Goal: Task Accomplishment & Management: Use online tool/utility

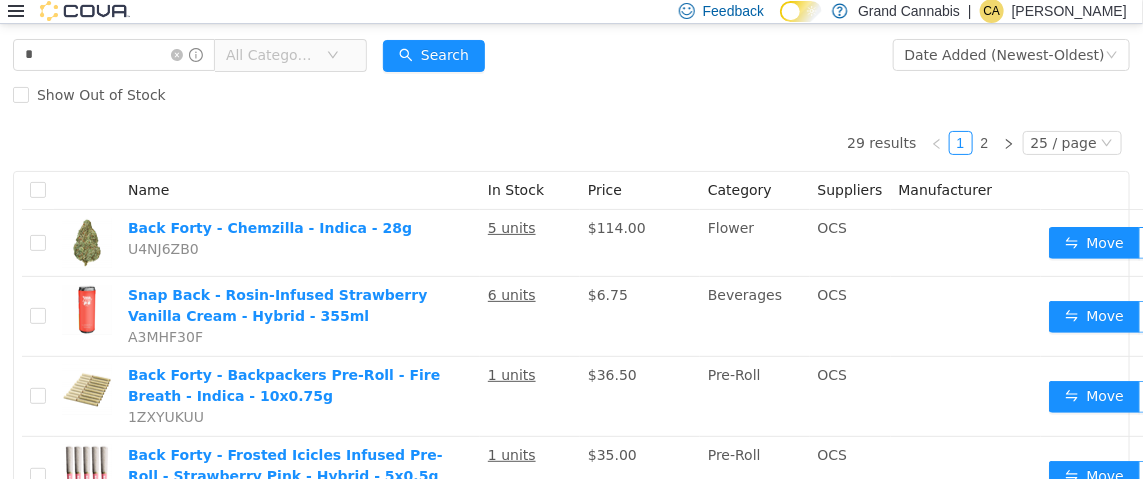
scroll to position [99, 0]
type input "**********"
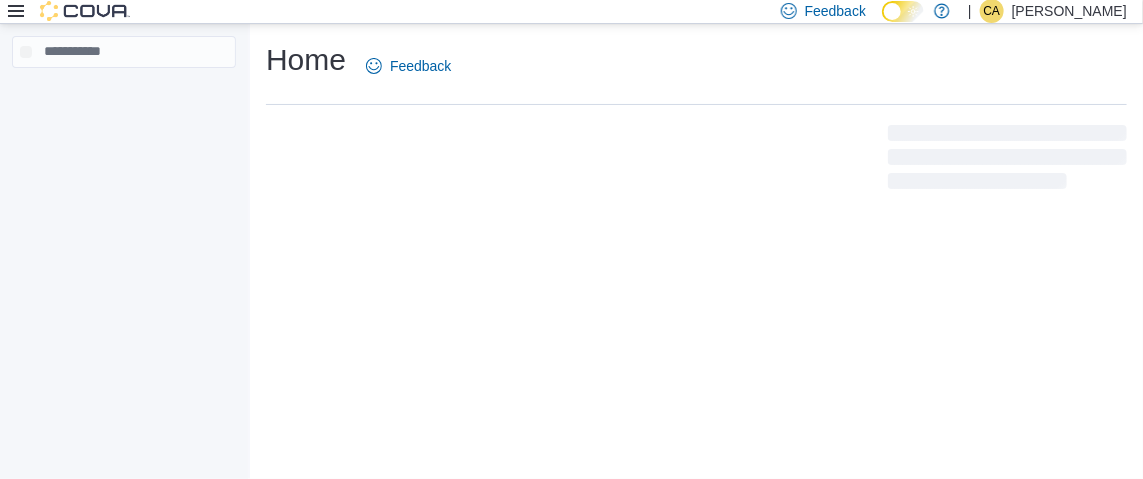
click at [10, 14] on icon at bounding box center [16, 11] width 16 height 16
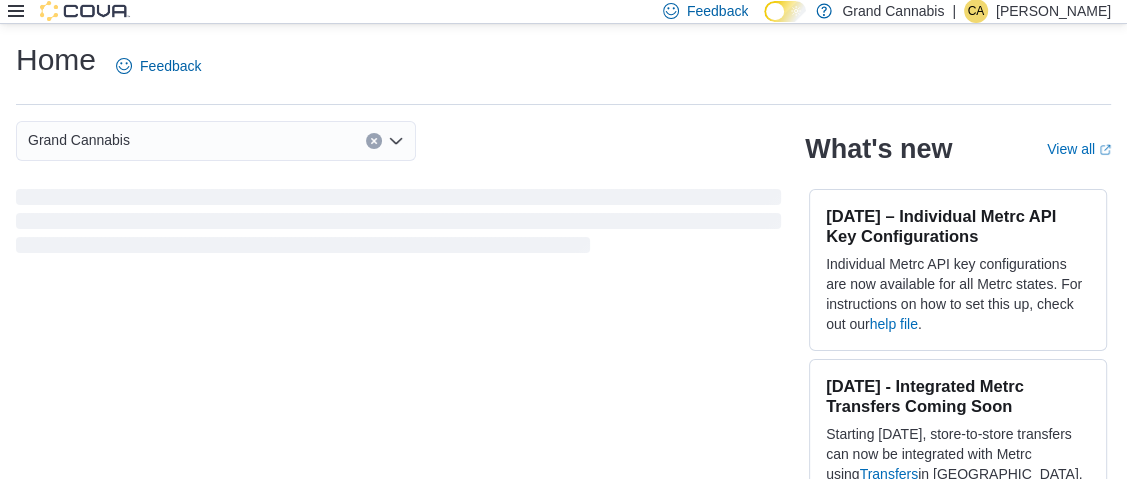
click at [16, 9] on icon at bounding box center [16, 11] width 16 height 16
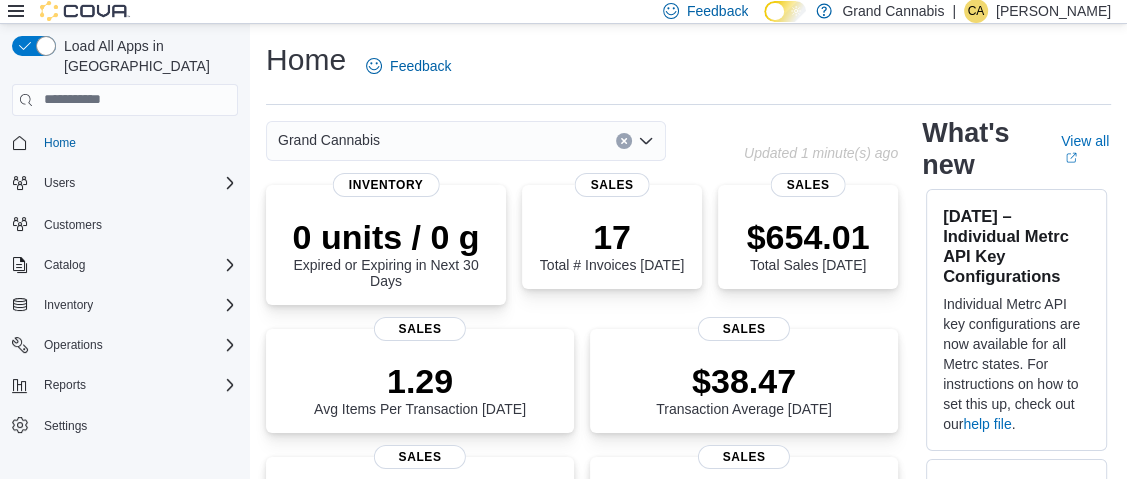
click at [642, 136] on icon "Open list of options" at bounding box center [646, 141] width 16 height 16
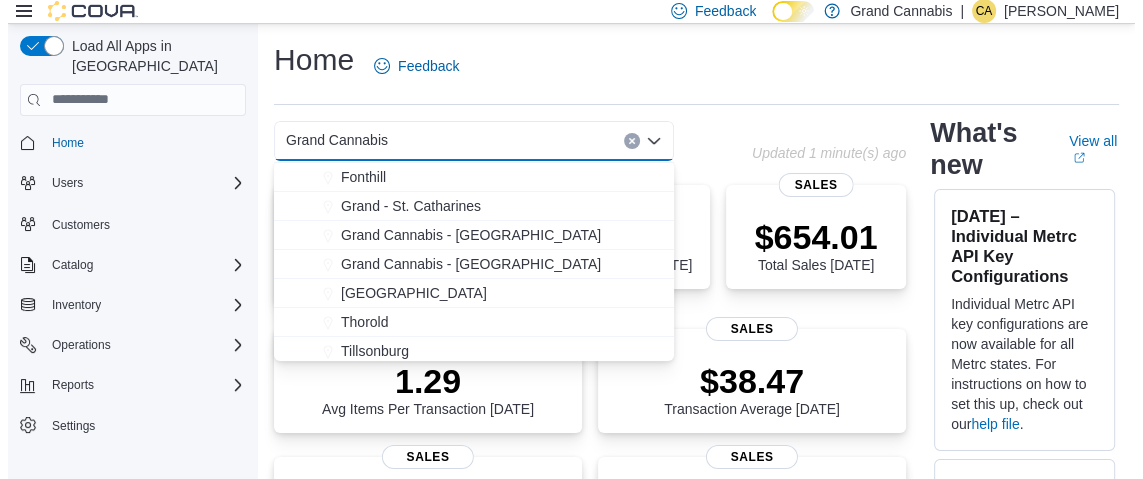
scroll to position [32, 0]
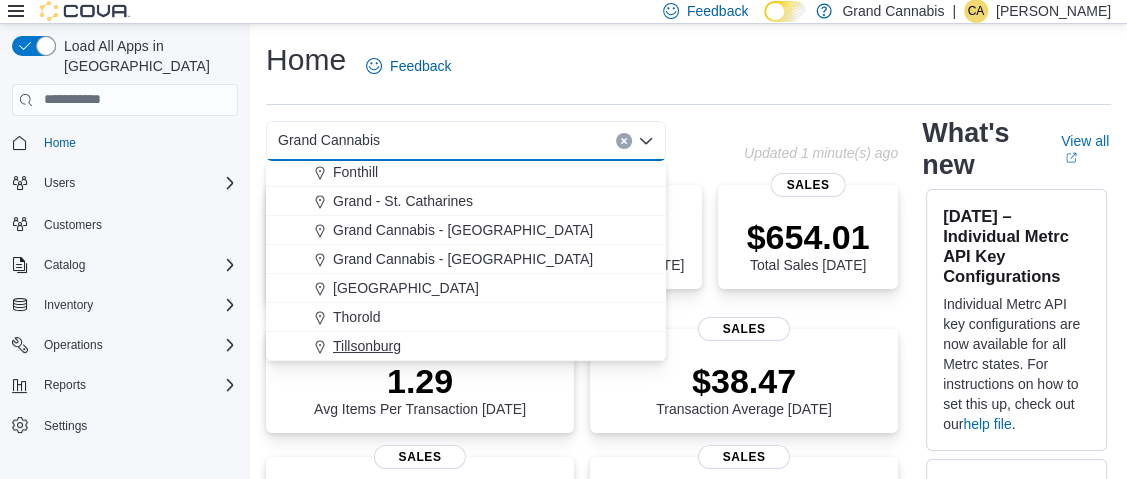
click at [387, 342] on span "Tillsonburg" at bounding box center [367, 346] width 68 height 20
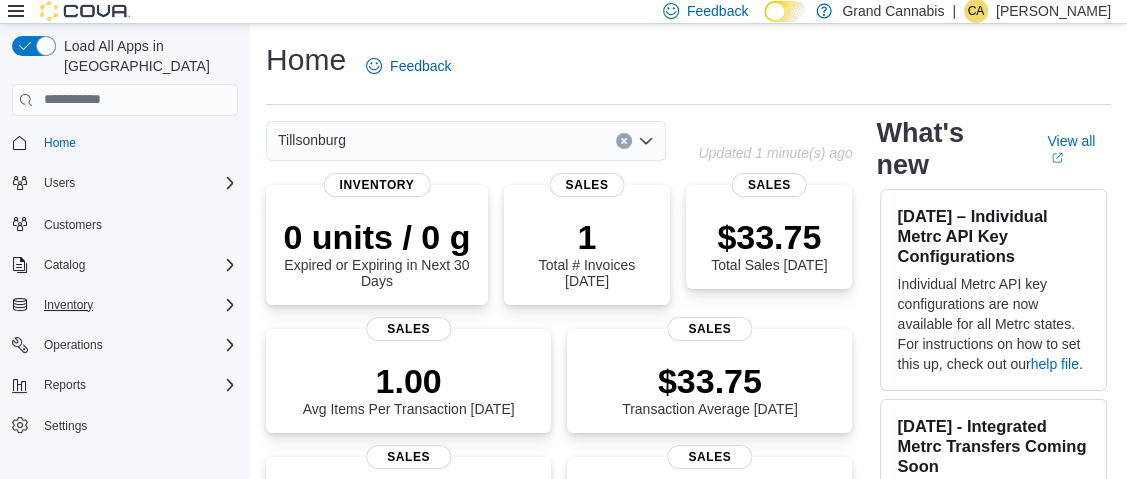
click at [128, 293] on div "Inventory" at bounding box center [137, 305] width 202 height 24
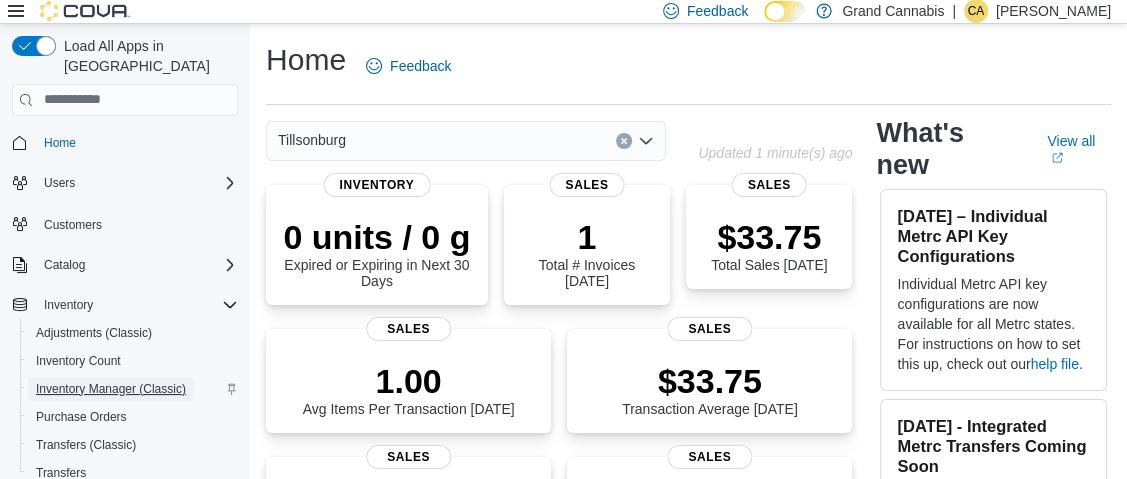
click at [141, 381] on span "Inventory Manager (Classic)" at bounding box center [111, 389] width 150 height 16
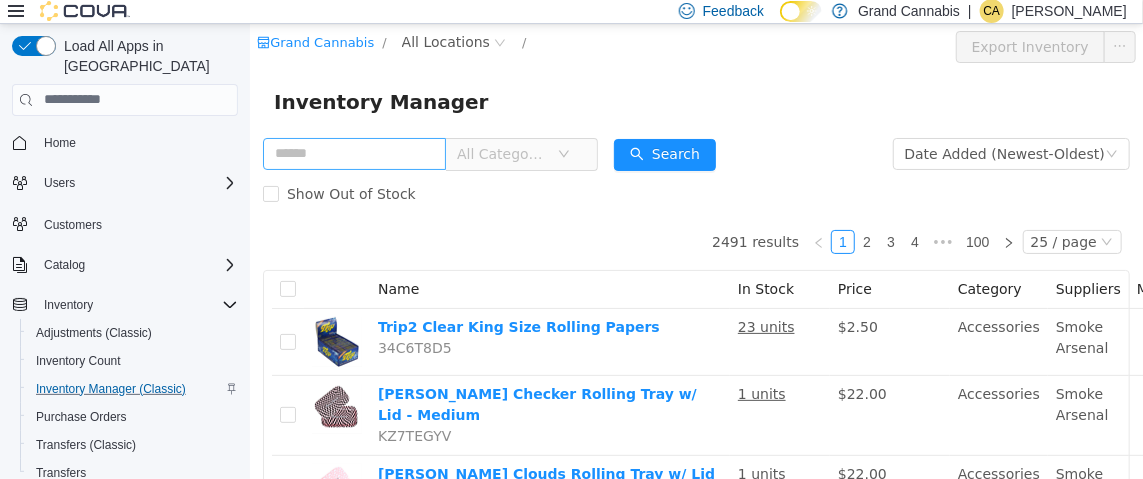
click at [374, 151] on input "text" at bounding box center [353, 153] width 183 height 32
type input "**********"
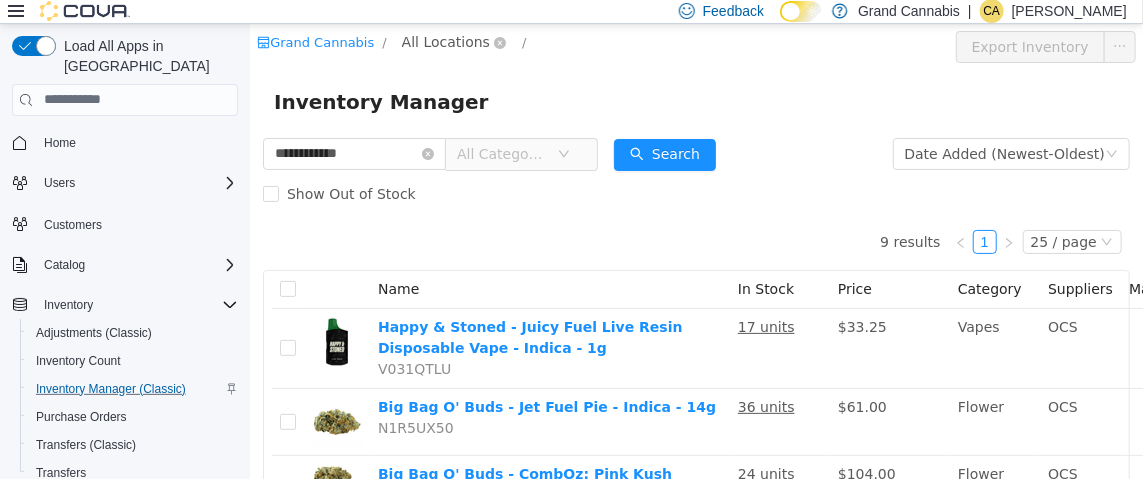
click at [447, 35] on span "All Locations" at bounding box center [445, 41] width 88 height 22
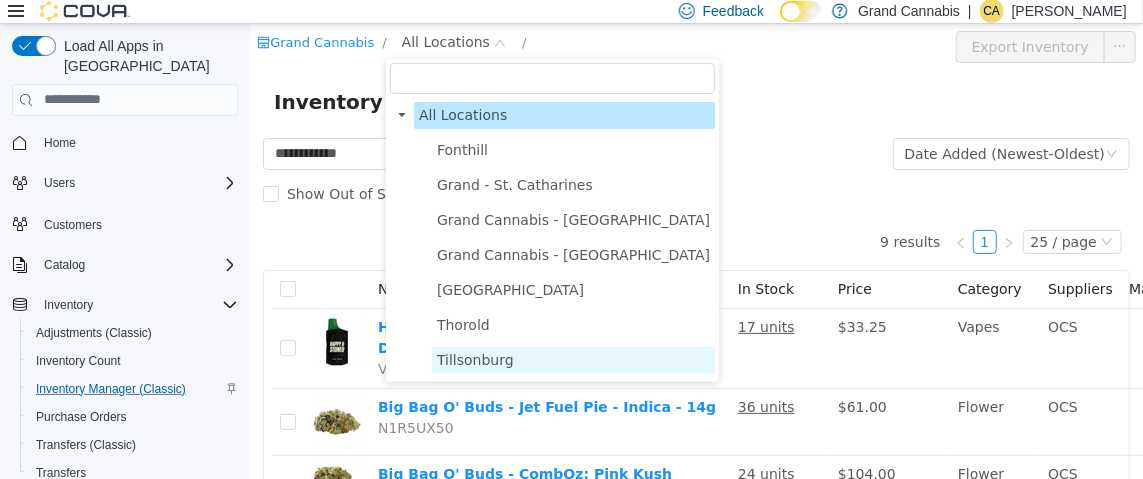
click at [497, 367] on span "Tillsonburg" at bounding box center [474, 359] width 77 height 16
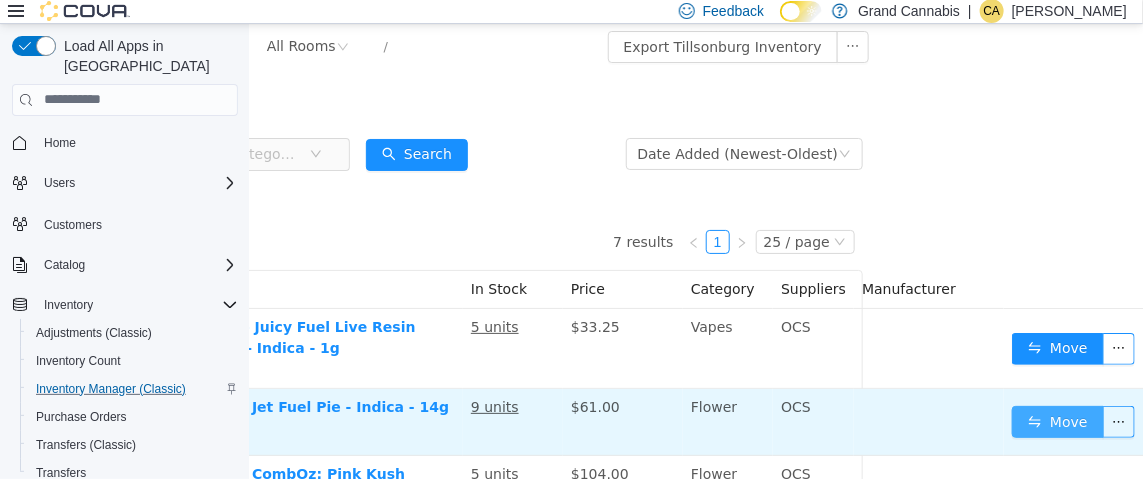
click at [1034, 414] on button "Move" at bounding box center [1057, 421] width 92 height 32
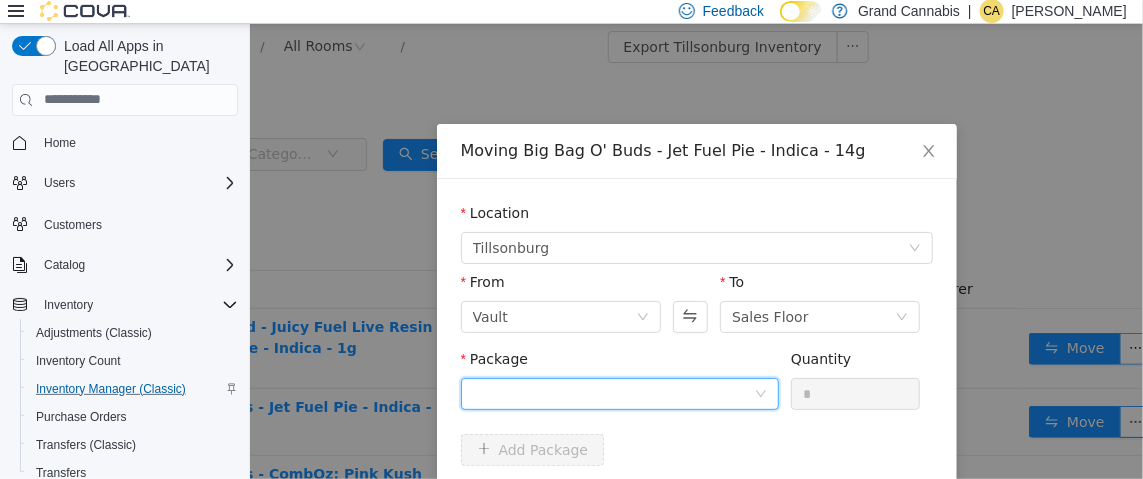
click at [584, 394] on div at bounding box center [612, 393] width 281 height 30
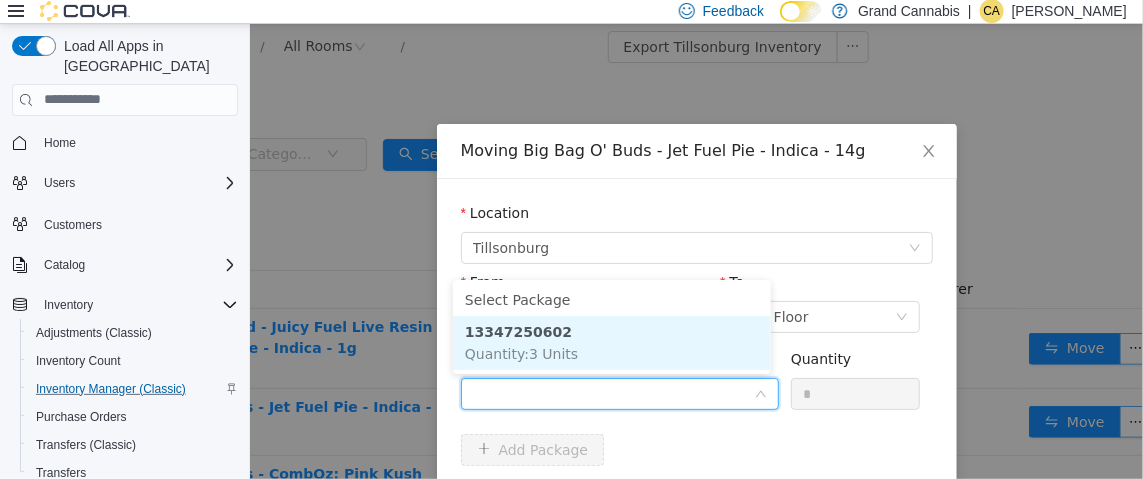
click at [624, 349] on li "13347250602 Quantity : 3 Units" at bounding box center [611, 342] width 318 height 54
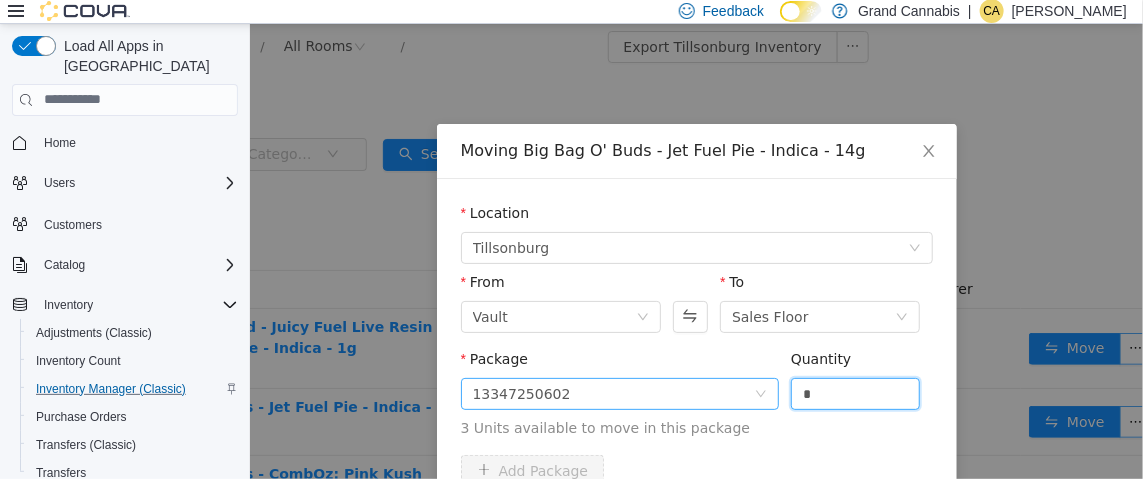
drag, startPoint x: 862, startPoint y: 390, endPoint x: 746, endPoint y: 400, distance: 116.4
click at [746, 400] on span "Package 13347250602 Quantity * 3 Units available to move in this package" at bounding box center [696, 394] width 472 height 88
type input "*"
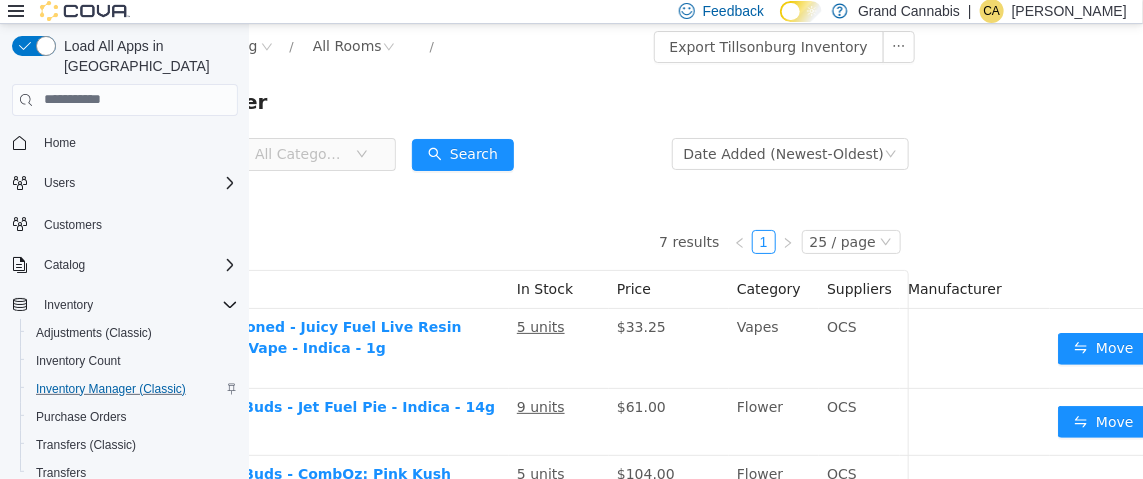
scroll to position [0, 222]
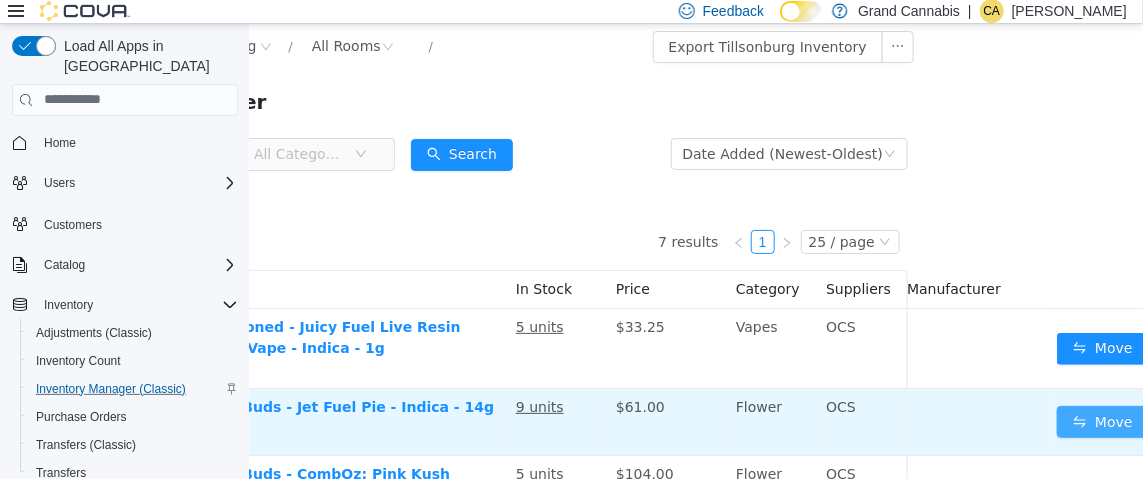
click at [1082, 416] on button "Move" at bounding box center [1102, 421] width 92 height 32
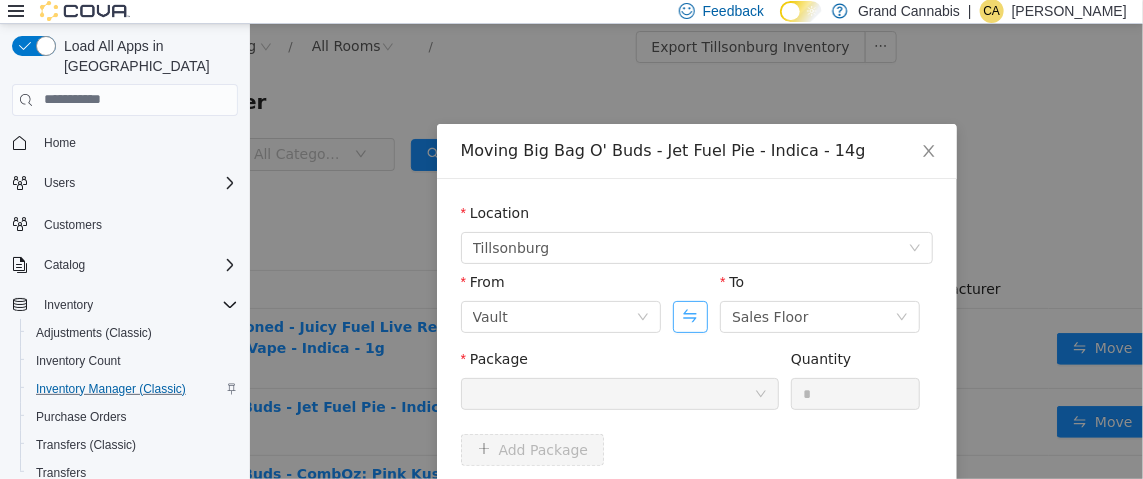
click at [690, 319] on button "Swap" at bounding box center [689, 316] width 35 height 32
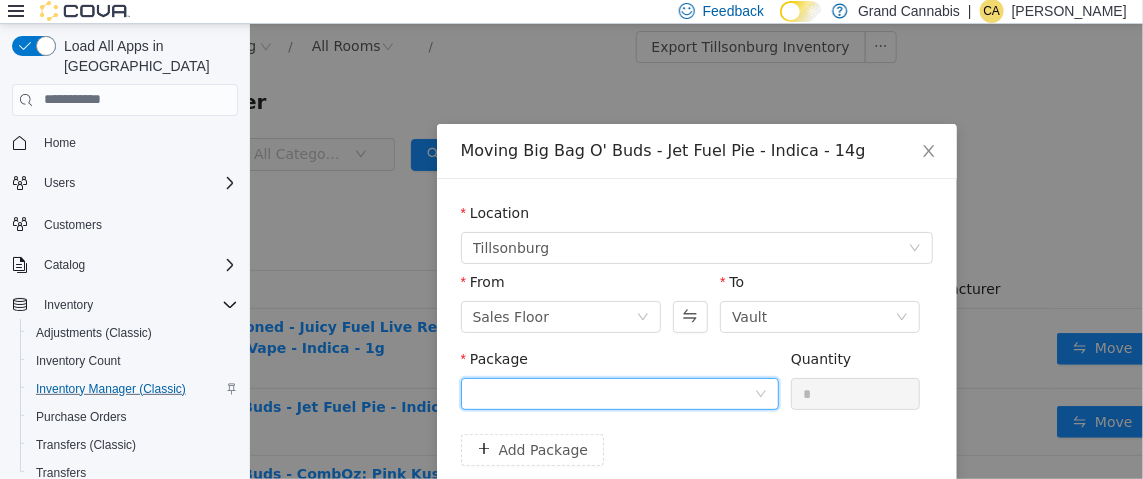
click at [606, 391] on div at bounding box center [612, 393] width 281 height 30
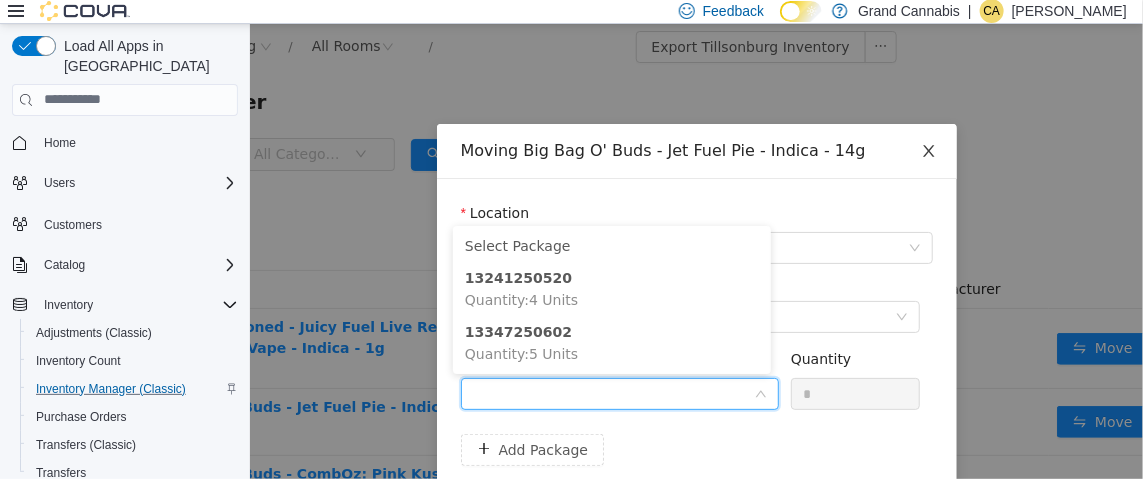
click at [922, 150] on icon "icon: close" at bounding box center [928, 150] width 16 height 16
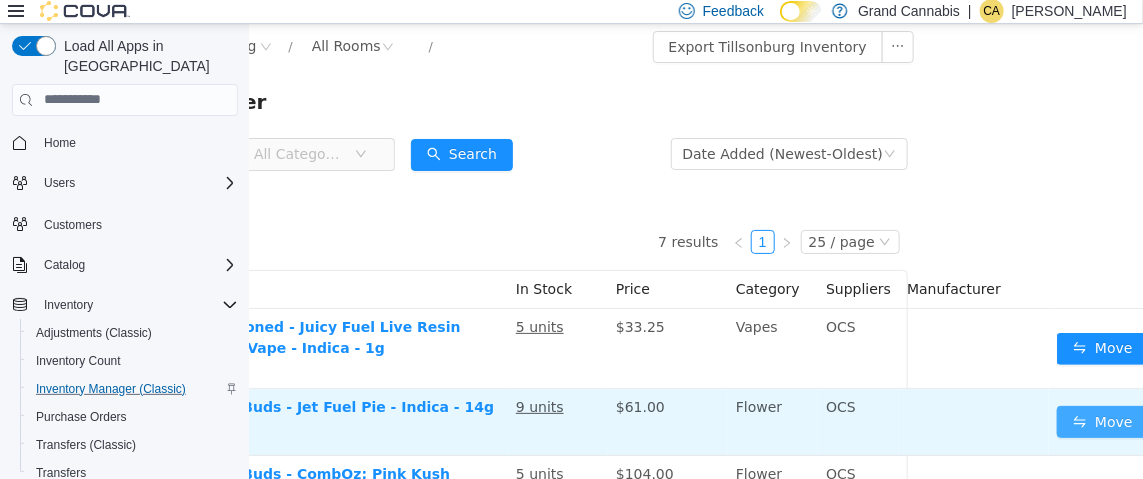
click at [1079, 418] on button "Move" at bounding box center [1102, 421] width 92 height 32
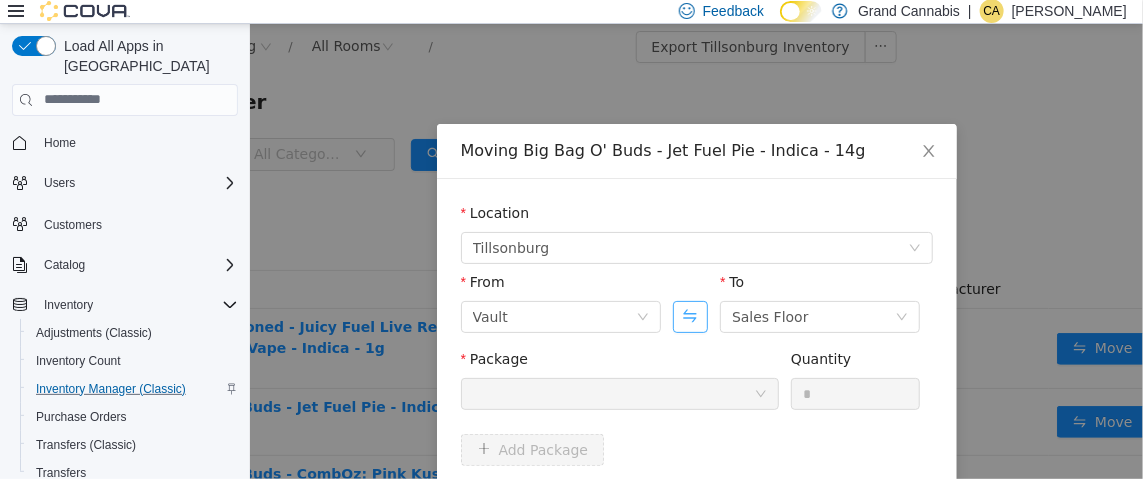
click at [682, 309] on button "Swap" at bounding box center [689, 316] width 35 height 32
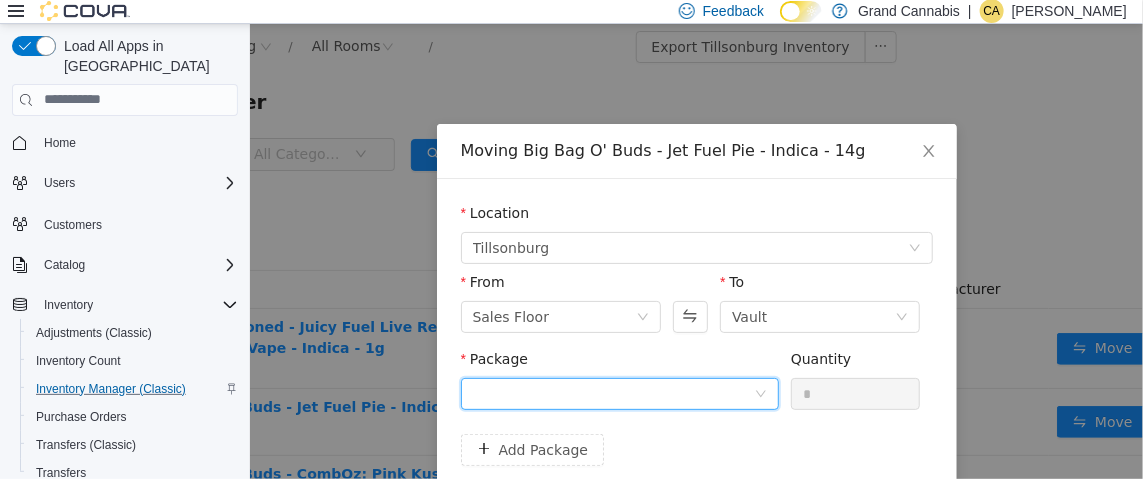
click at [599, 395] on div at bounding box center [612, 393] width 281 height 30
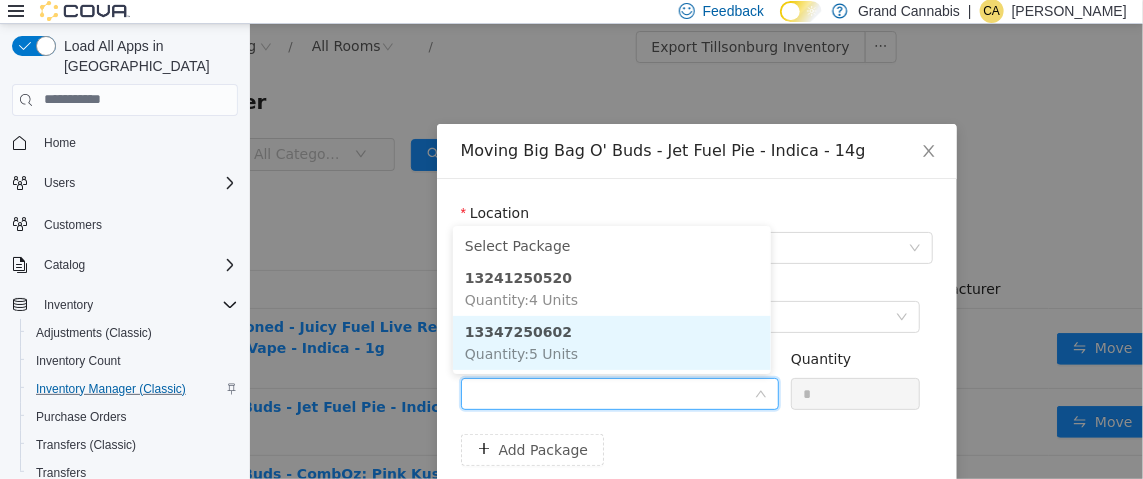
click at [557, 350] on span "Quantity : 5 Units" at bounding box center [520, 353] width 113 height 16
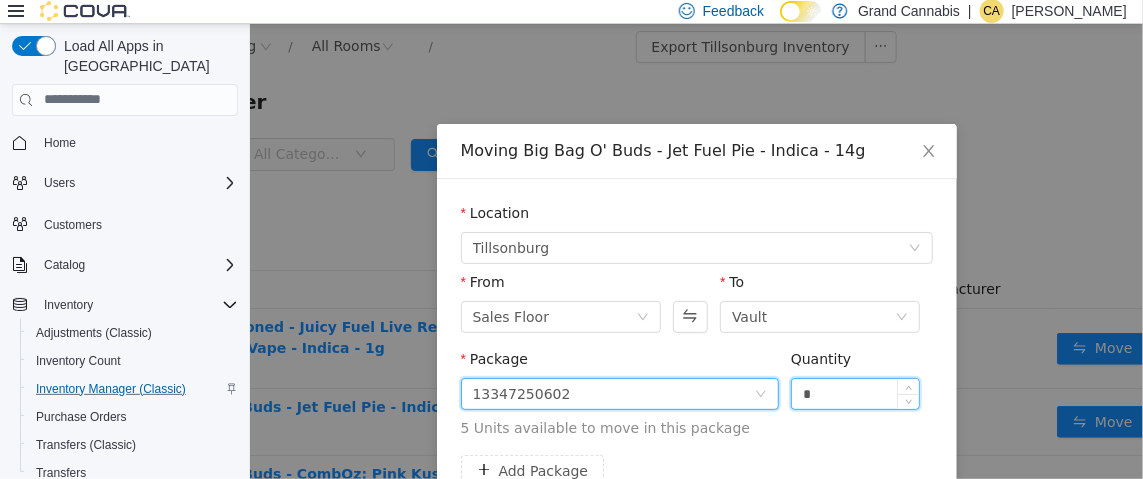
drag, startPoint x: 832, startPoint y: 393, endPoint x: 781, endPoint y: 394, distance: 51.0
click at [790, 394] on div "*" at bounding box center [855, 393] width 130 height 32
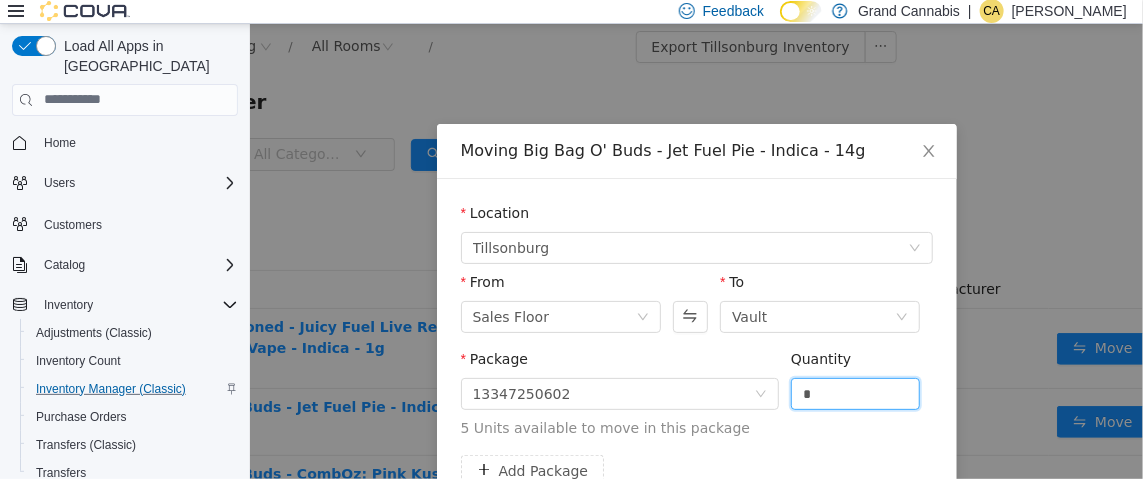
type input "*"
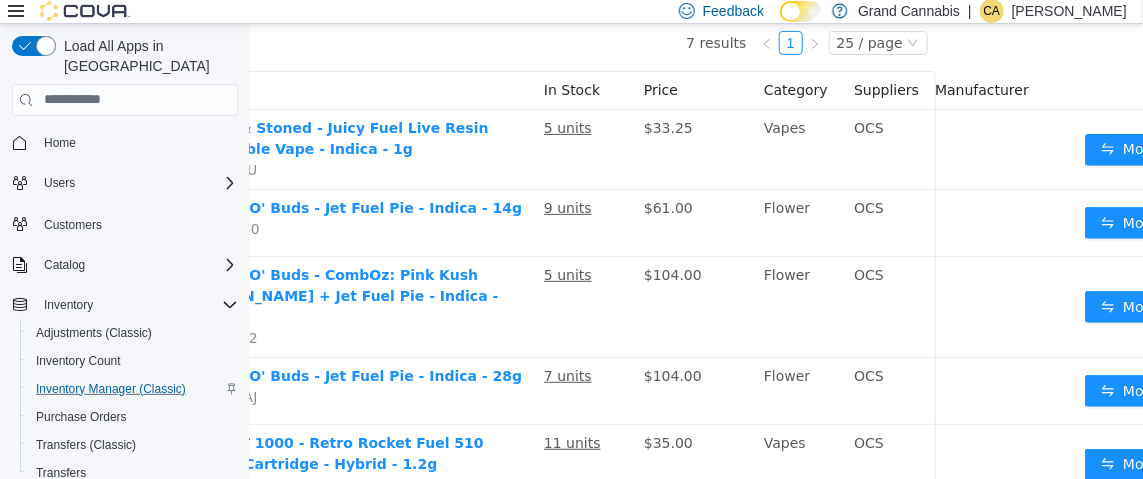
scroll to position [199, 194]
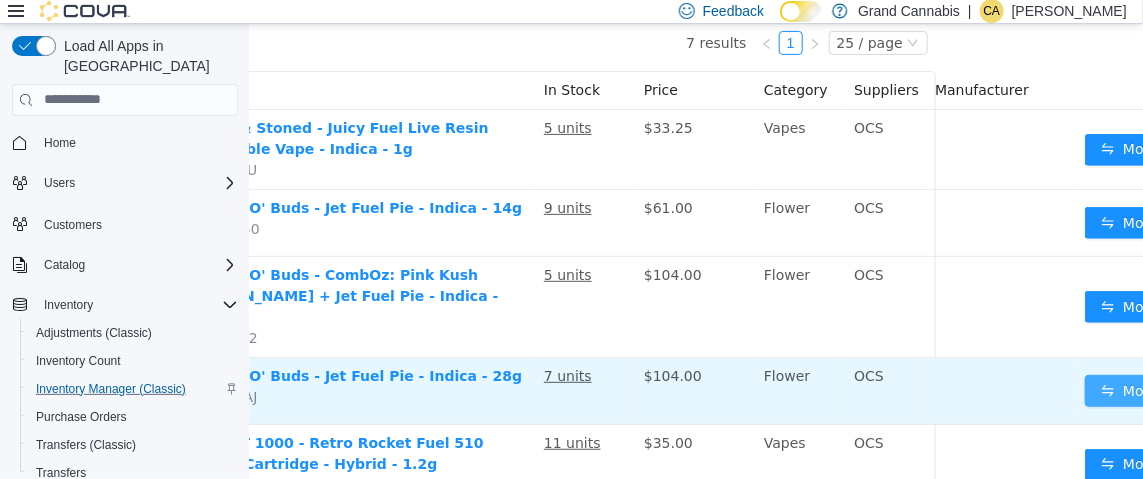
click at [1084, 374] on button "Move" at bounding box center [1130, 390] width 92 height 32
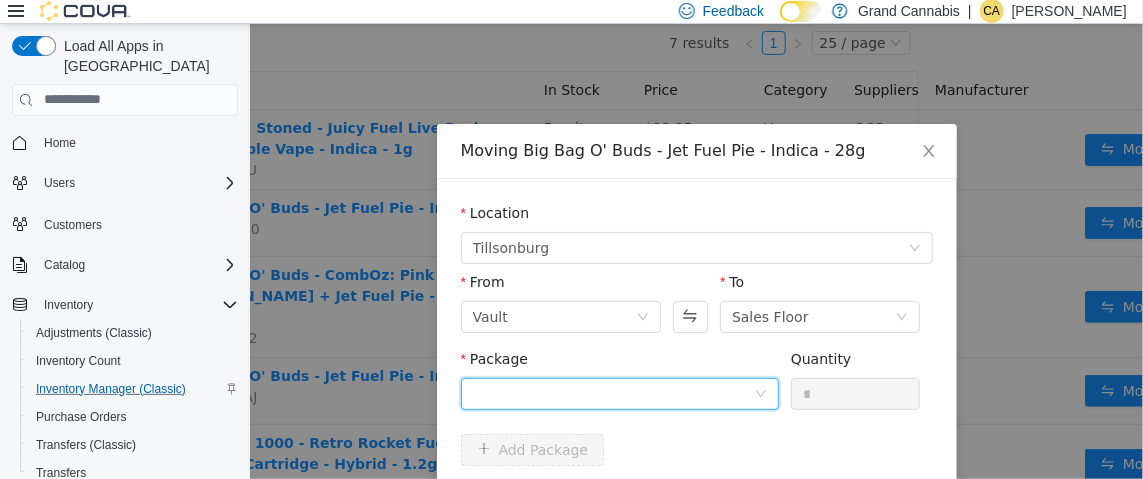
click at [651, 390] on div at bounding box center [612, 393] width 281 height 30
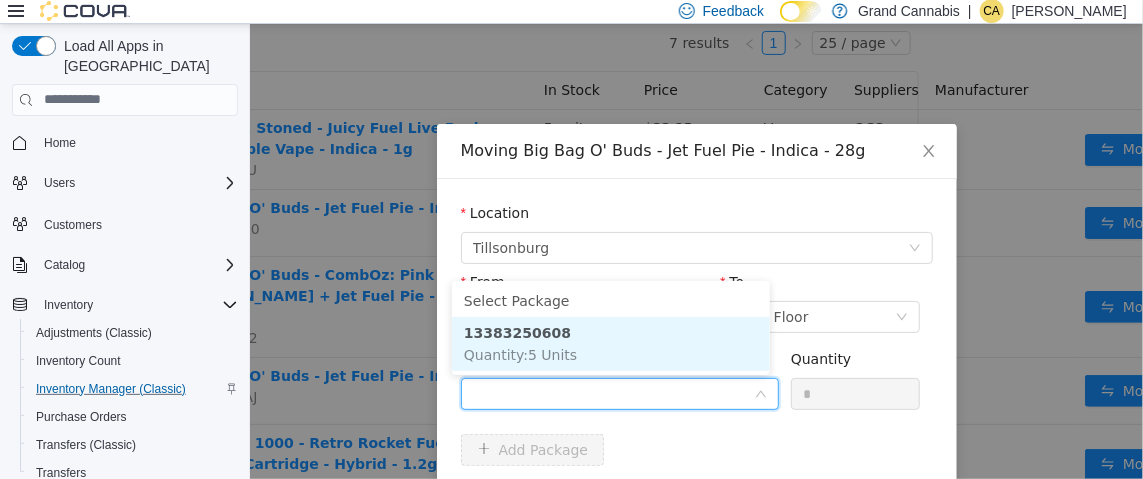
click at [647, 342] on li "13383250608 Quantity : 5 Units" at bounding box center [610, 343] width 318 height 54
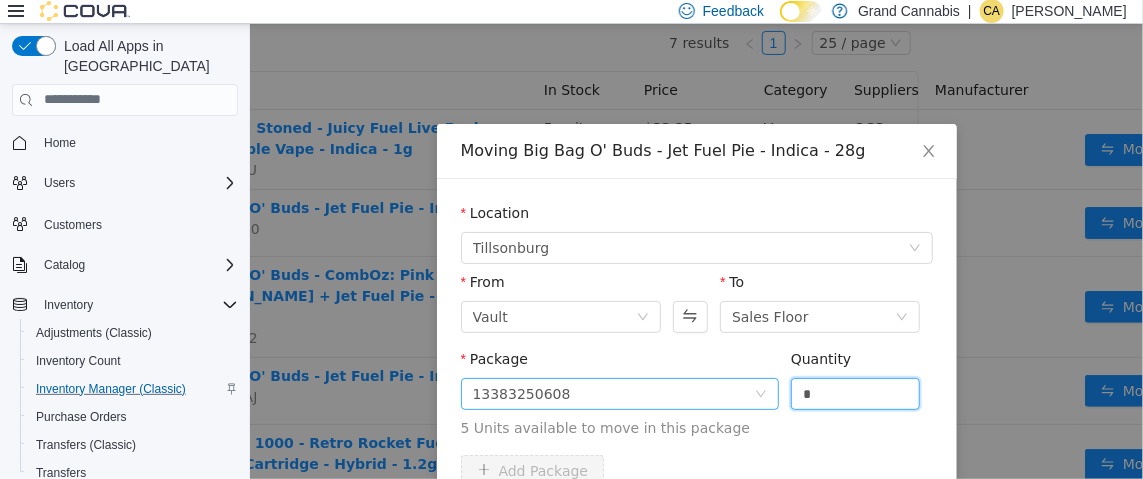
drag, startPoint x: 838, startPoint y: 394, endPoint x: 766, endPoint y: 404, distance: 72.7
click at [766, 404] on span "Package 13383250608 Quantity * 5 Units available to move in this package" at bounding box center [696, 394] width 472 height 88
type input "*"
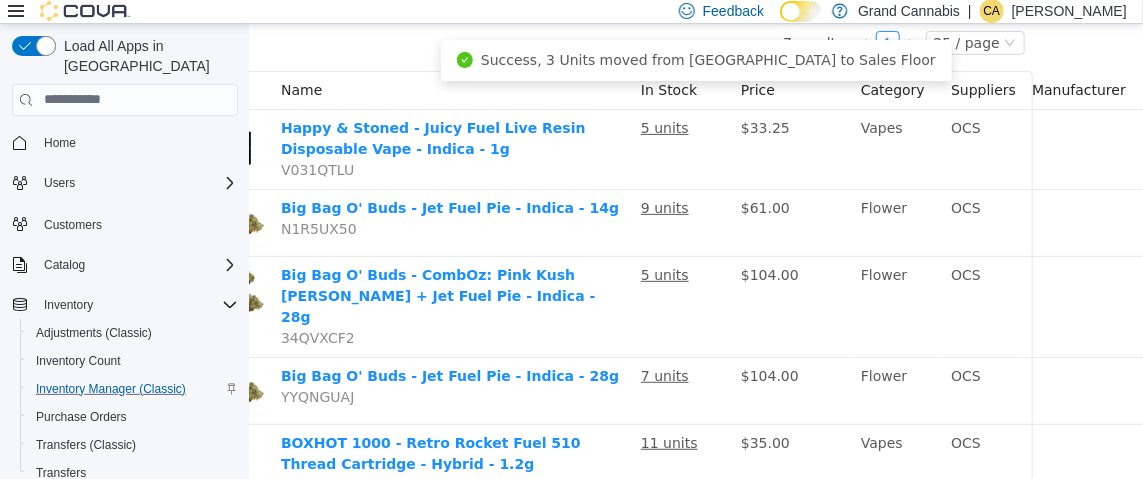
scroll to position [199, 176]
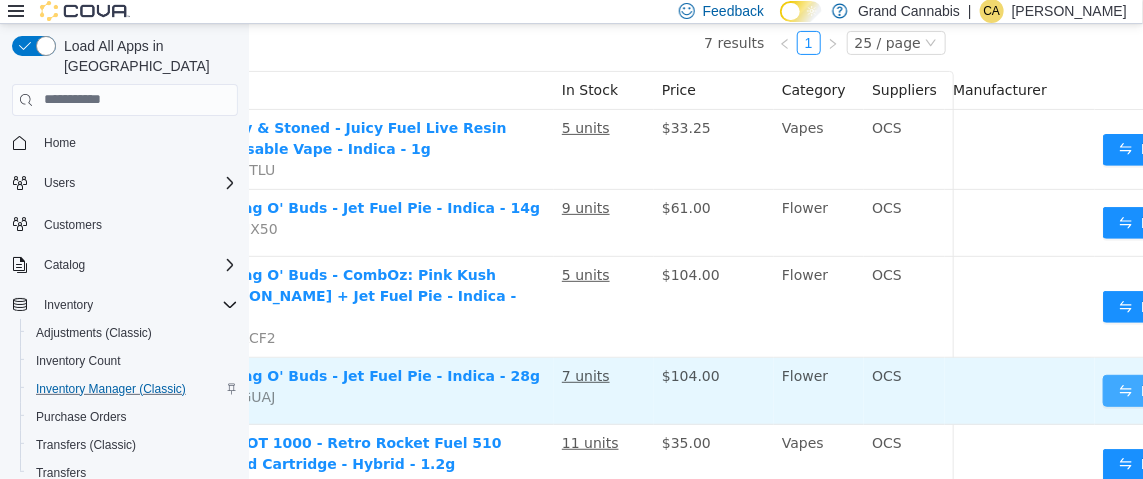
click at [1102, 374] on button "Move" at bounding box center [1148, 390] width 92 height 32
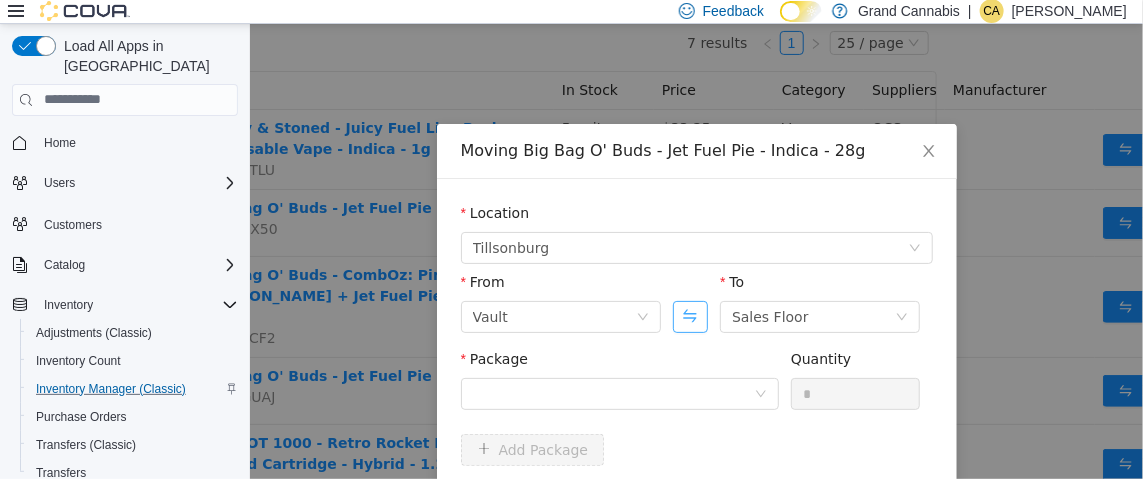
click at [693, 311] on button "Swap" at bounding box center [689, 316] width 35 height 32
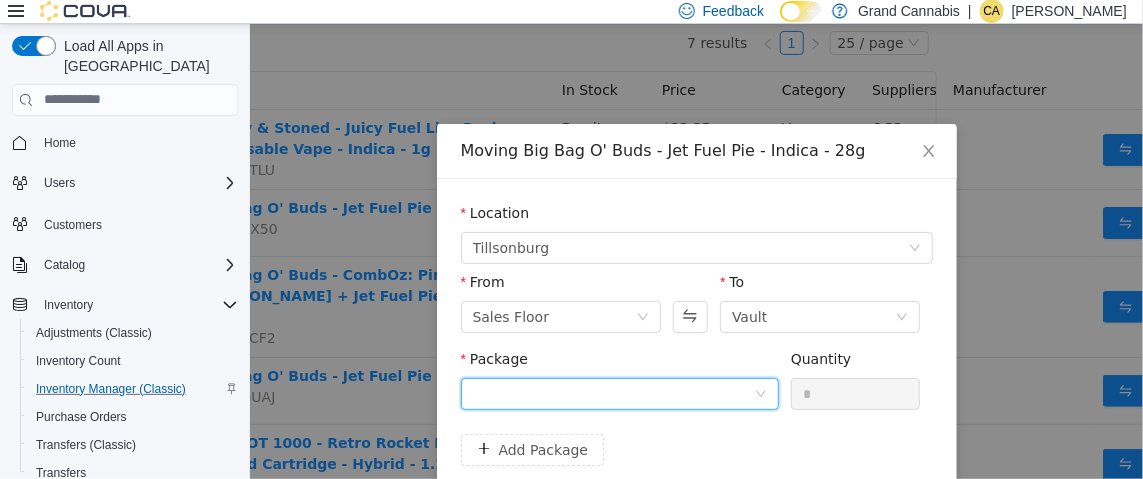
click at [627, 388] on div at bounding box center [612, 393] width 281 height 30
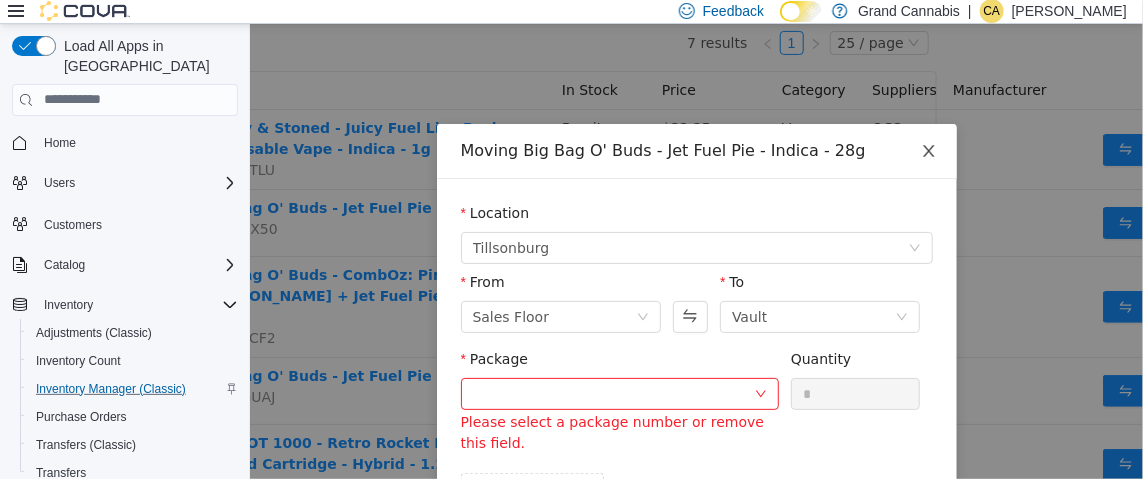
click at [921, 150] on icon "icon: close" at bounding box center [928, 150] width 16 height 16
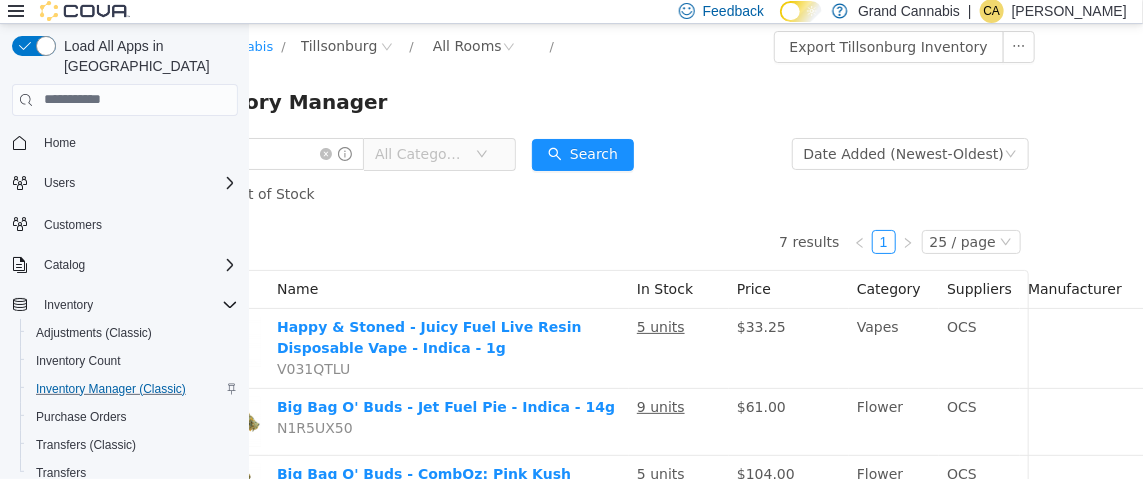
scroll to position [0, 0]
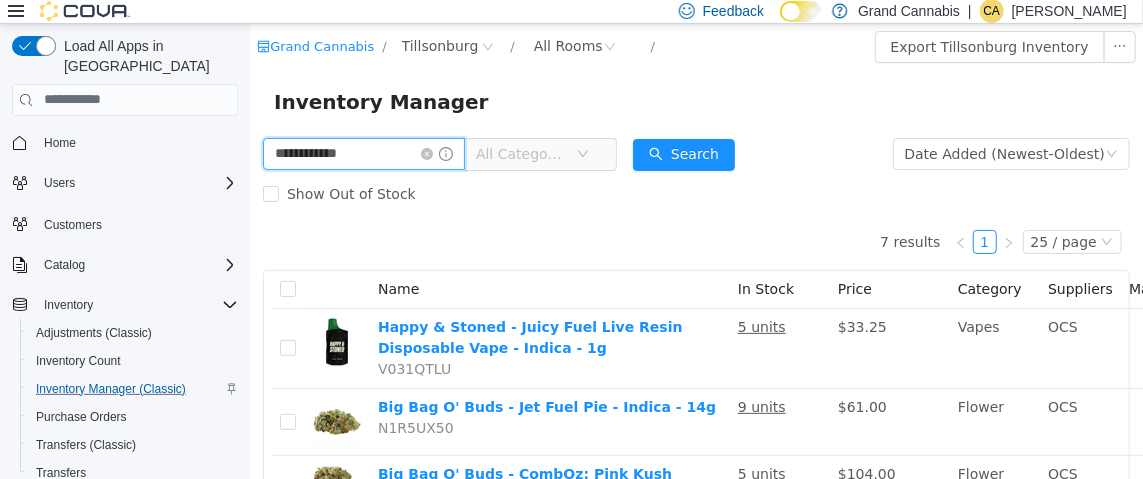
drag, startPoint x: 388, startPoint y: 156, endPoint x: 213, endPoint y: 153, distance: 175.0
click at [249, 153] on html "**********" at bounding box center [695, 250] width 893 height 455
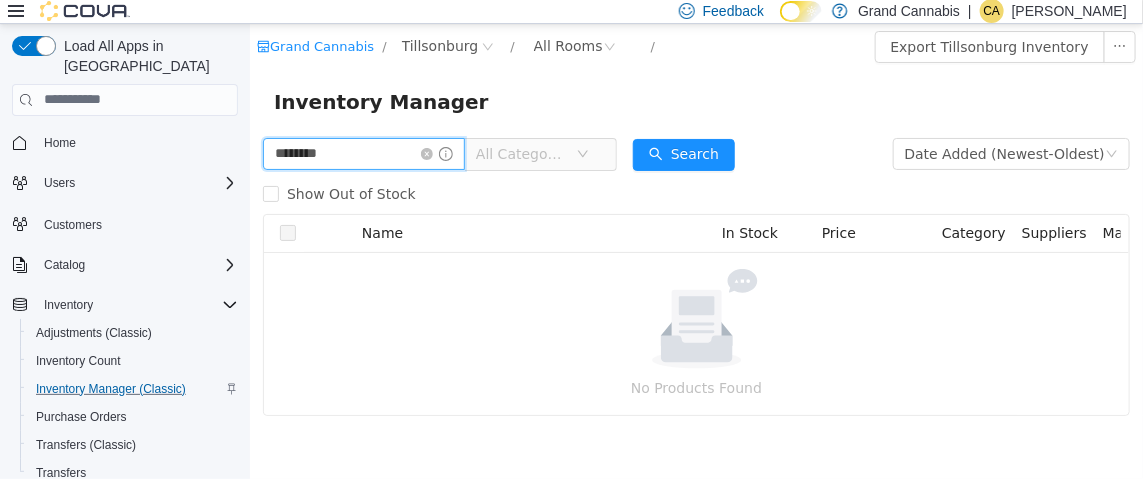
type input "********"
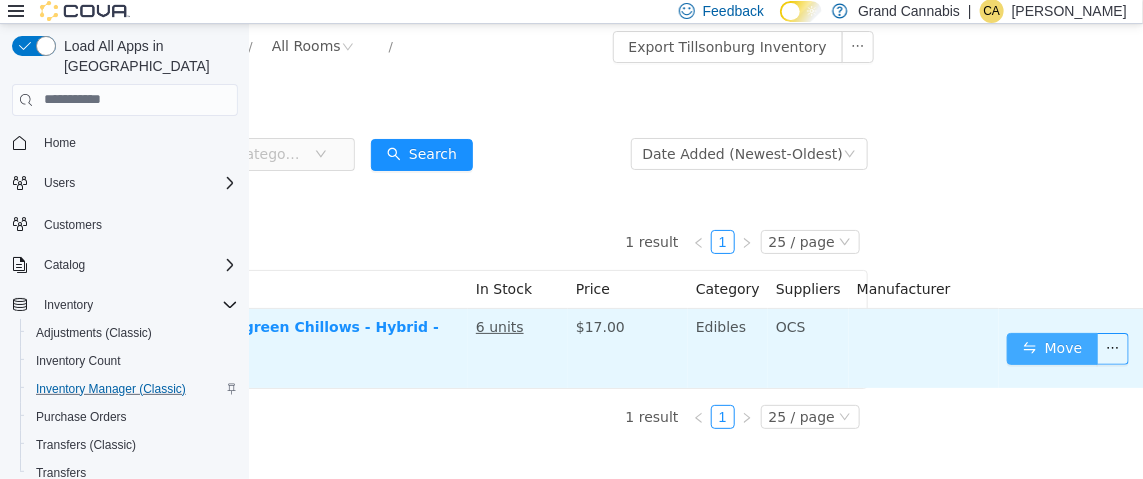
click at [1037, 333] on button "Move" at bounding box center [1052, 348] width 92 height 32
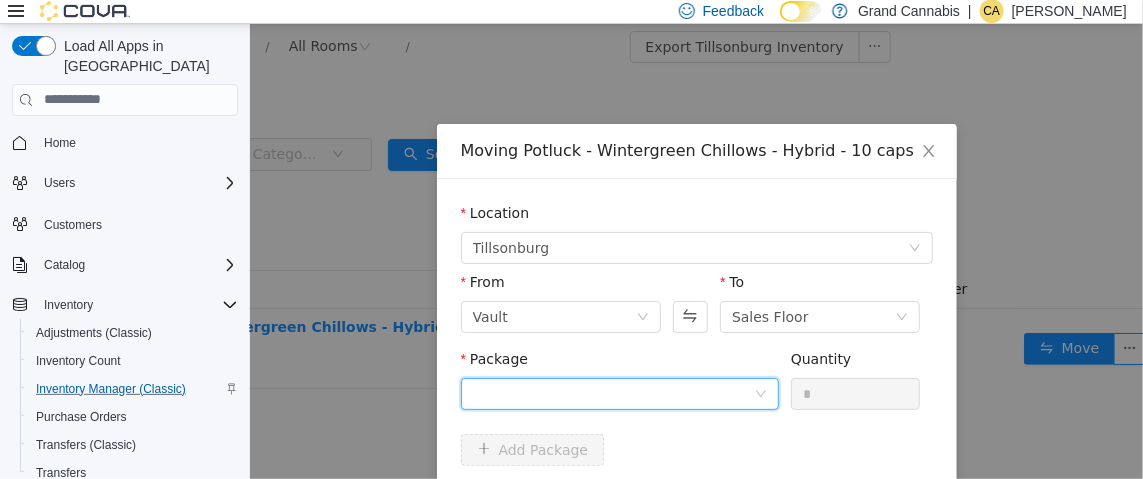
click at [571, 385] on div at bounding box center [612, 393] width 281 height 30
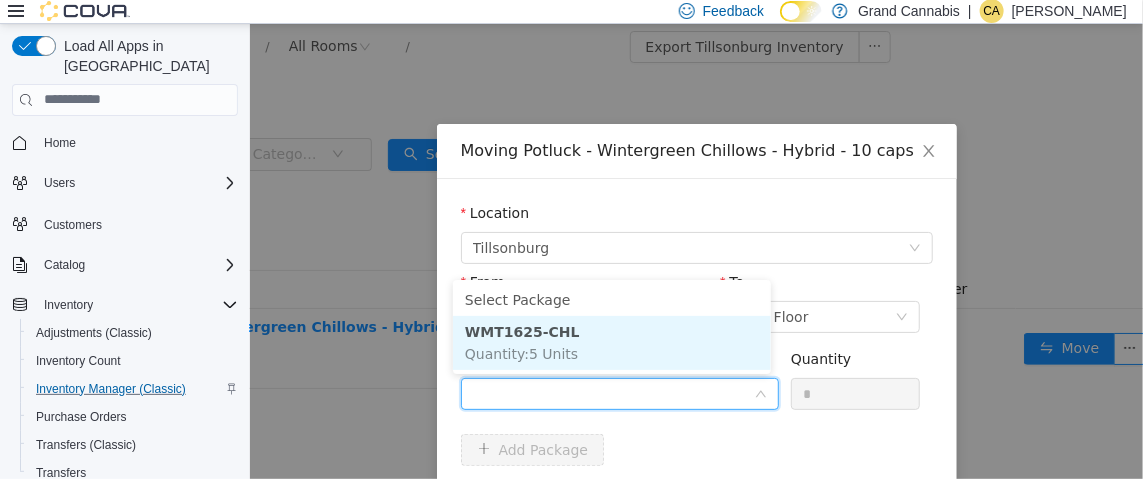
click at [596, 339] on li "WMT1625-CHL Quantity : 5 Units" at bounding box center [611, 342] width 318 height 54
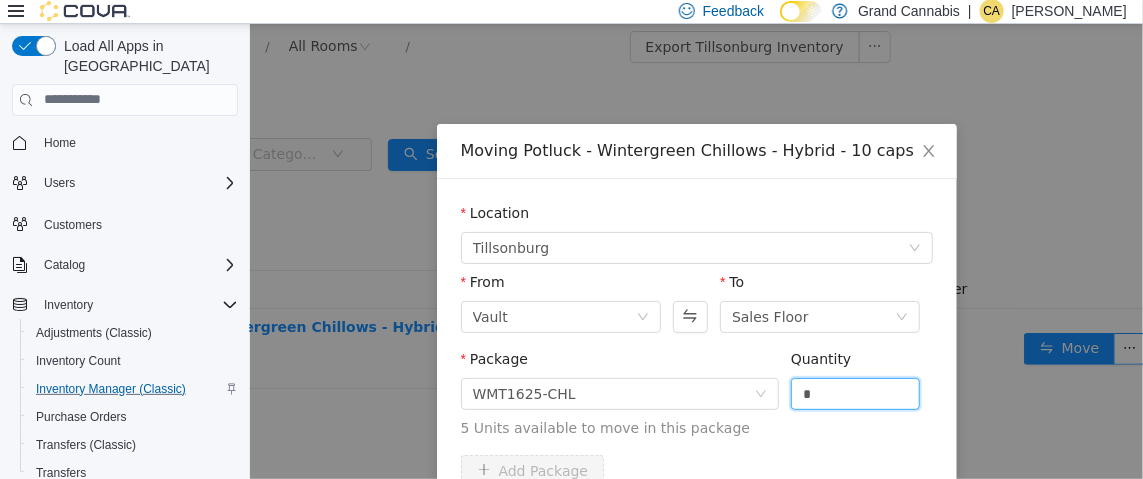
drag, startPoint x: 797, startPoint y: 393, endPoint x: 769, endPoint y: 401, distance: 29.1
click at [769, 401] on div "Package WMT1625-CHL Quantity * 5 Units available to move in this package" at bounding box center [696, 393] width 472 height 90
type input "*"
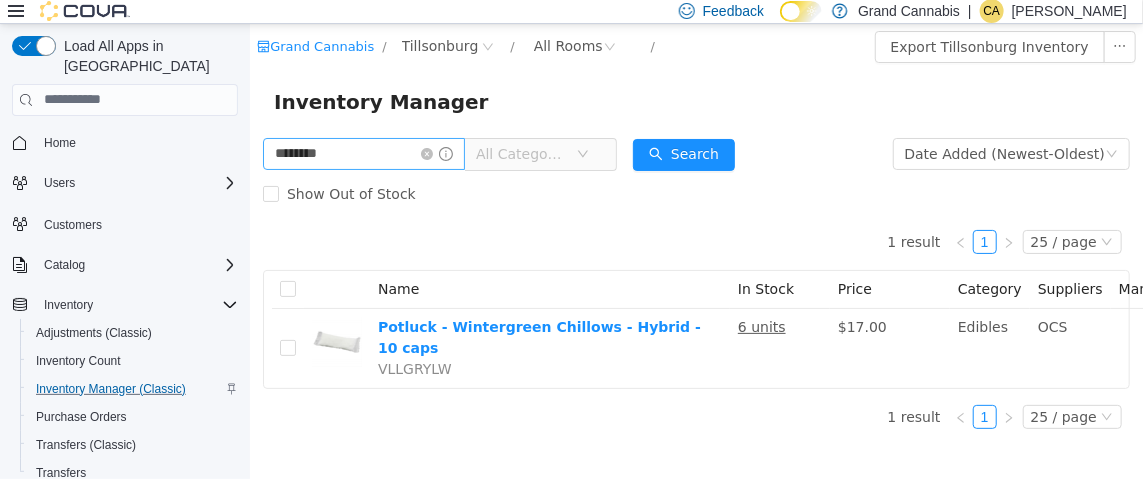
scroll to position [0, 0]
drag, startPoint x: 398, startPoint y: 155, endPoint x: 132, endPoint y: 156, distance: 266.0
click at [249, 156] on html "Grand Cannabis / Tillsonburg / All Rooms / Export Tillsonburg Inventory Invento…" at bounding box center [695, 250] width 893 height 455
type input "**********"
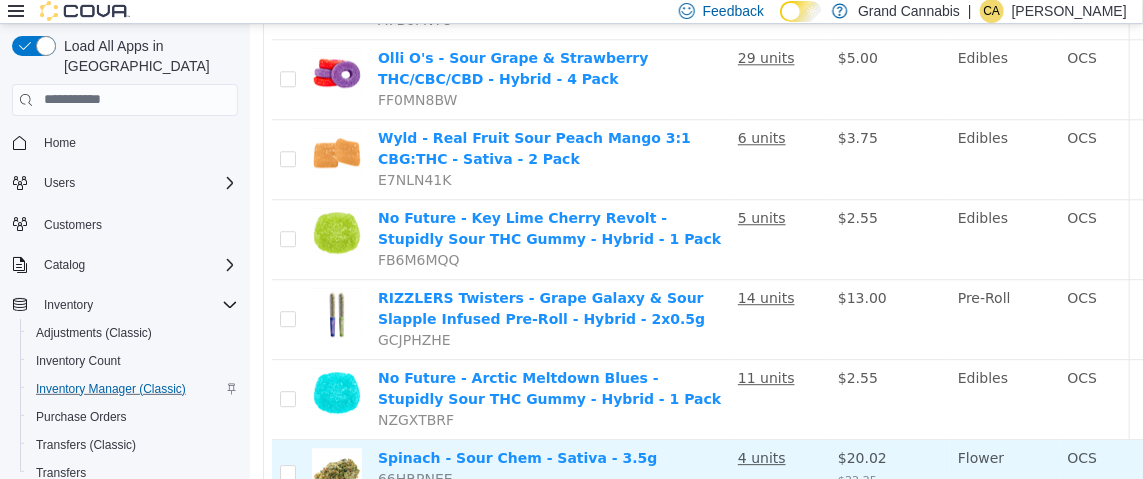
scroll to position [1775, 0]
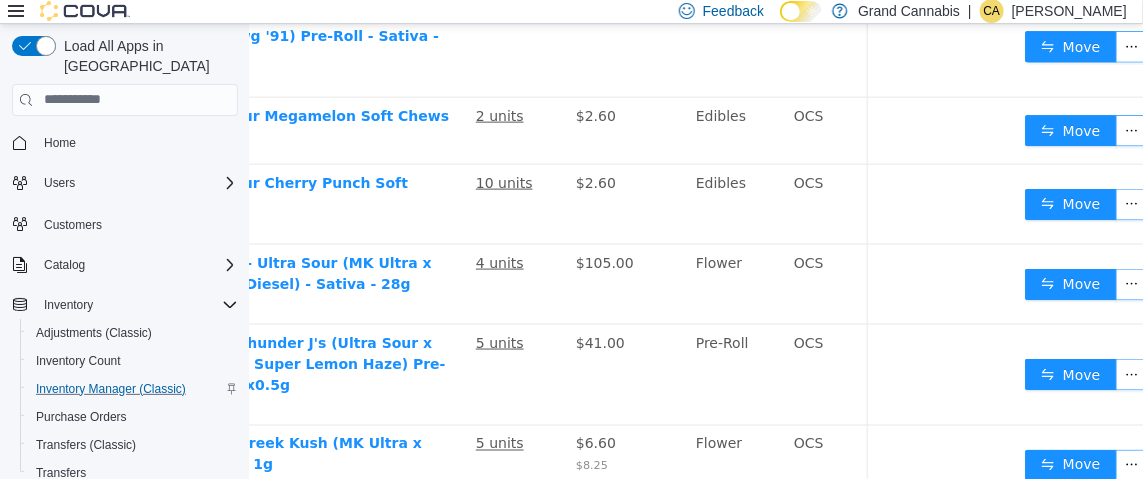
scroll to position [846, 264]
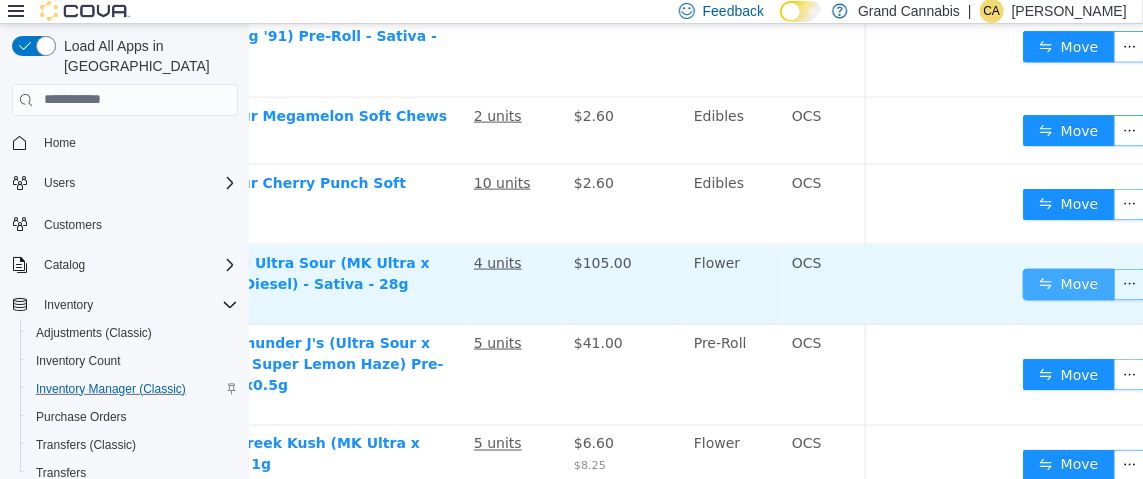
click at [1022, 268] on button "Move" at bounding box center [1068, 284] width 92 height 32
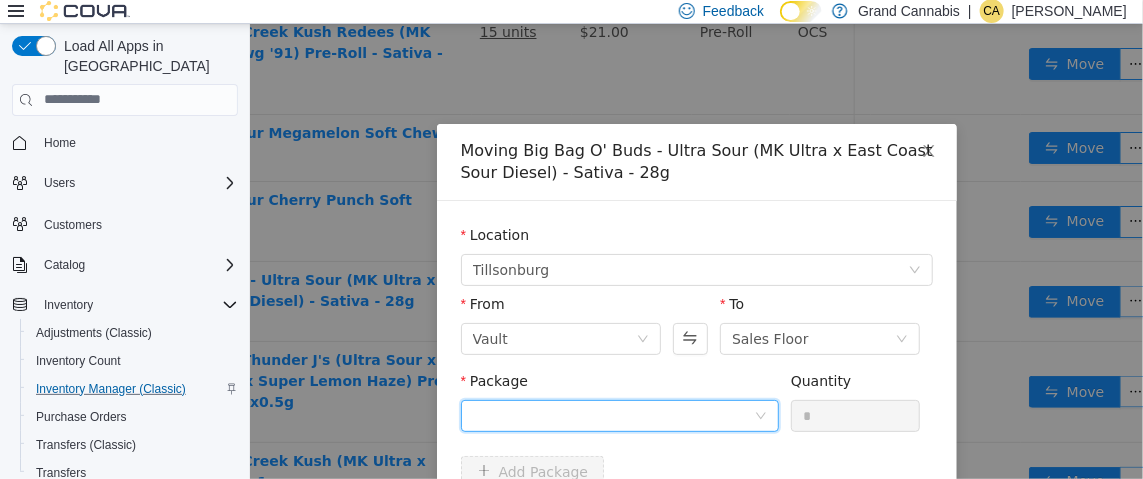
click at [614, 407] on div at bounding box center [612, 415] width 281 height 30
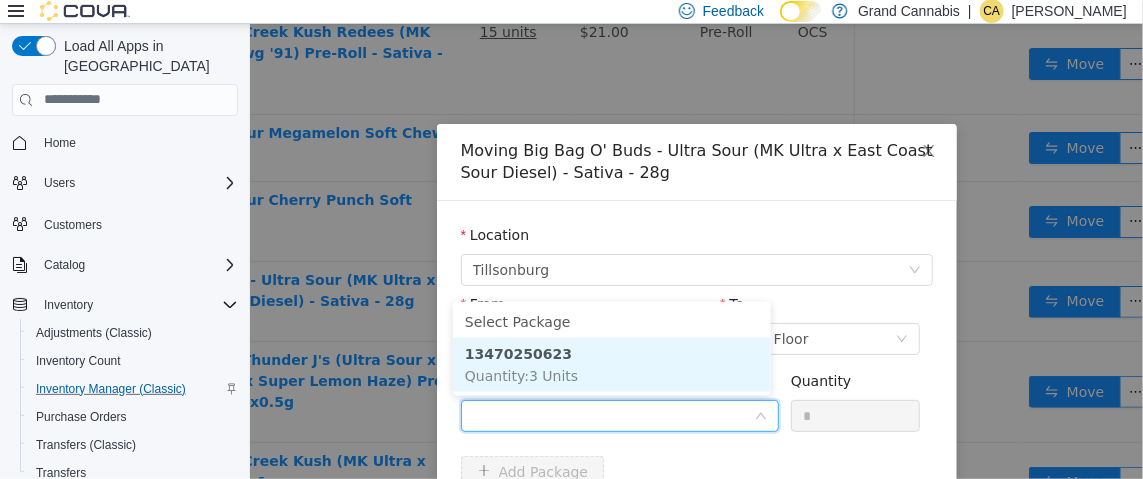
click at [629, 377] on li "13470250623 Quantity : 3 Units" at bounding box center [611, 364] width 318 height 54
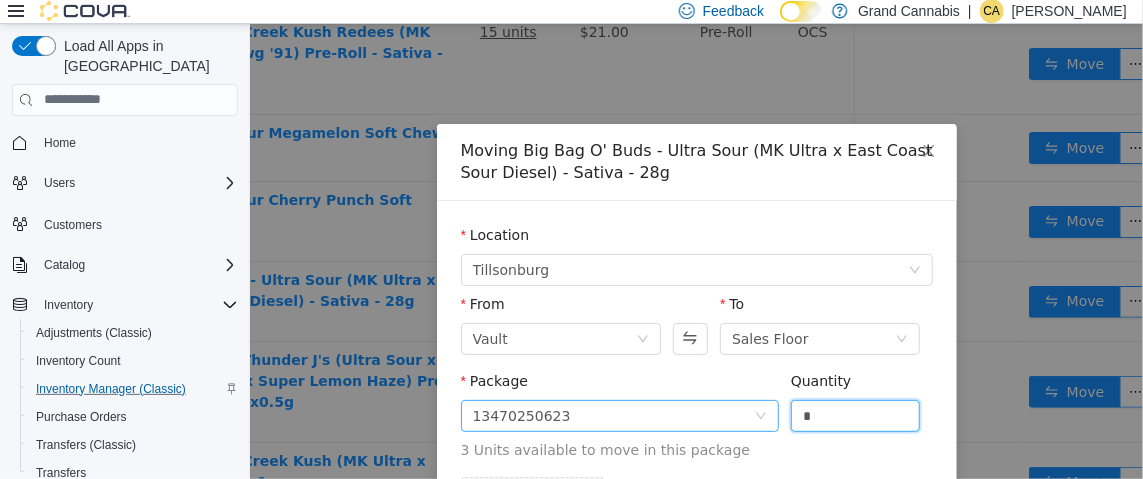
drag, startPoint x: 810, startPoint y: 412, endPoint x: 768, endPoint y: 417, distance: 42.3
click at [768, 417] on span "Package 13470250623 Quantity * 3 Units available to move in this package" at bounding box center [696, 416] width 472 height 88
type input "*"
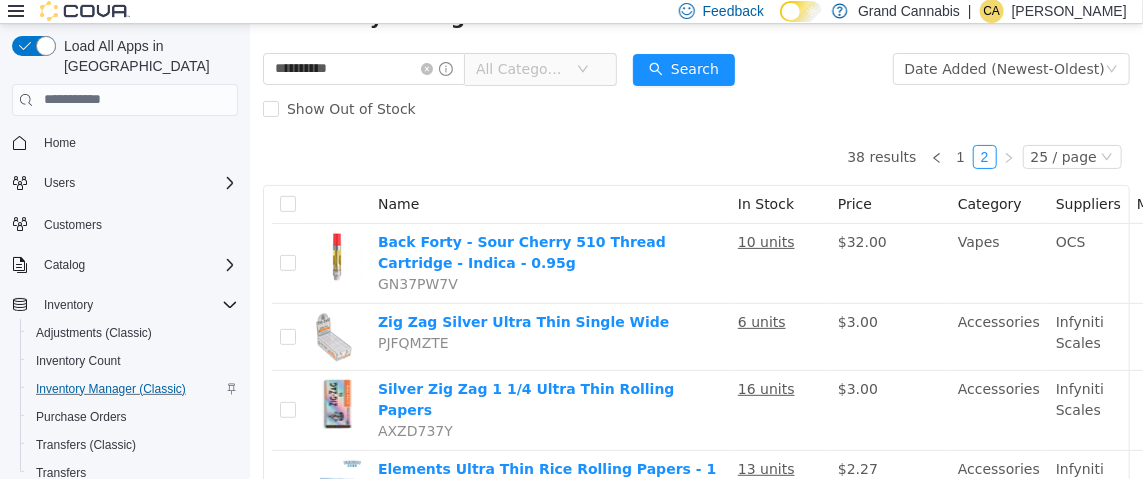
scroll to position [0, 0]
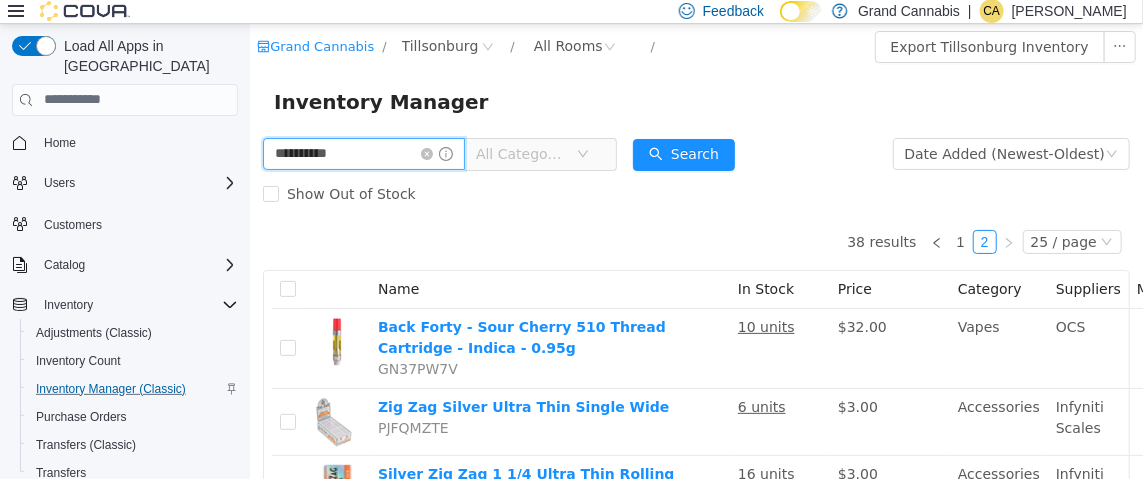
drag, startPoint x: 371, startPoint y: 157, endPoint x: 160, endPoint y: 162, distance: 211.0
click at [249, 162] on html "**********" at bounding box center [695, 250] width 893 height 455
type input "********"
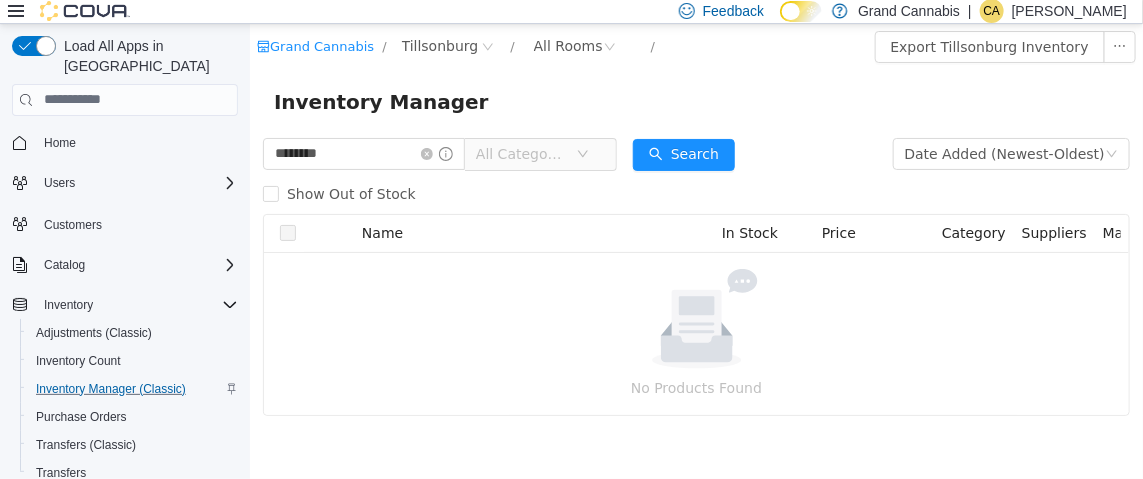
drag, startPoint x: 1122, startPoint y: 19, endPoint x: 696, endPoint y: 125, distance: 438.9
click at [696, 125] on div "Inventory Manager" at bounding box center [695, 101] width 893 height 64
click at [432, 155] on icon "icon: close-circle" at bounding box center [426, 153] width 12 height 12
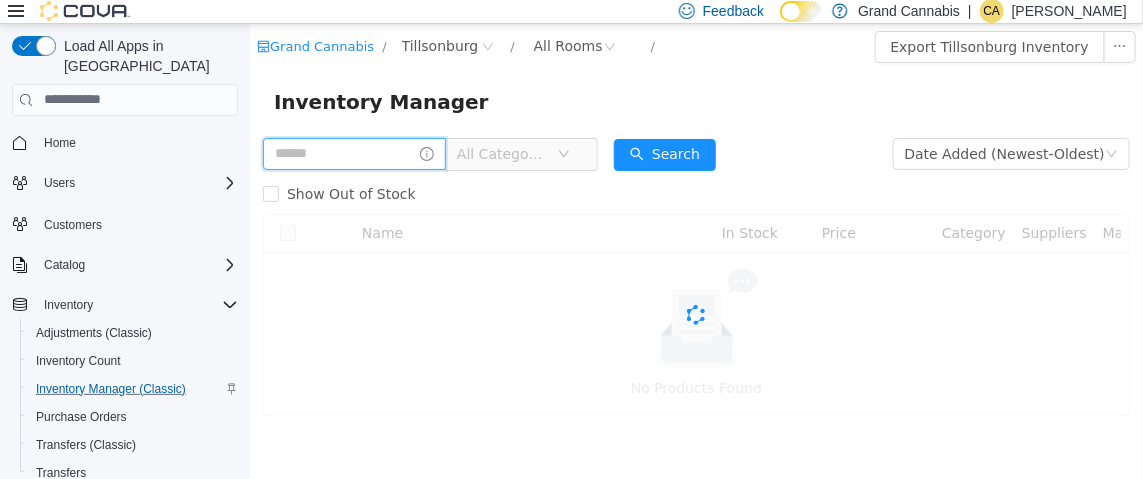
click at [365, 154] on input "text" at bounding box center [353, 153] width 183 height 32
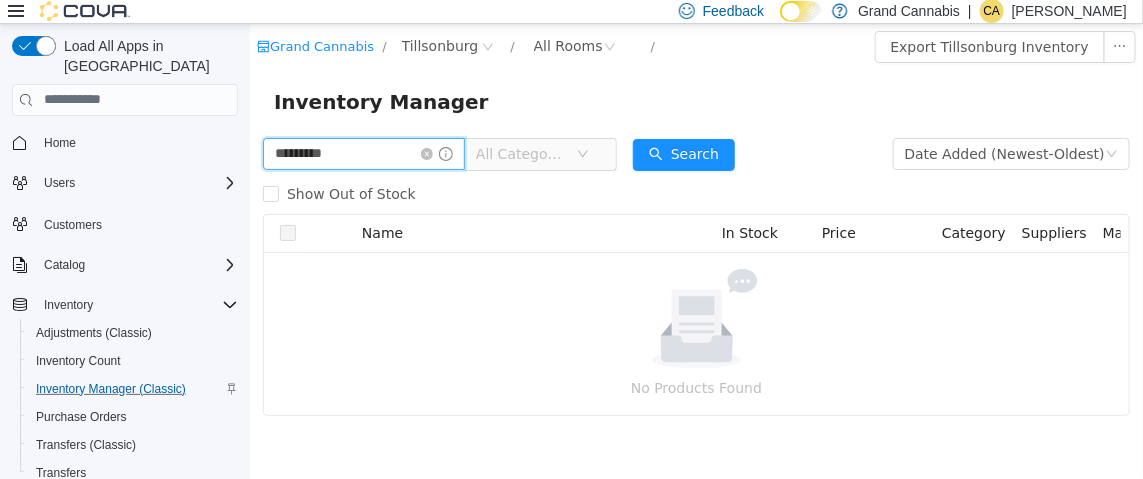
type input "*********"
click at [432, 153] on icon "icon: close-circle" at bounding box center [426, 153] width 12 height 12
click at [68, 135] on span "Home" at bounding box center [60, 143] width 32 height 16
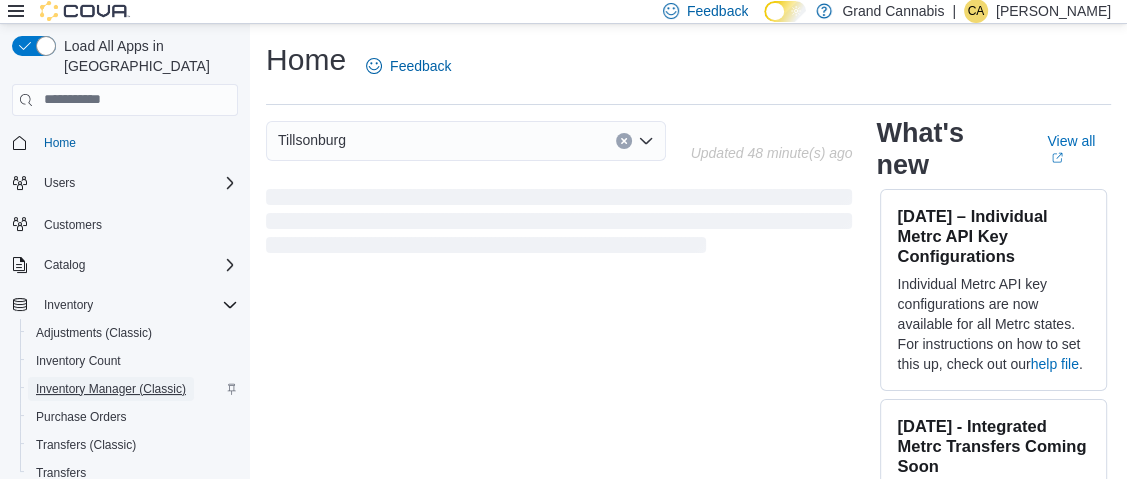
click at [104, 381] on span "Inventory Manager (Classic)" at bounding box center [111, 389] width 150 height 16
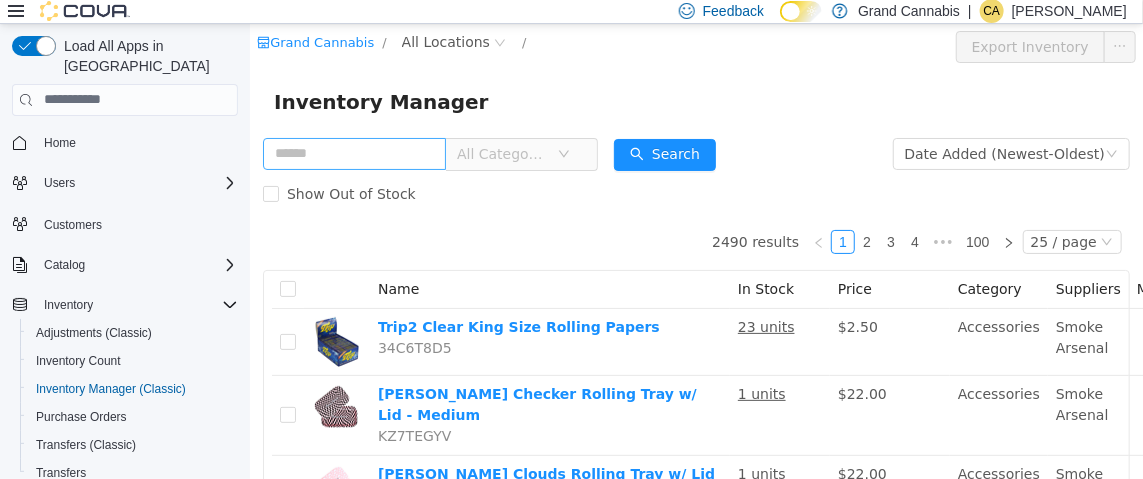
click at [389, 158] on input "text" at bounding box center [353, 153] width 183 height 32
type input "********"
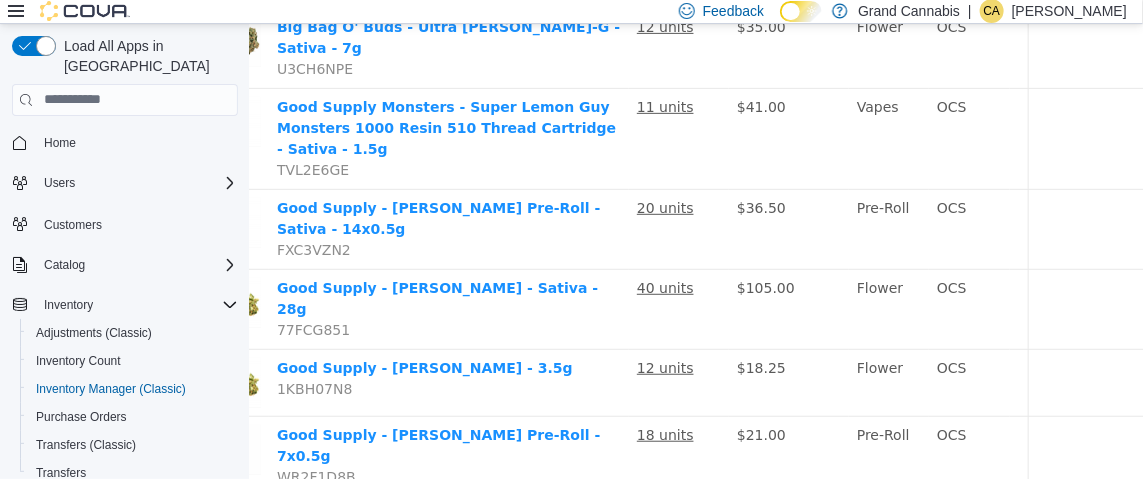
scroll to position [300, 218]
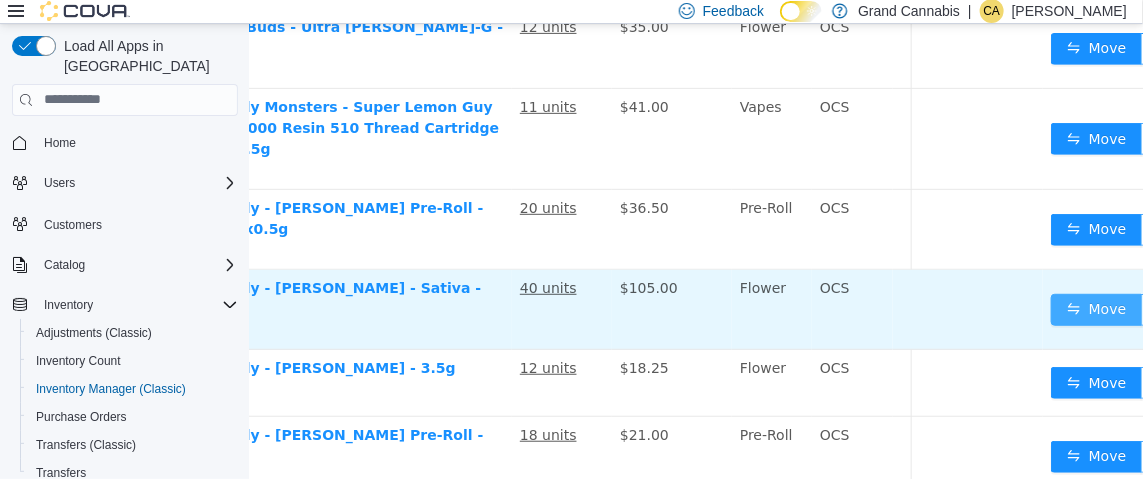
click at [1095, 293] on button "Move" at bounding box center [1096, 309] width 92 height 32
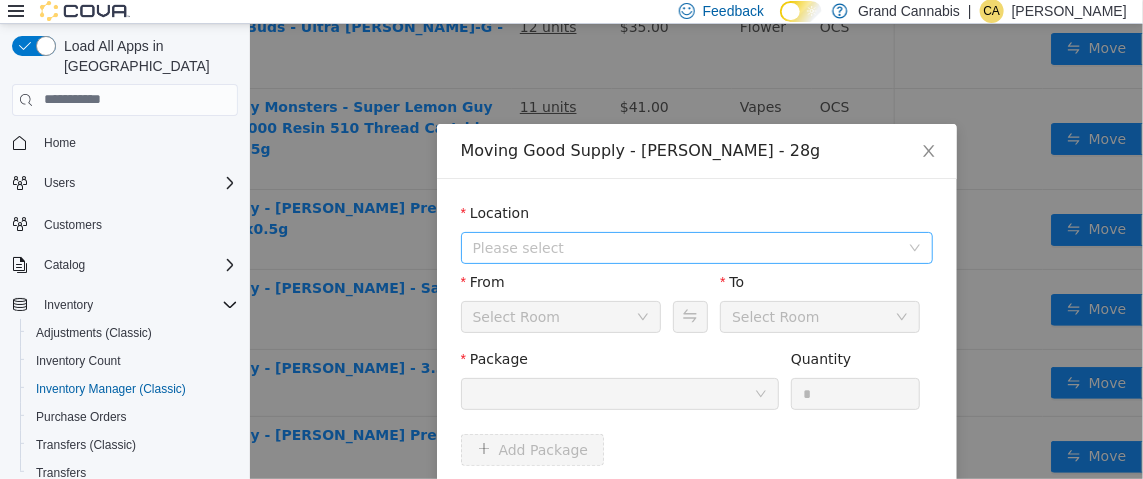
click at [597, 237] on span "Please select" at bounding box center [685, 247] width 426 height 20
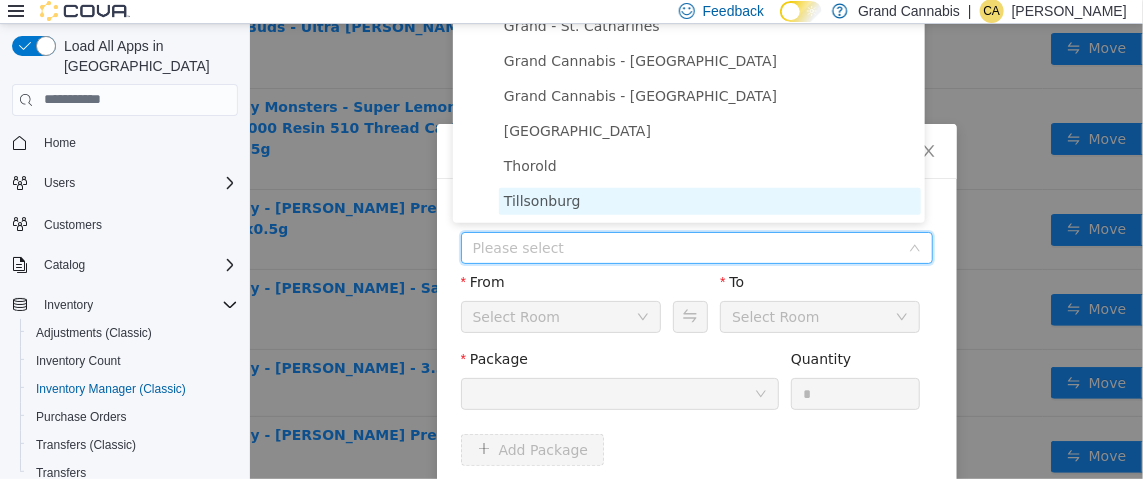
click at [588, 202] on span "Tillsonburg" at bounding box center [709, 200] width 422 height 27
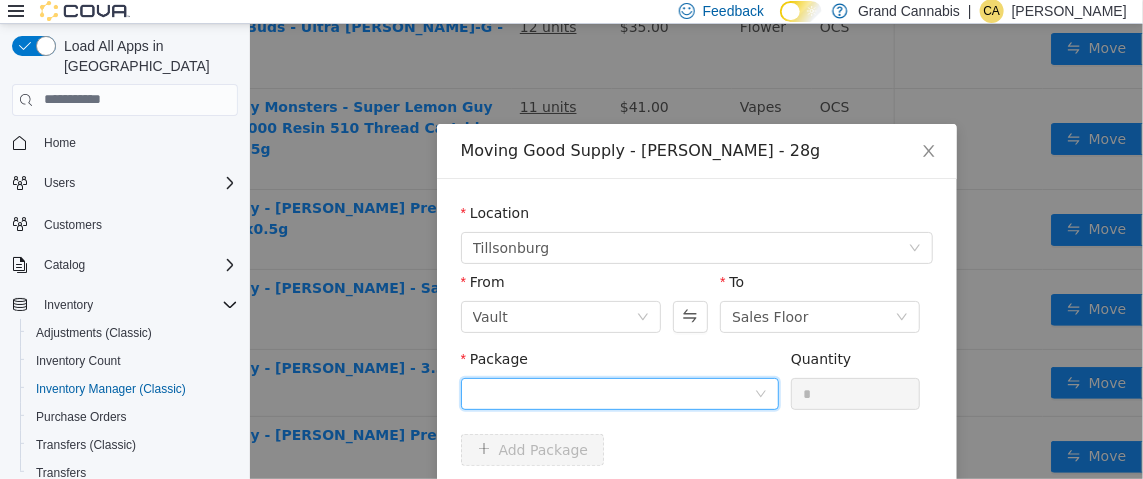
click at [643, 400] on div at bounding box center [612, 393] width 281 height 30
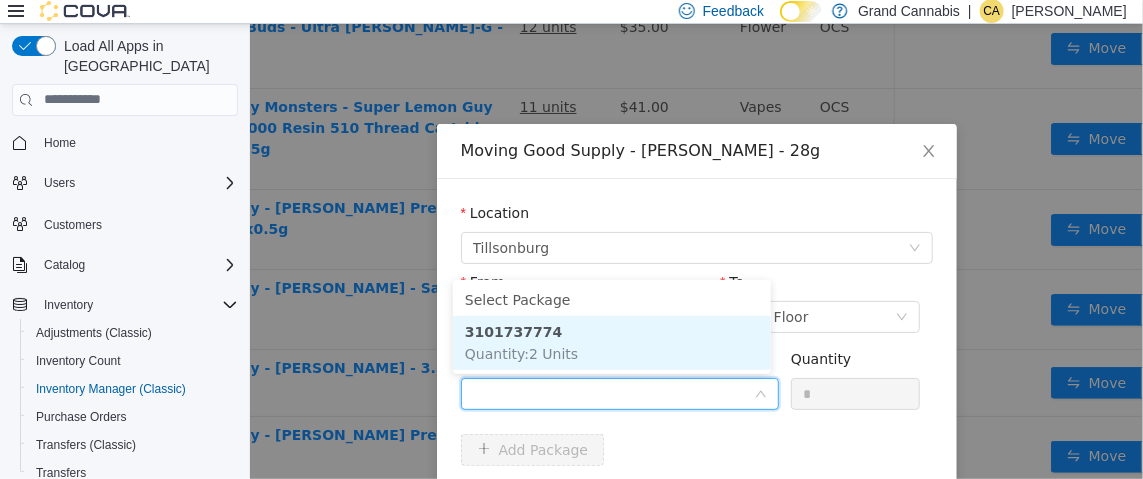
click at [613, 344] on li "3101737774 Quantity : 2 Units" at bounding box center [611, 342] width 318 height 54
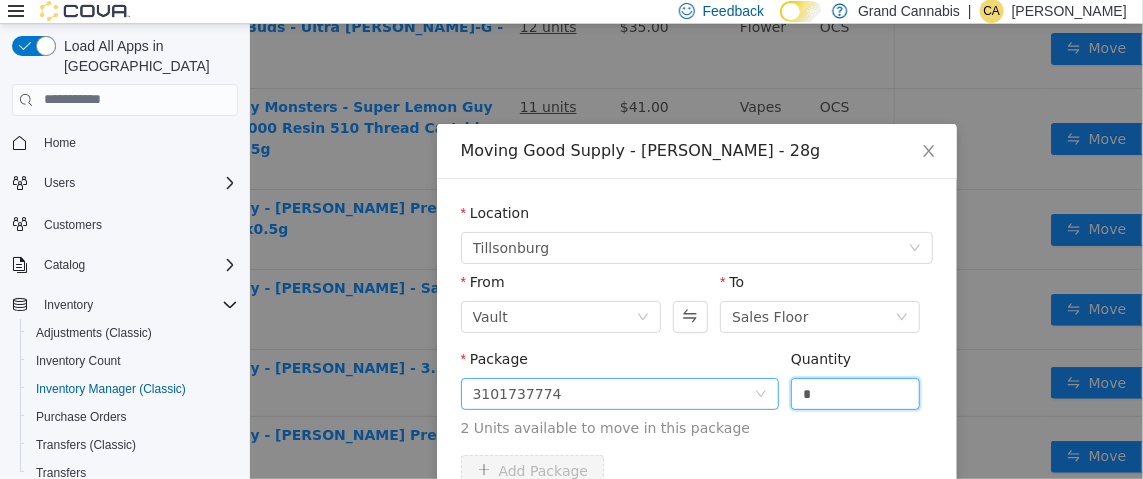
drag, startPoint x: 834, startPoint y: 395, endPoint x: 724, endPoint y: 402, distance: 110.2
click at [739, 402] on span "Package 3101737774 Quantity * 2 Units available to move in this package" at bounding box center [696, 394] width 472 height 88
type input "*"
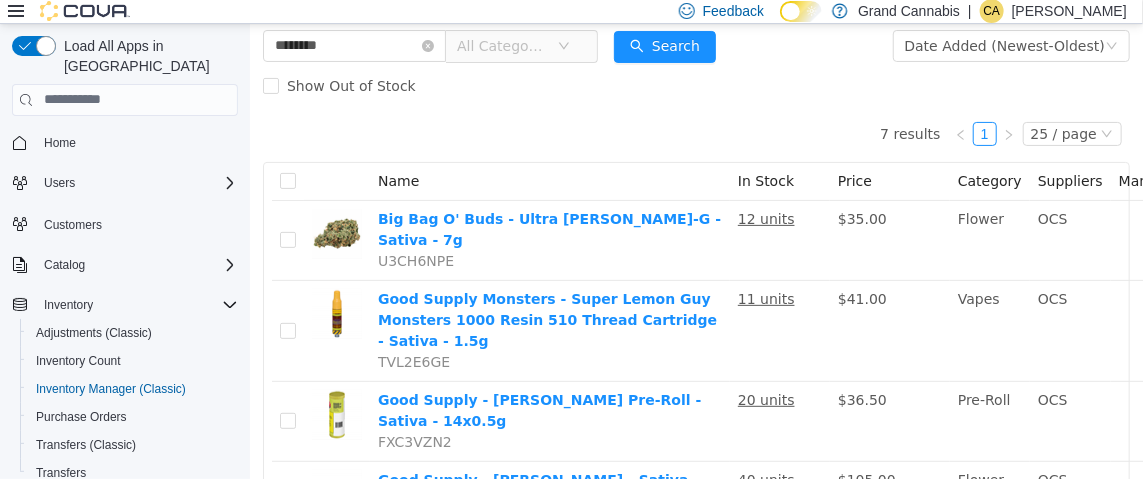
scroll to position [0, 0]
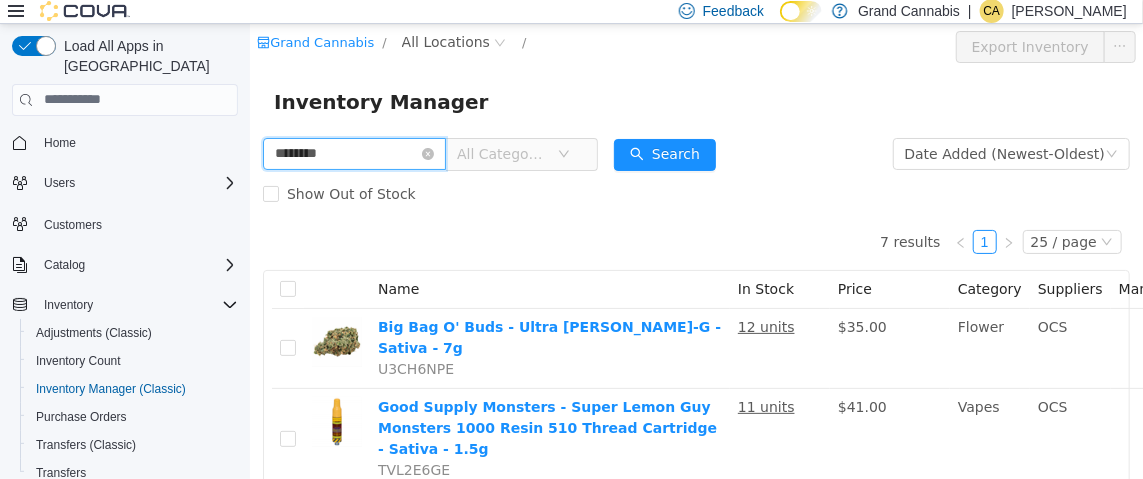
drag, startPoint x: 409, startPoint y: 150, endPoint x: 248, endPoint y: 139, distance: 161.4
click at [249, 139] on html "Grand Cannabis / All Locations / Export Inventory Inventory Manager ******** Al…" at bounding box center [695, 250] width 893 height 455
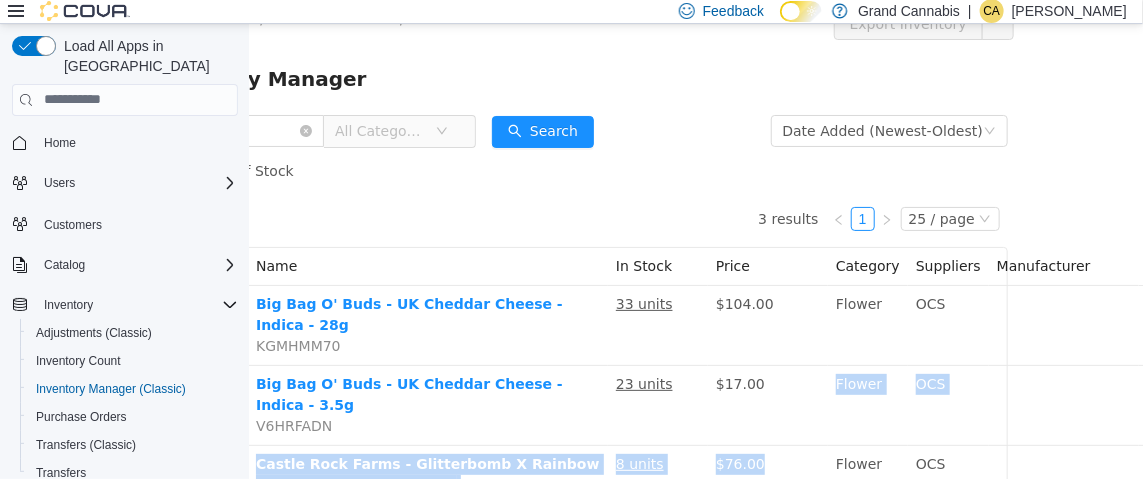
scroll to position [115, 122]
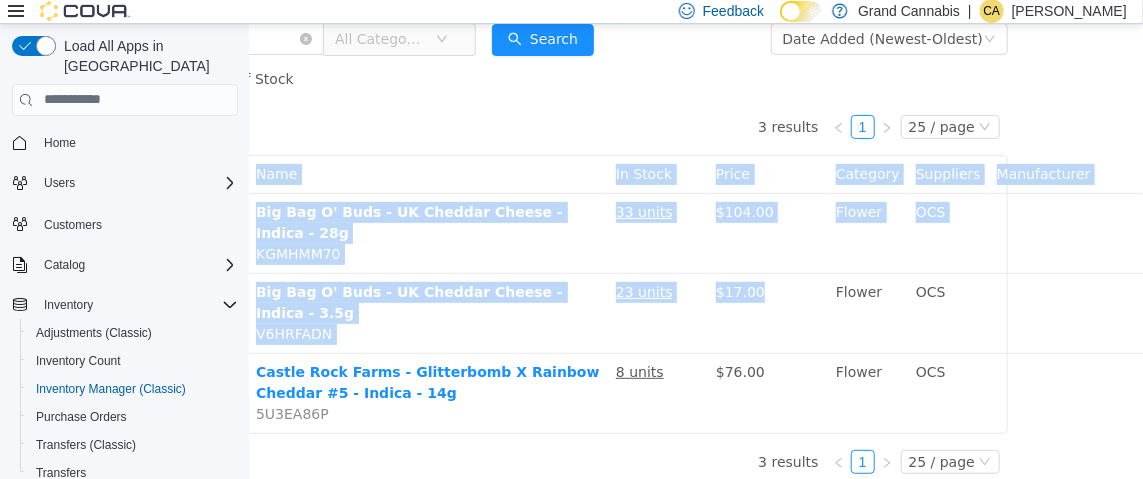
drag, startPoint x: 781, startPoint y: 473, endPoint x: 539, endPoint y: 520, distance: 246.5
click at [539, 363] on html "**********" at bounding box center [573, 135] width 893 height 455
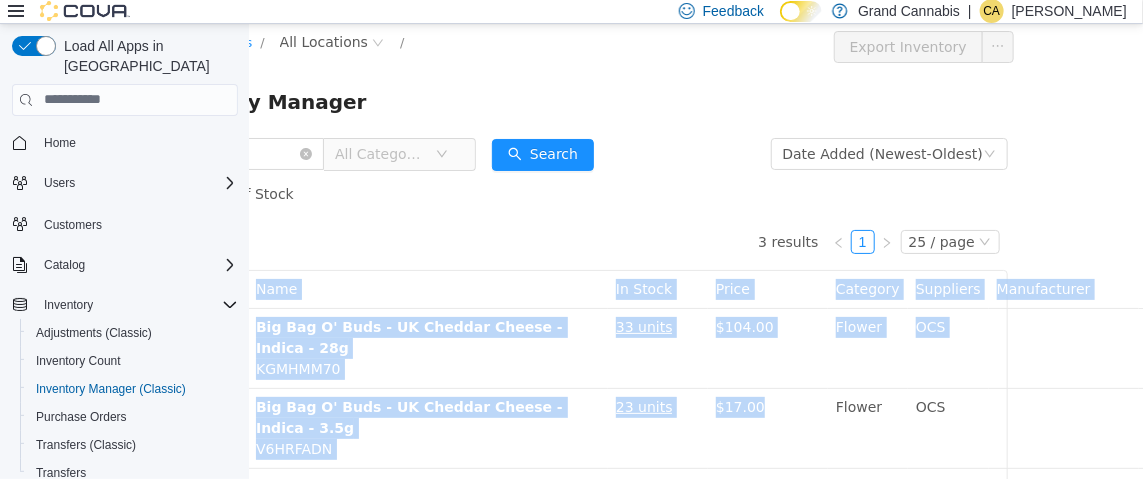
scroll to position [0, 0]
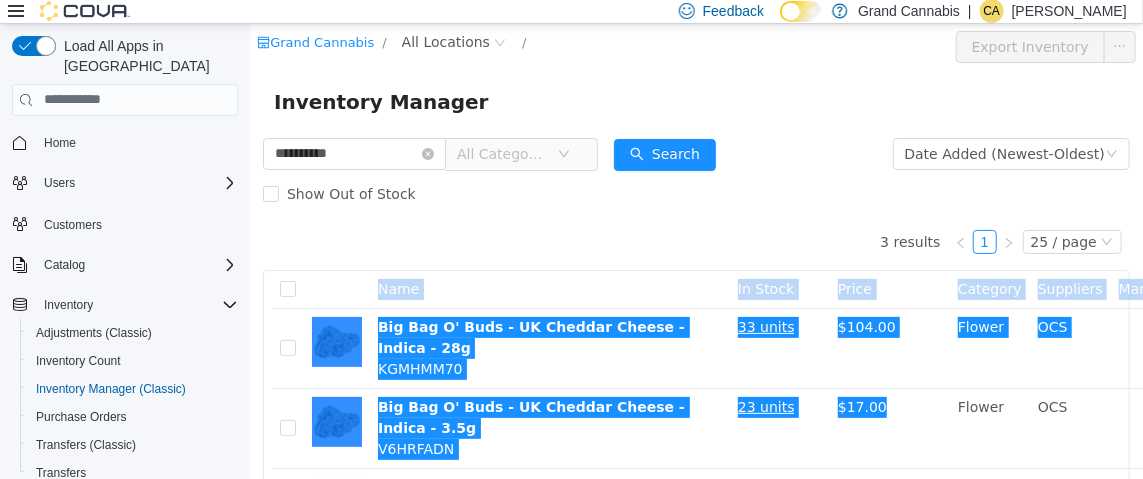
drag, startPoint x: 15, startPoint y: 11, endPoint x: 133, endPoint y: 23, distance: 118.6
click at [15, 11] on icon at bounding box center [16, 11] width 16 height 12
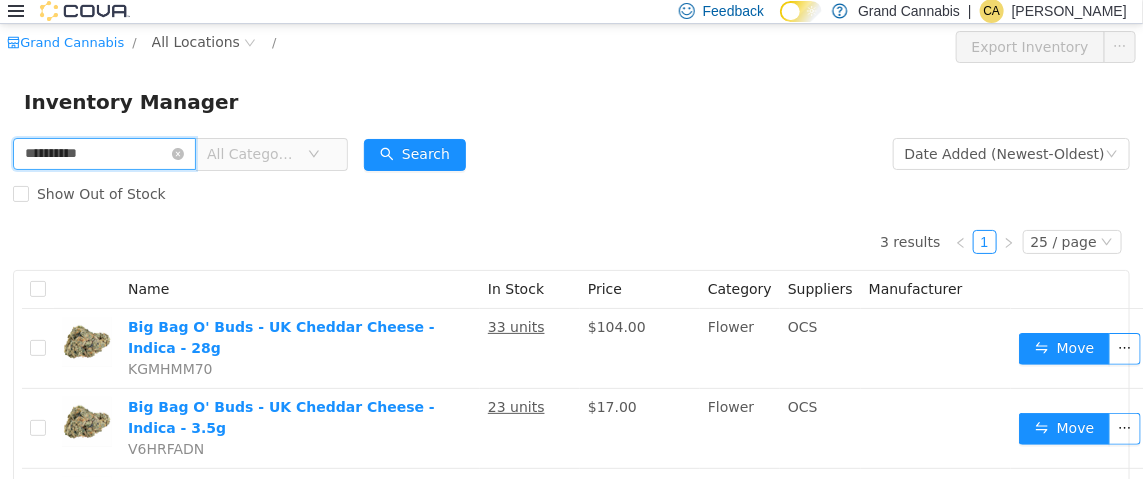
drag, startPoint x: 118, startPoint y: 157, endPoint x: 26, endPoint y: 153, distance: 92.1
click at [26, 153] on input "**********" at bounding box center [104, 153] width 183 height 32
type input "*********"
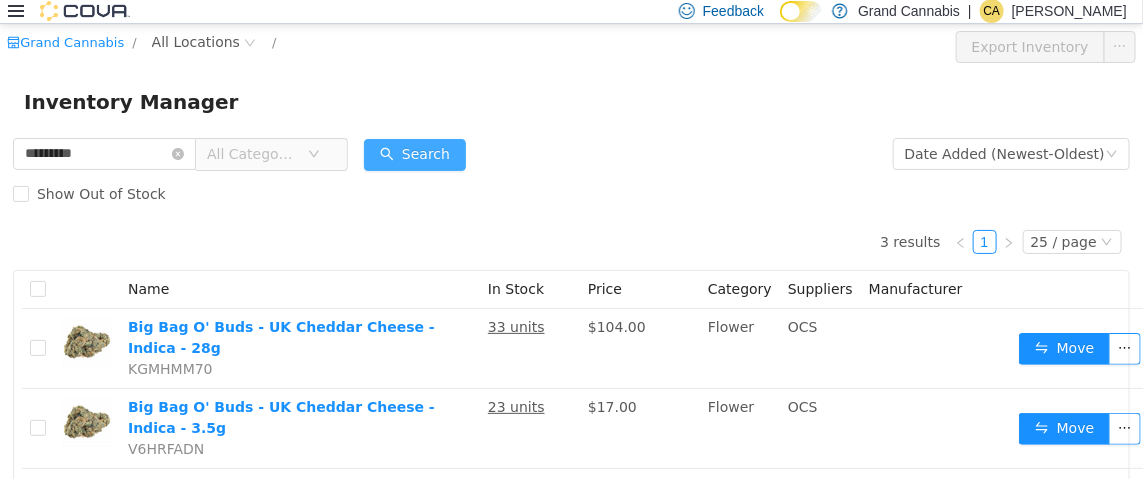
click at [456, 151] on button "Search" at bounding box center [415, 154] width 102 height 32
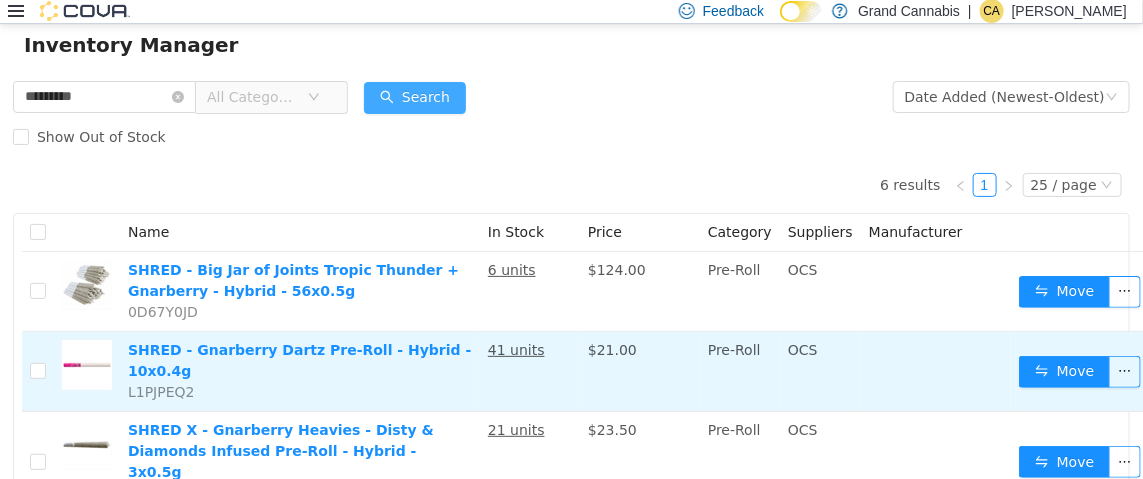
scroll to position [199, 0]
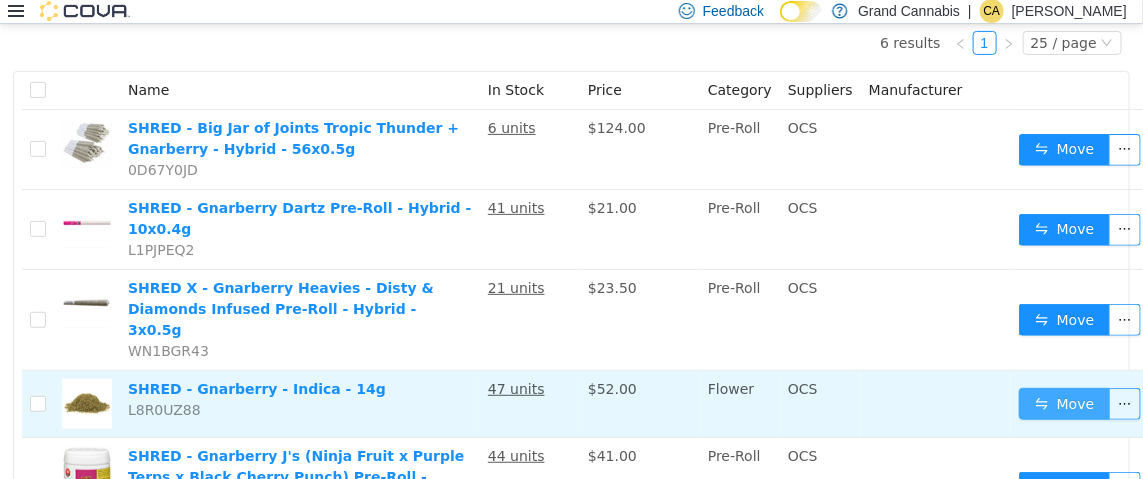
click at [1069, 387] on button "Move" at bounding box center [1065, 403] width 92 height 32
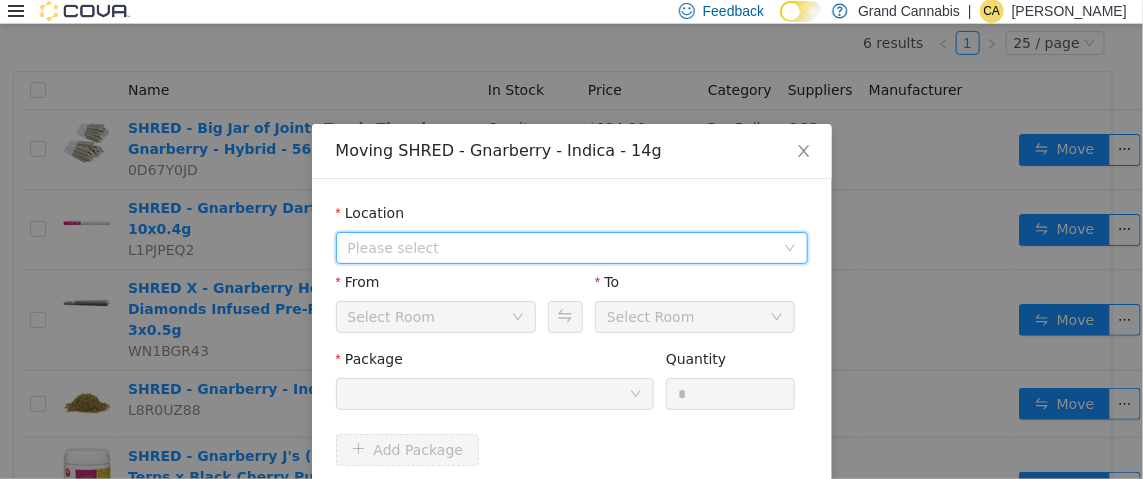
click at [444, 244] on span "Please select" at bounding box center [561, 247] width 426 height 20
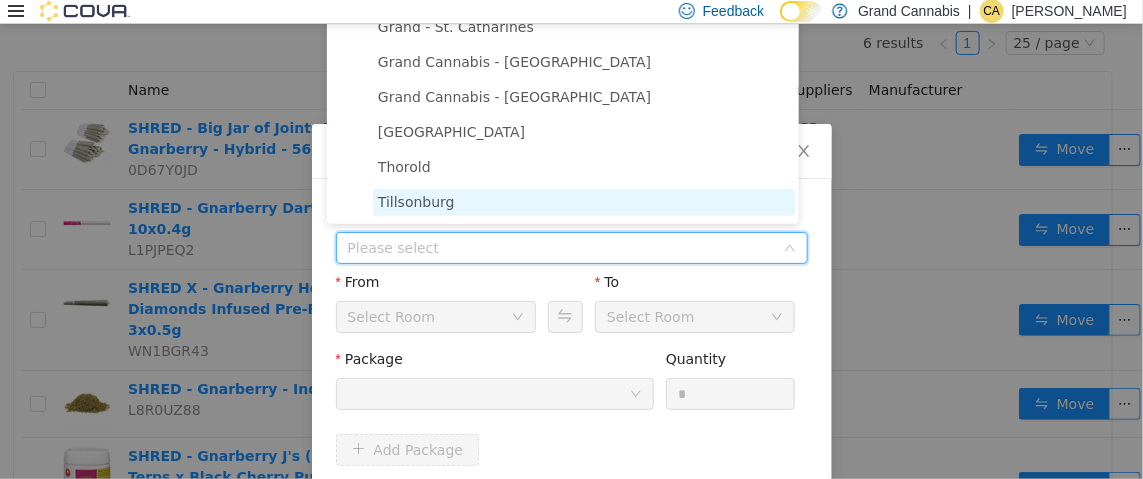
click at [447, 204] on span "Tillsonburg" at bounding box center [584, 201] width 422 height 27
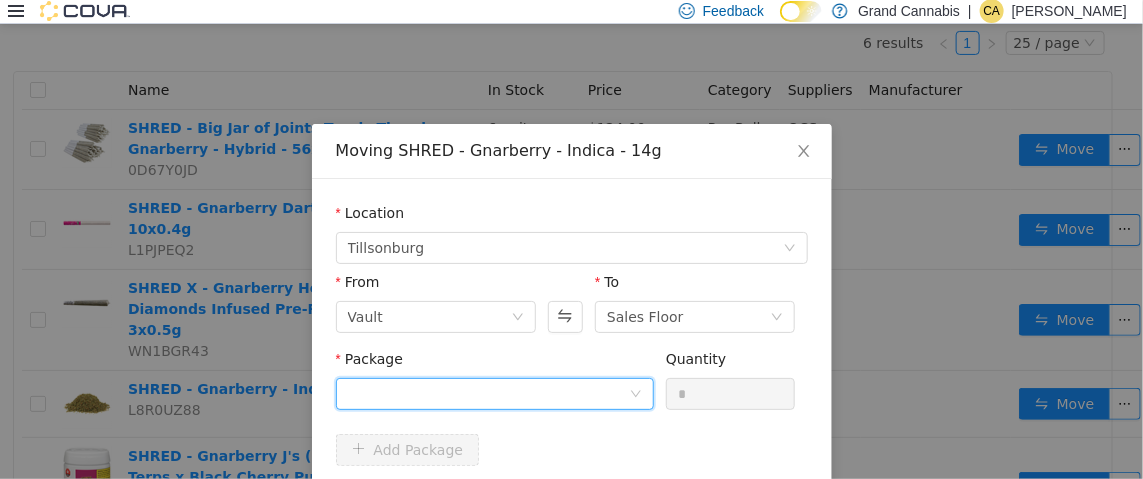
click at [473, 401] on div at bounding box center [488, 393] width 281 height 30
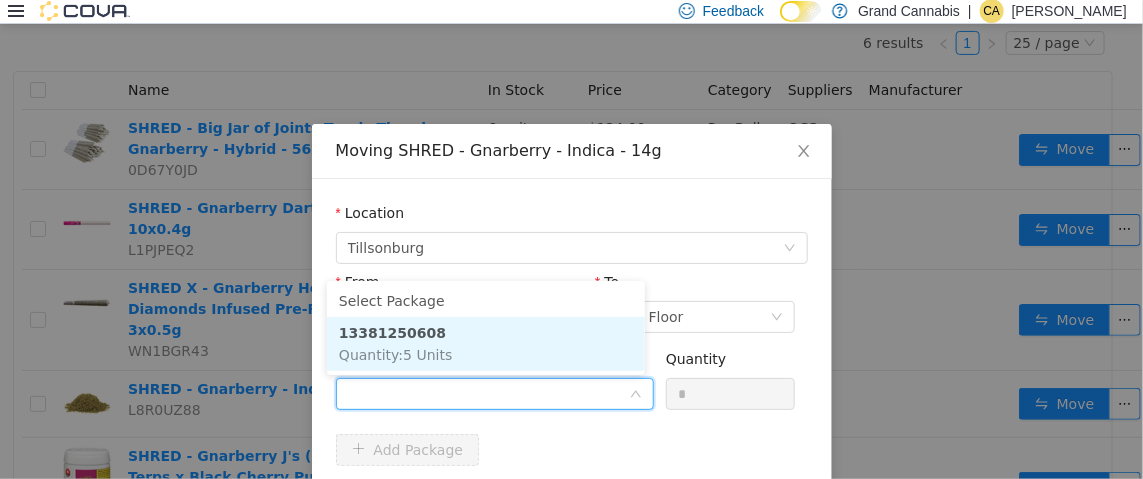
drag, startPoint x: 475, startPoint y: 347, endPoint x: 511, endPoint y: 362, distance: 39.0
click at [488, 347] on li "13381250608 Quantity : 5 Units" at bounding box center [486, 343] width 318 height 54
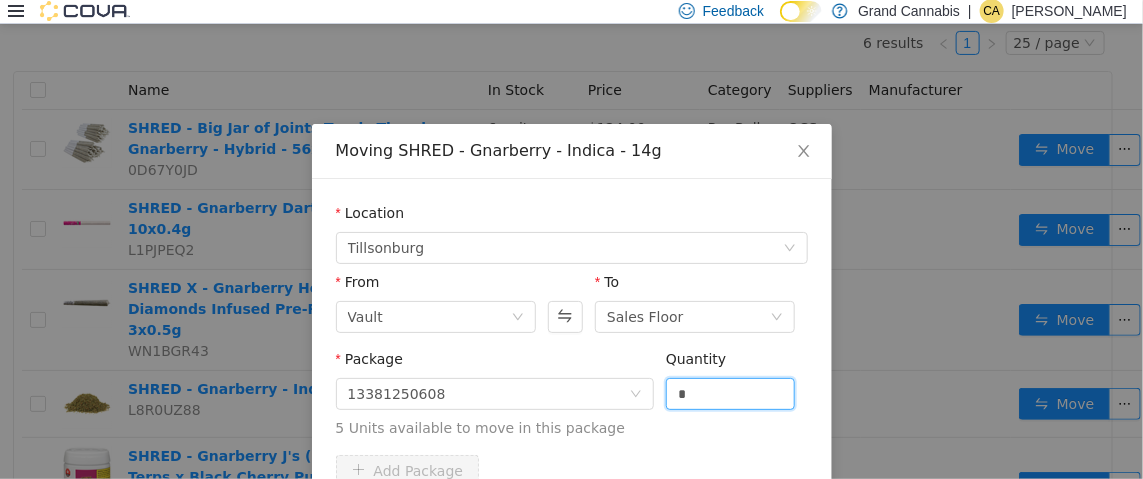
drag, startPoint x: 683, startPoint y: 394, endPoint x: 647, endPoint y: 397, distance: 36.1
click at [647, 397] on div "Package 13381250608 Quantity * 5 Units available to move in this package" at bounding box center [572, 393] width 472 height 90
type input "*"
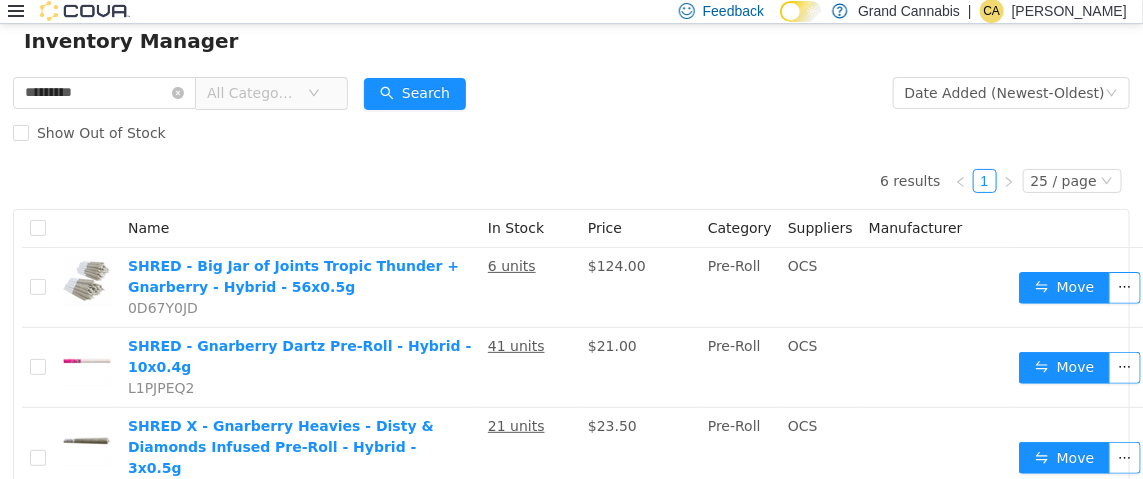
scroll to position [0, 0]
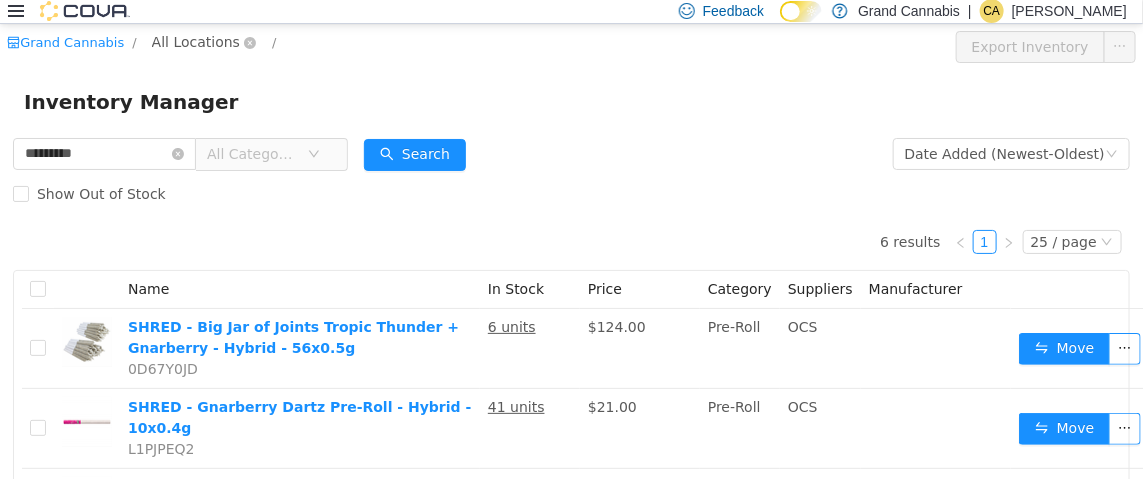
click at [215, 41] on span "All Locations" at bounding box center [196, 41] width 88 height 22
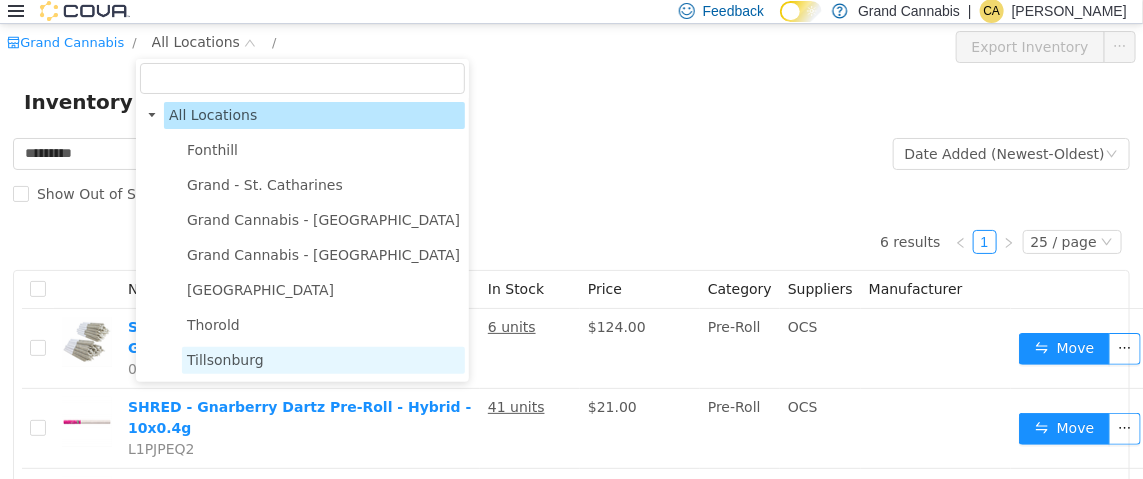
click at [243, 367] on span "Tillsonburg" at bounding box center [225, 359] width 77 height 16
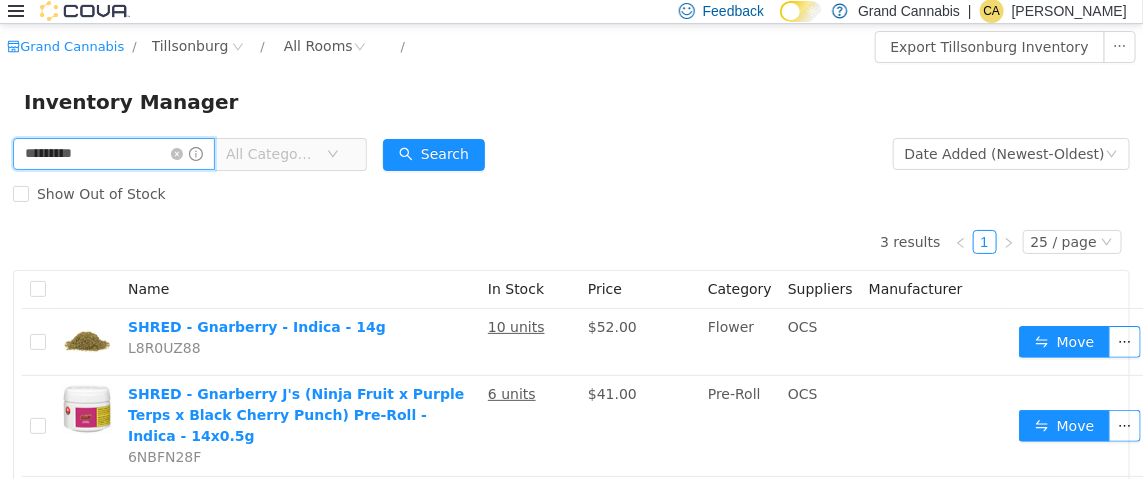
drag, startPoint x: 157, startPoint y: 153, endPoint x: 0, endPoint y: 157, distance: 157.0
click at [0, 157] on div "********* All Categories Date Added (Newest-Oldest) Search Show Out of Stock 3 …" at bounding box center [571, 372] width 1143 height 479
type input "**********"
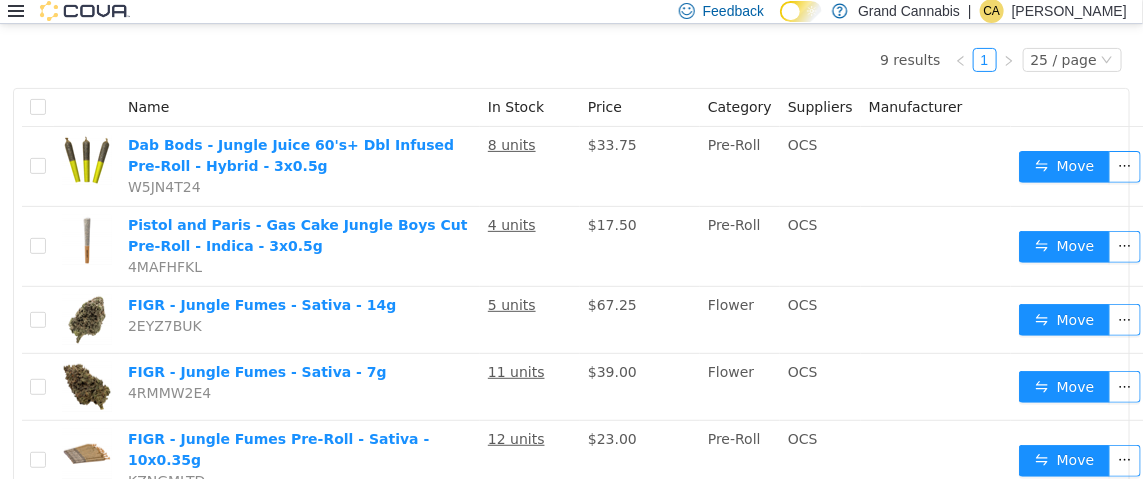
scroll to position [399, 0]
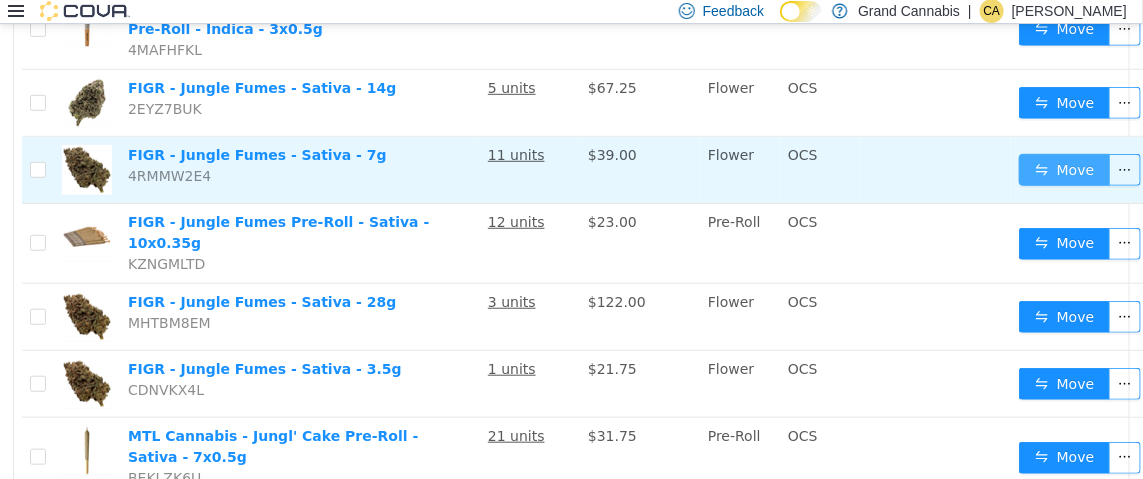
click at [1065, 166] on button "Move" at bounding box center [1065, 169] width 92 height 32
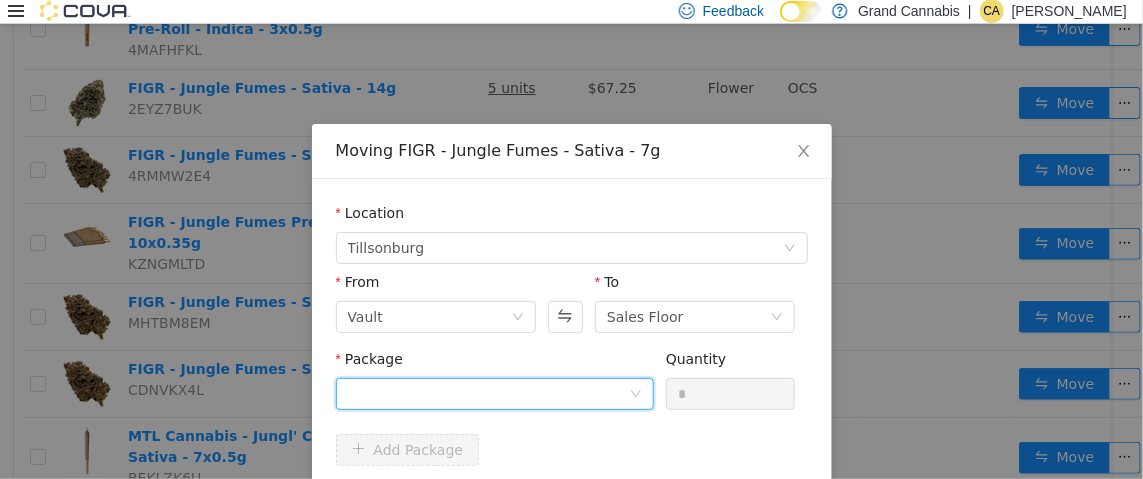
click at [466, 386] on div at bounding box center [488, 393] width 281 height 30
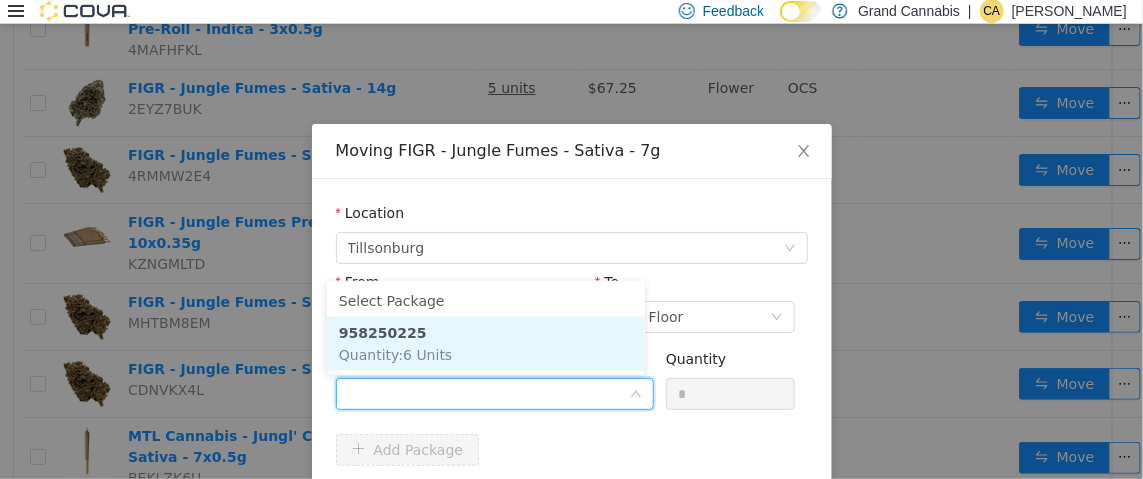
click at [516, 350] on li "958250225 Quantity : 6 Units" at bounding box center [486, 343] width 318 height 54
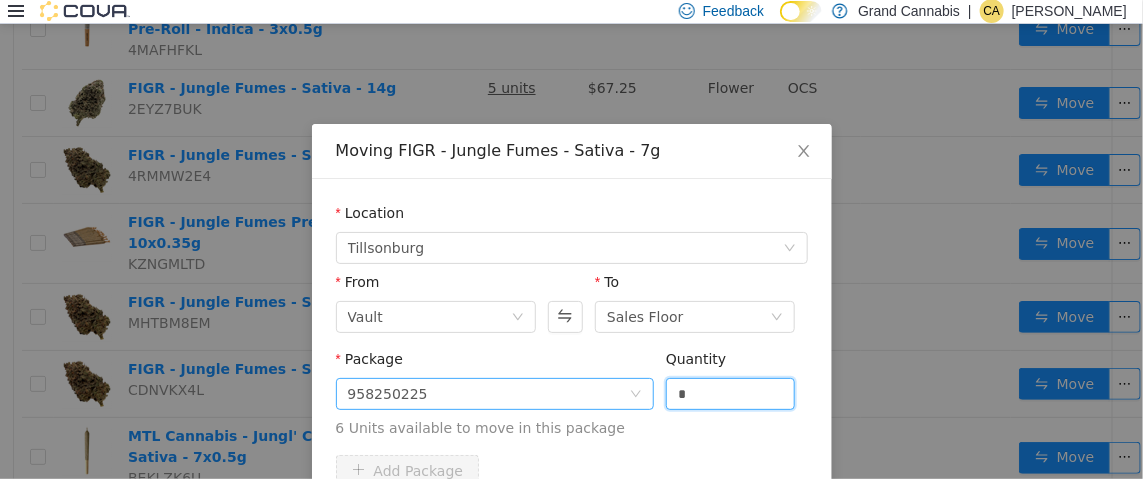
drag, startPoint x: 682, startPoint y: 390, endPoint x: 632, endPoint y: 392, distance: 50.0
click at [632, 392] on span "Package 958250225 Quantity * 6 Units available to move in this package" at bounding box center [572, 394] width 472 height 88
type input "*"
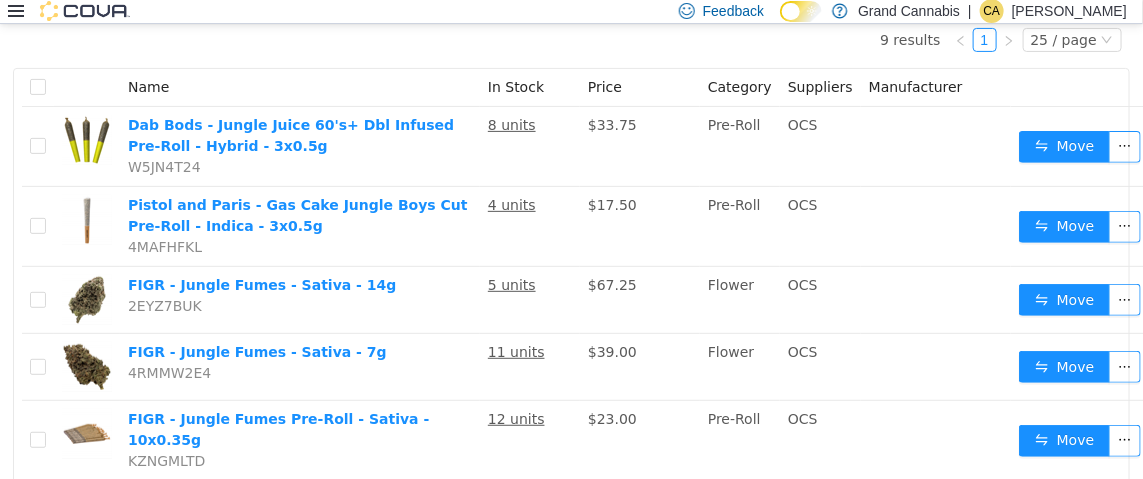
scroll to position [0, 0]
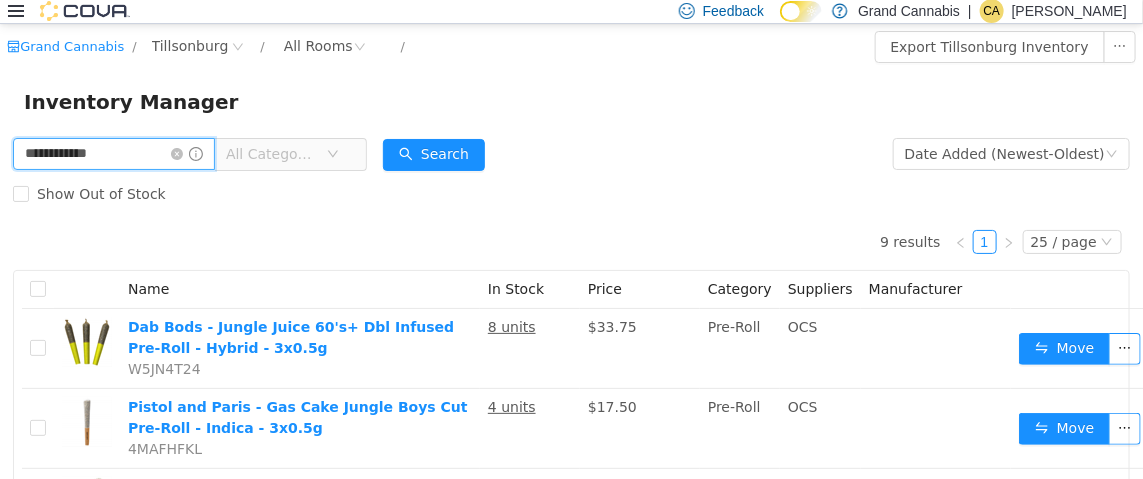
drag, startPoint x: 140, startPoint y: 154, endPoint x: 0, endPoint y: 158, distance: 140.0
type input "*********"
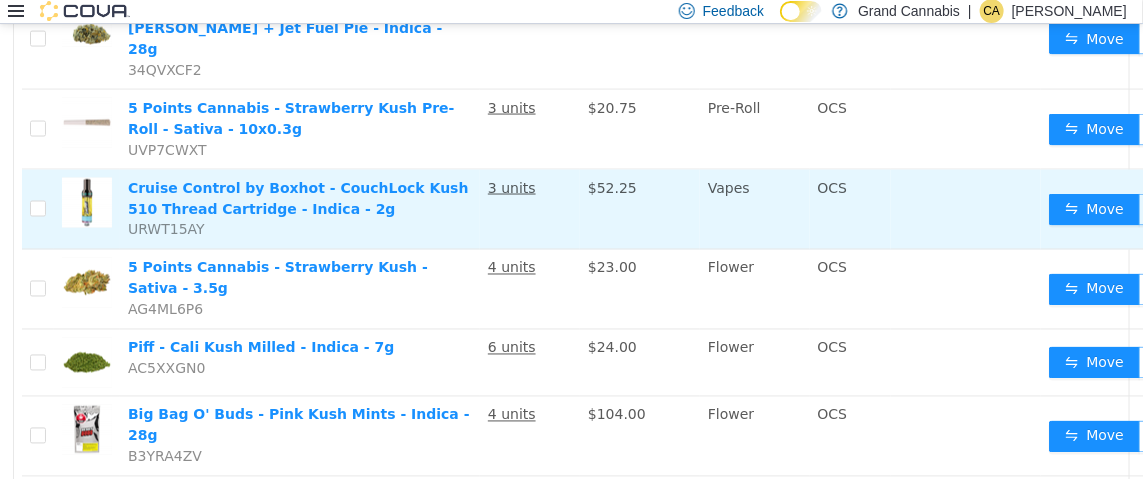
scroll to position [1100, 0]
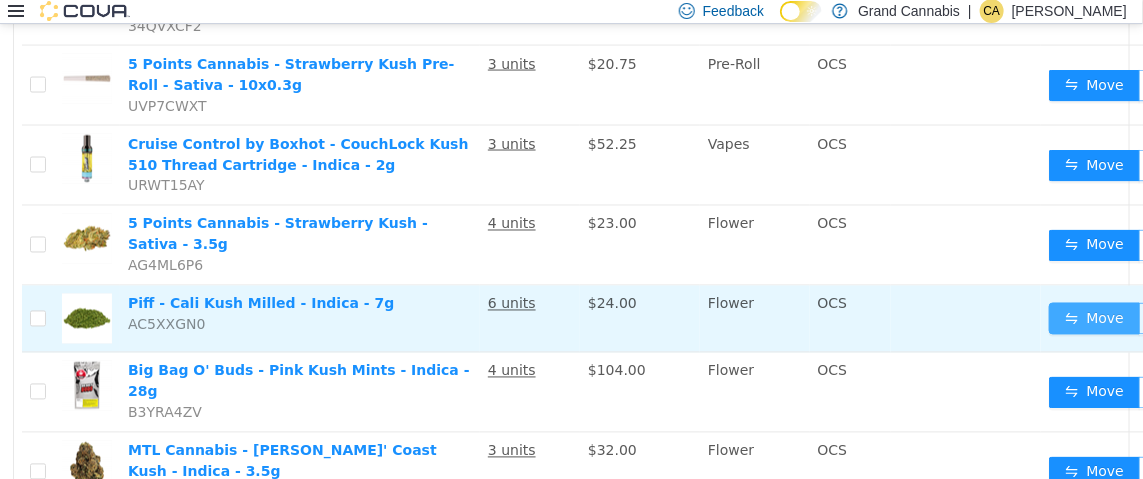
click at [1079, 302] on button "Move" at bounding box center [1095, 318] width 92 height 32
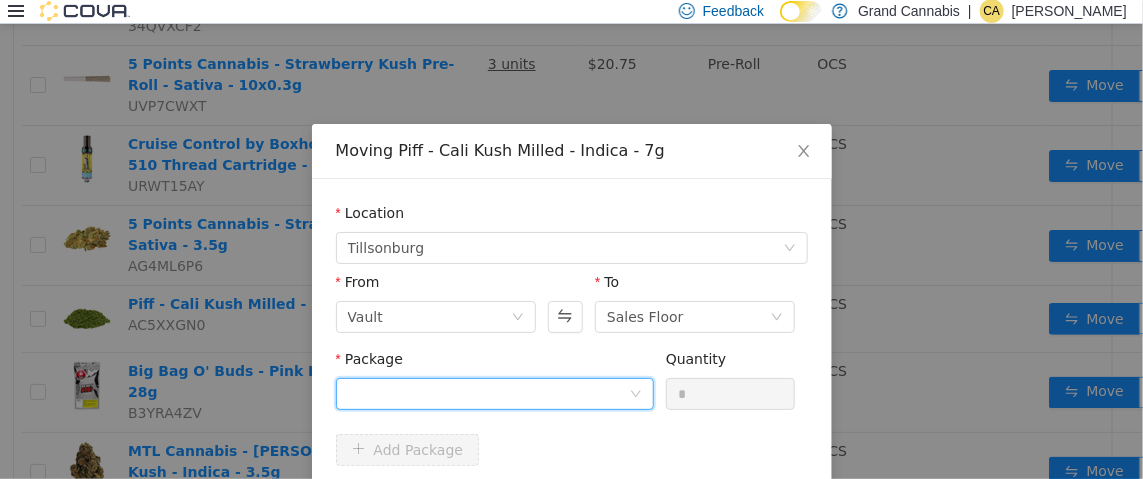
click at [459, 394] on div at bounding box center [488, 393] width 281 height 30
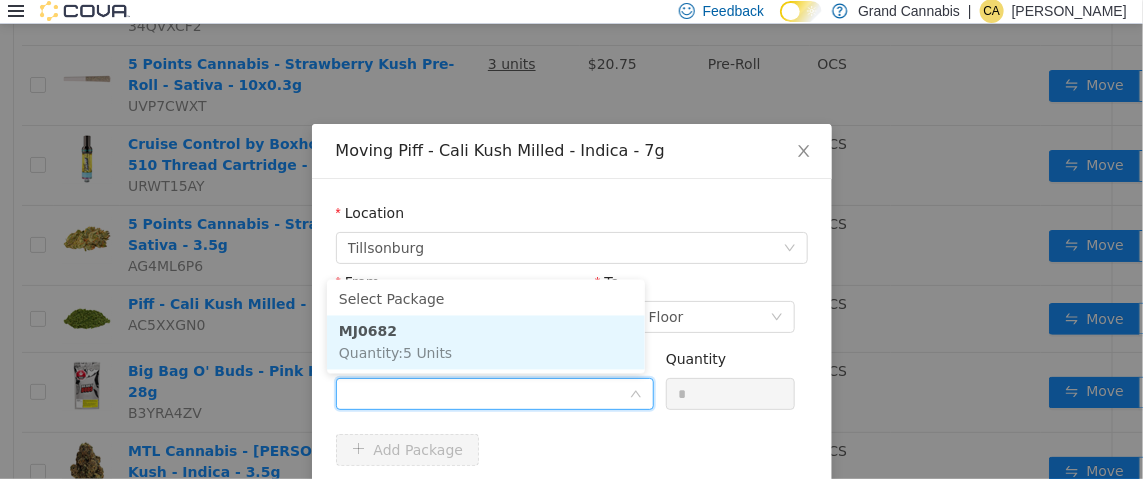
click at [470, 336] on li "MJ0682 Quantity : 5 Units" at bounding box center [486, 342] width 318 height 54
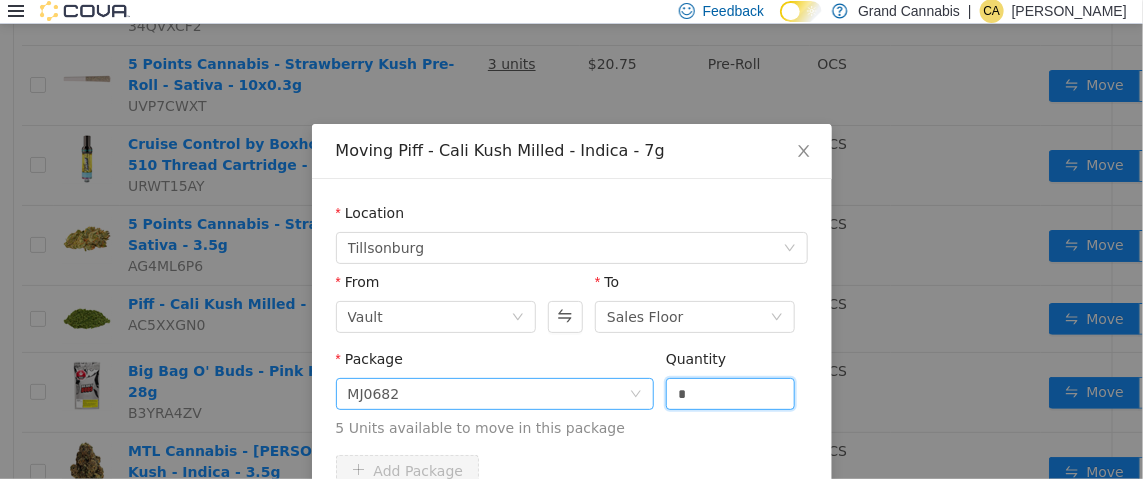
drag, startPoint x: 742, startPoint y: 395, endPoint x: 547, endPoint y: 400, distance: 195.0
click at [547, 400] on span "Package MJ0682 Quantity * 5 Units available to move in this package" at bounding box center [572, 394] width 472 height 88
type input "*"
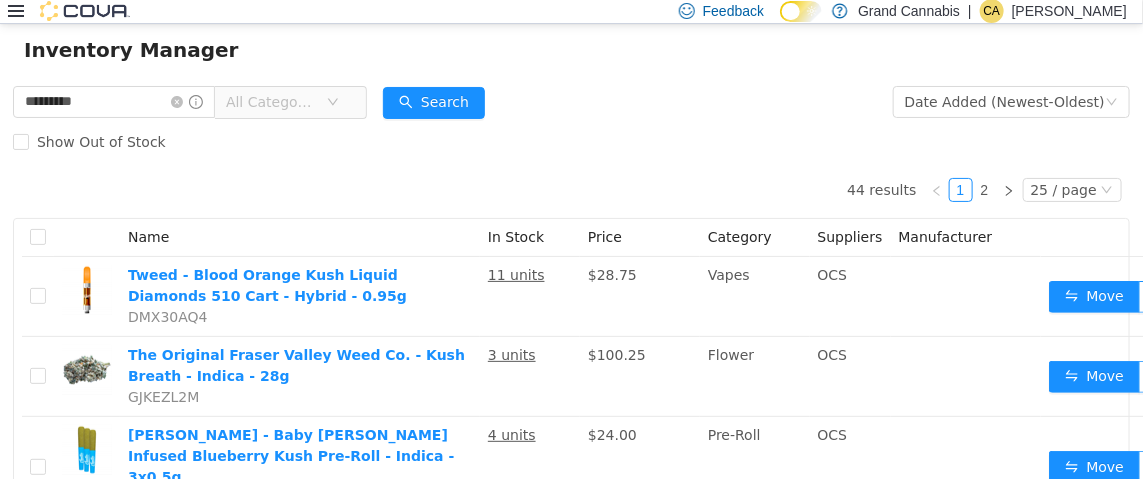
scroll to position [0, 0]
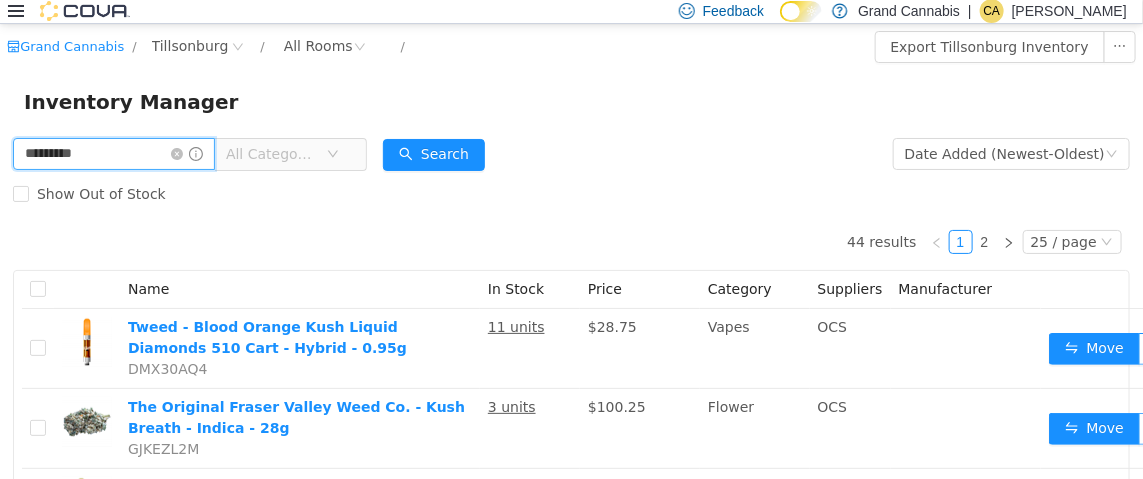
drag, startPoint x: 124, startPoint y: 153, endPoint x: 0, endPoint y: 150, distance: 124.0
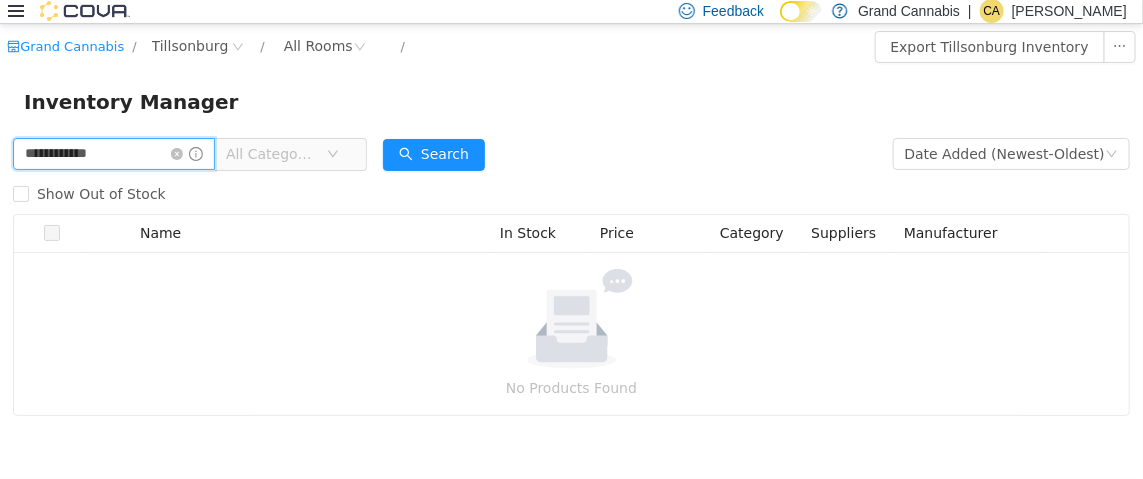
click at [148, 151] on input "**********" at bounding box center [114, 153] width 202 height 32
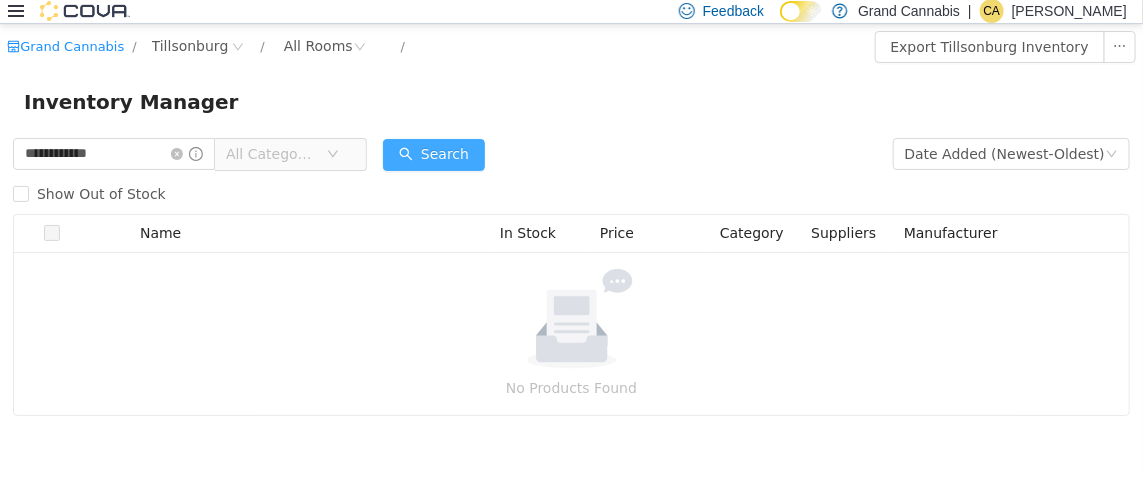
click at [432, 158] on button "Search" at bounding box center [434, 154] width 102 height 32
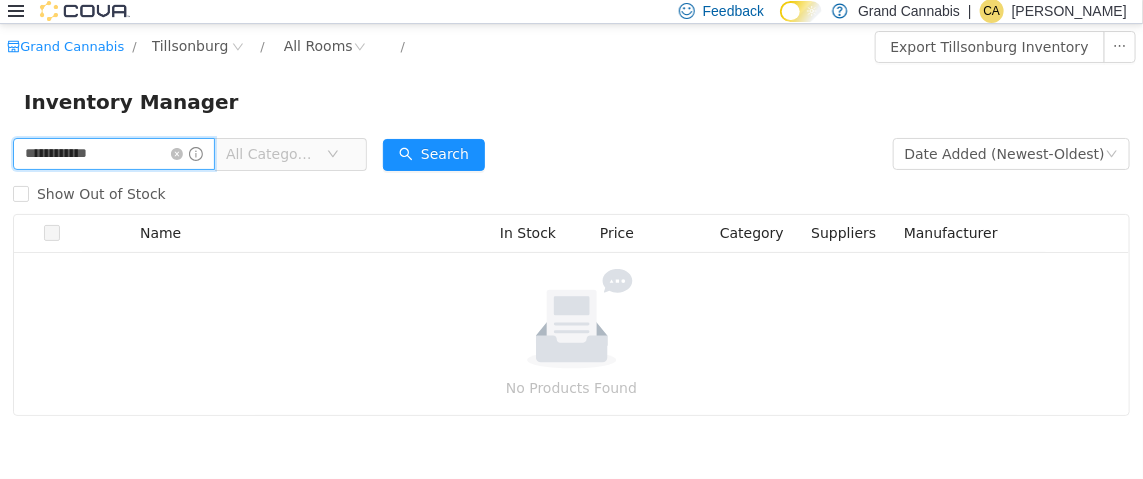
click at [123, 154] on input "**********" at bounding box center [114, 153] width 202 height 32
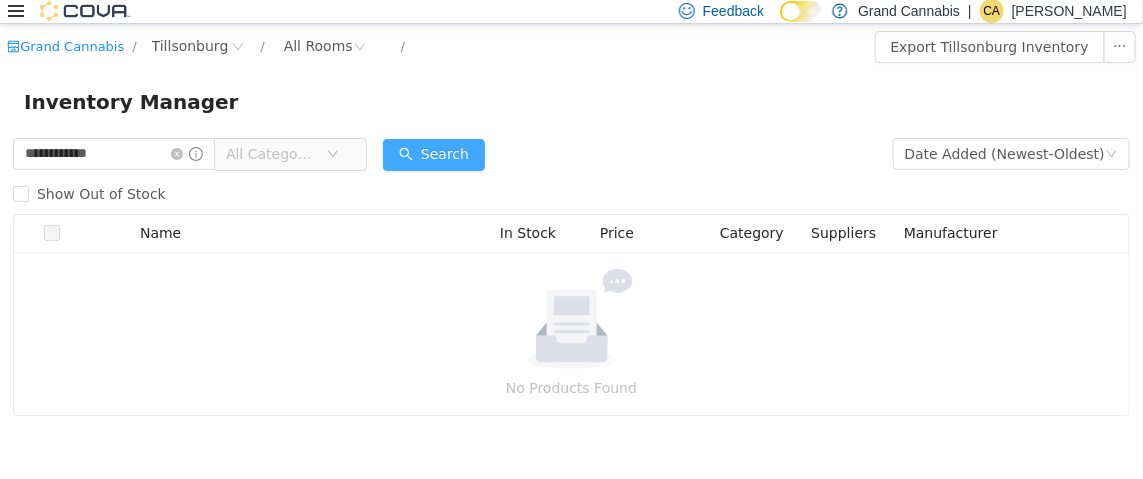
click at [483, 148] on button "Search" at bounding box center [434, 154] width 102 height 32
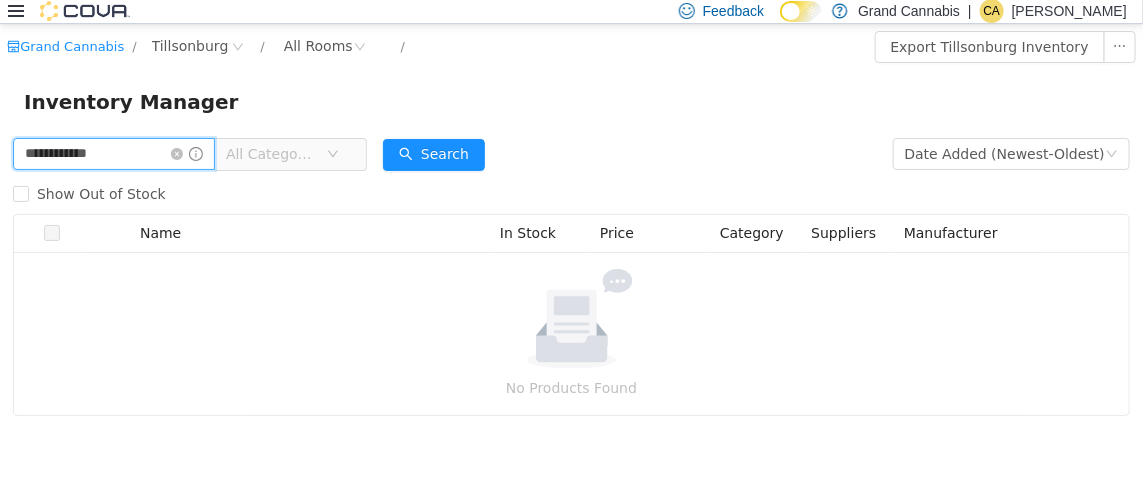
drag, startPoint x: 154, startPoint y: 151, endPoint x: 0, endPoint y: 147, distance: 154.0
click at [0, 147] on div "**********" at bounding box center [571, 274] width 1143 height 282
type input "*********"
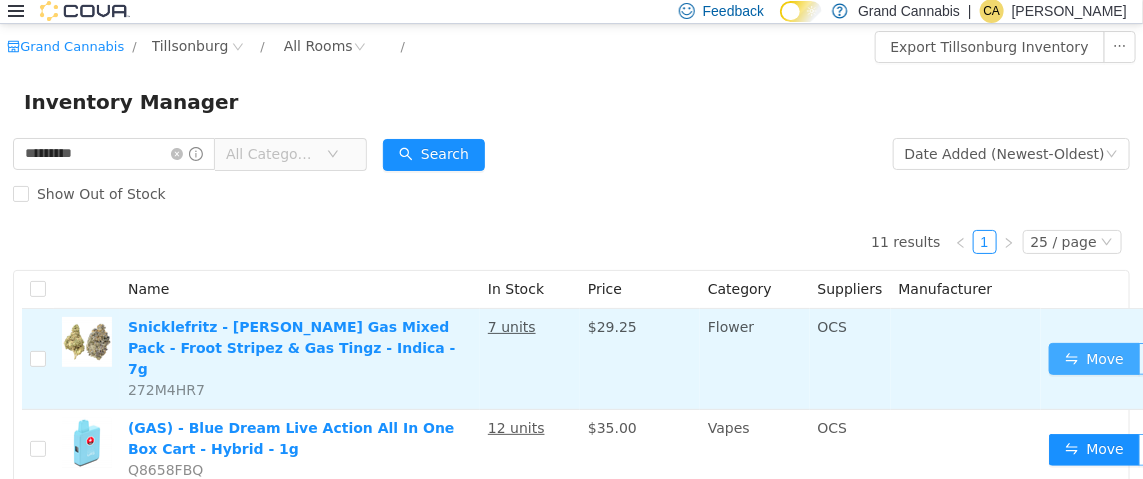
click at [1064, 342] on button "Move" at bounding box center [1095, 358] width 92 height 32
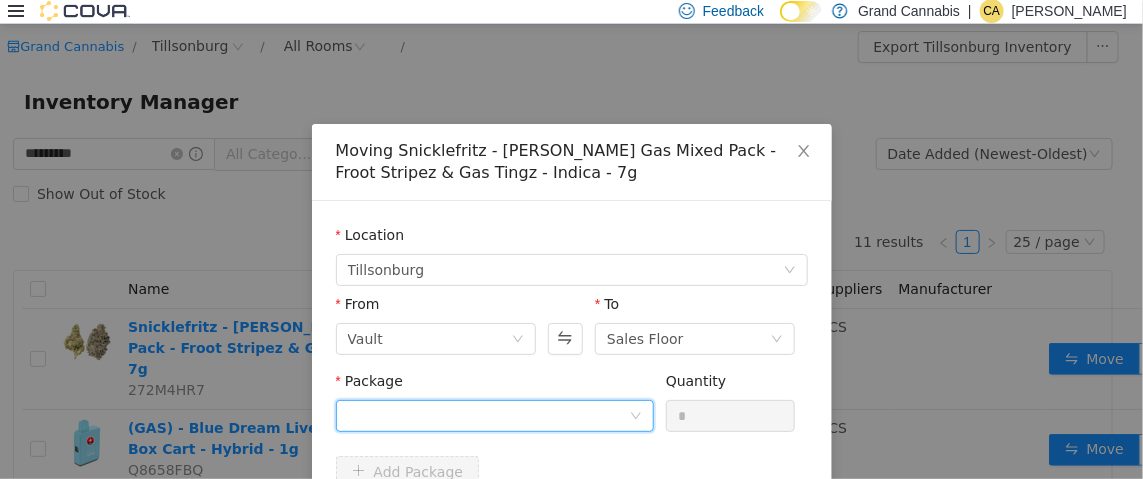
click at [489, 414] on div at bounding box center [488, 415] width 281 height 30
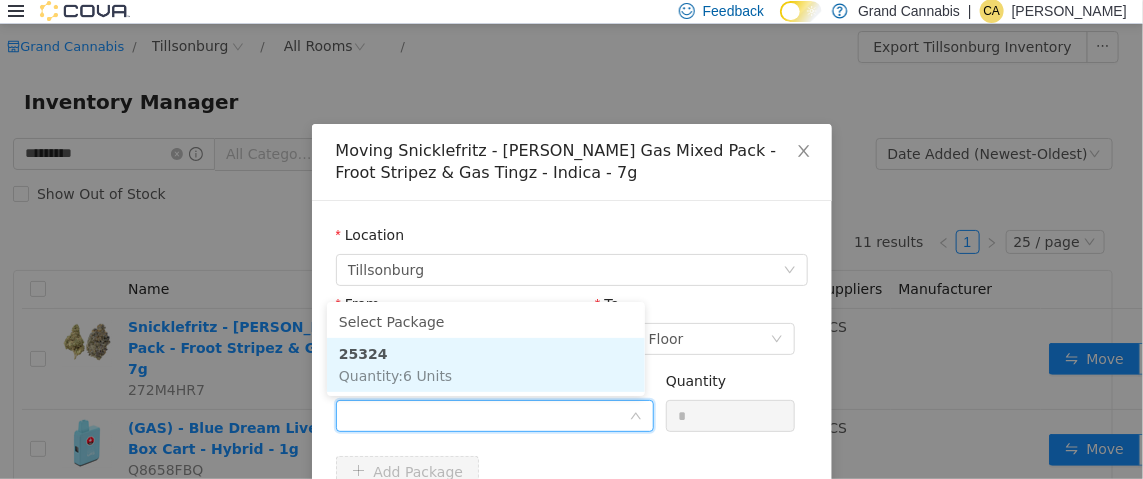
drag, startPoint x: 520, startPoint y: 353, endPoint x: 569, endPoint y: 372, distance: 52.5
click at [522, 353] on li "25324 Quantity : 6 Units" at bounding box center [486, 364] width 318 height 54
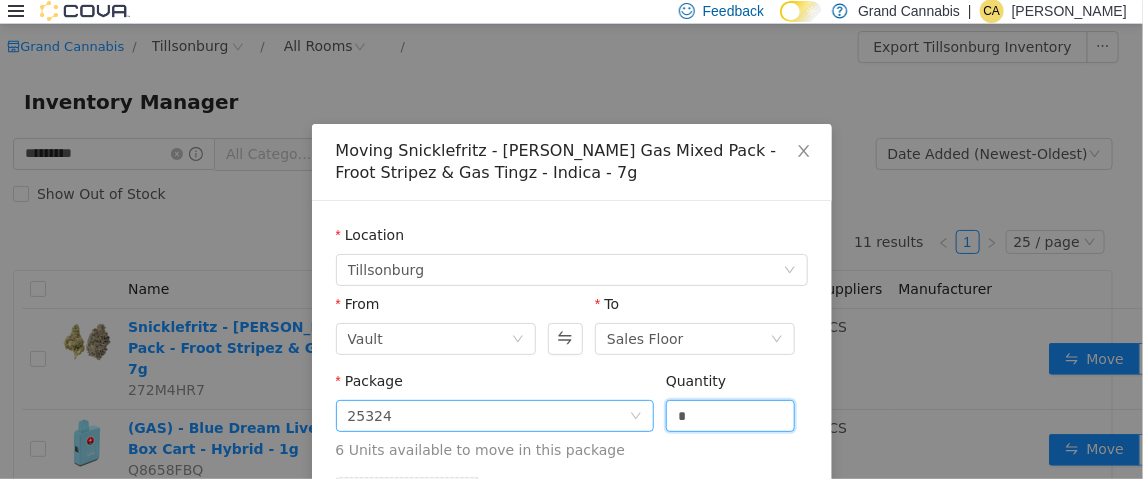
drag, startPoint x: 698, startPoint y: 414, endPoint x: 616, endPoint y: 423, distance: 82.5
click at [616, 423] on span "Package 25324 Quantity * 6 Units available to move in this package" at bounding box center [572, 416] width 472 height 88
type input "*"
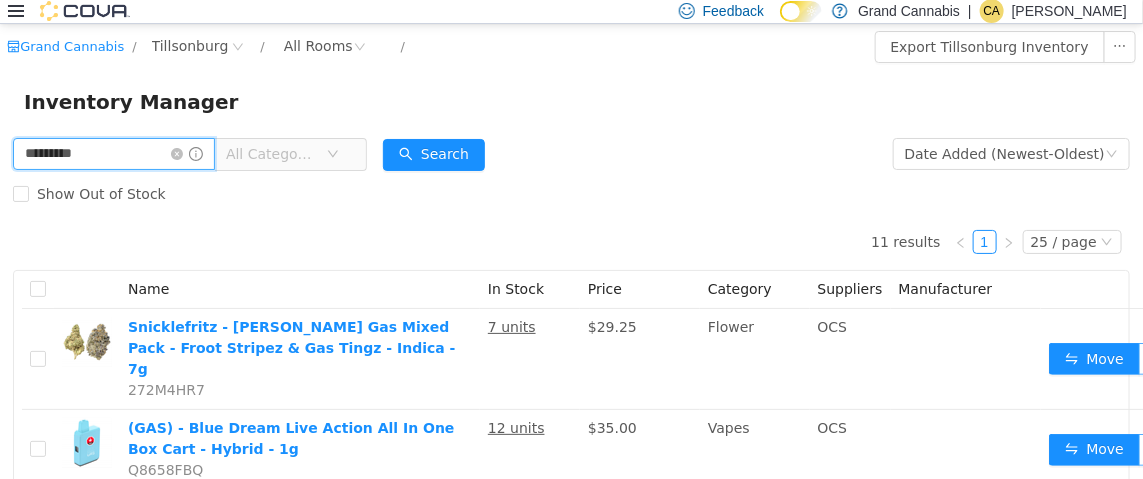
drag, startPoint x: 155, startPoint y: 150, endPoint x: 0, endPoint y: 161, distance: 155.4
type input "****"
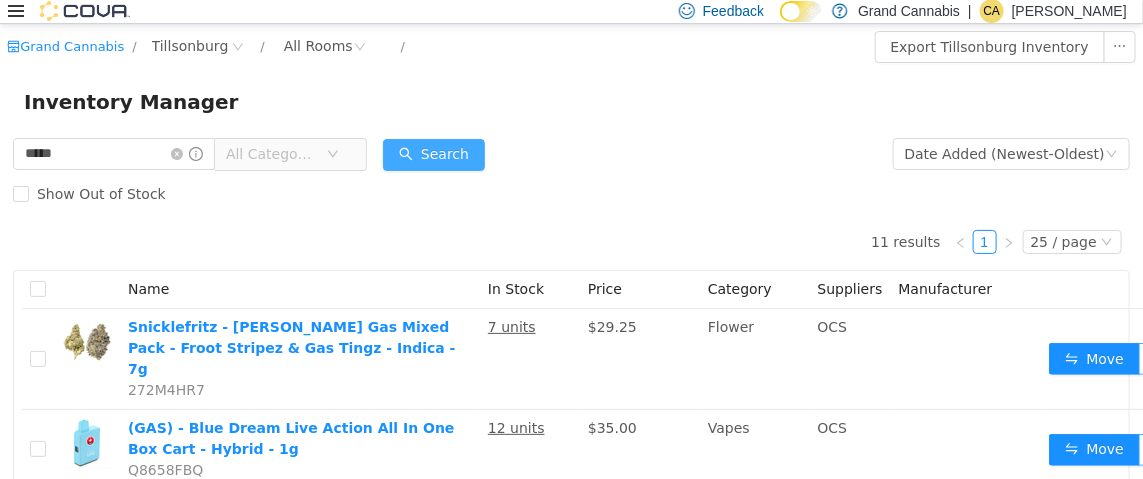
drag, startPoint x: 483, startPoint y: 169, endPoint x: 488, endPoint y: 160, distance: 10.3
click at [484, 166] on button "Search" at bounding box center [434, 154] width 102 height 32
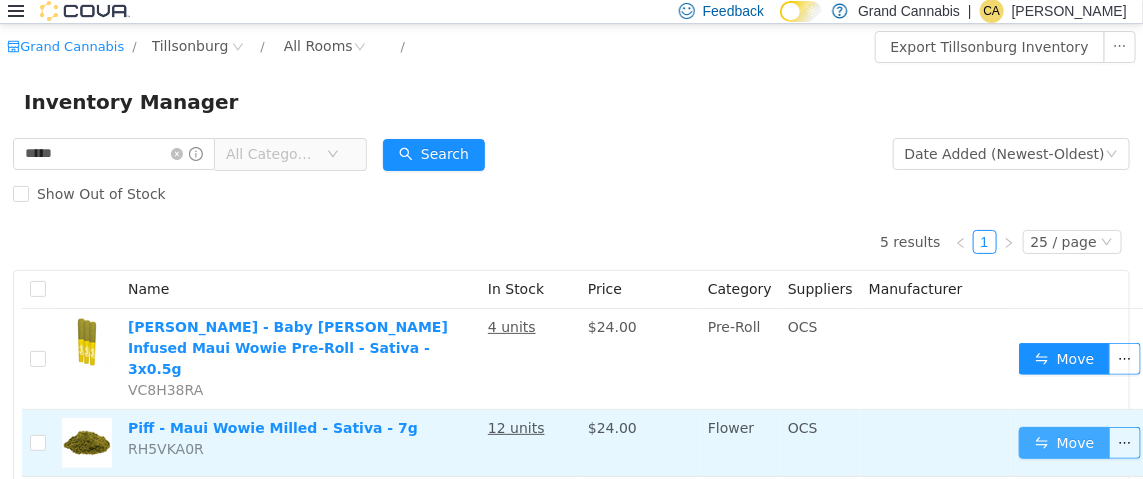
click at [1069, 426] on button "Move" at bounding box center [1065, 442] width 92 height 32
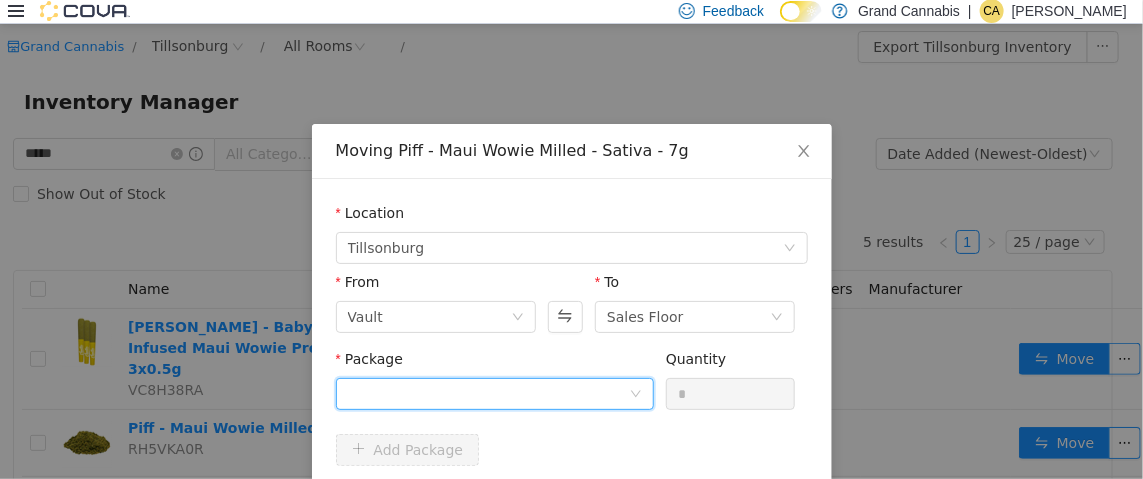
drag, startPoint x: 450, startPoint y: 398, endPoint x: 524, endPoint y: 389, distance: 74.5
click at [451, 398] on div at bounding box center [488, 393] width 281 height 30
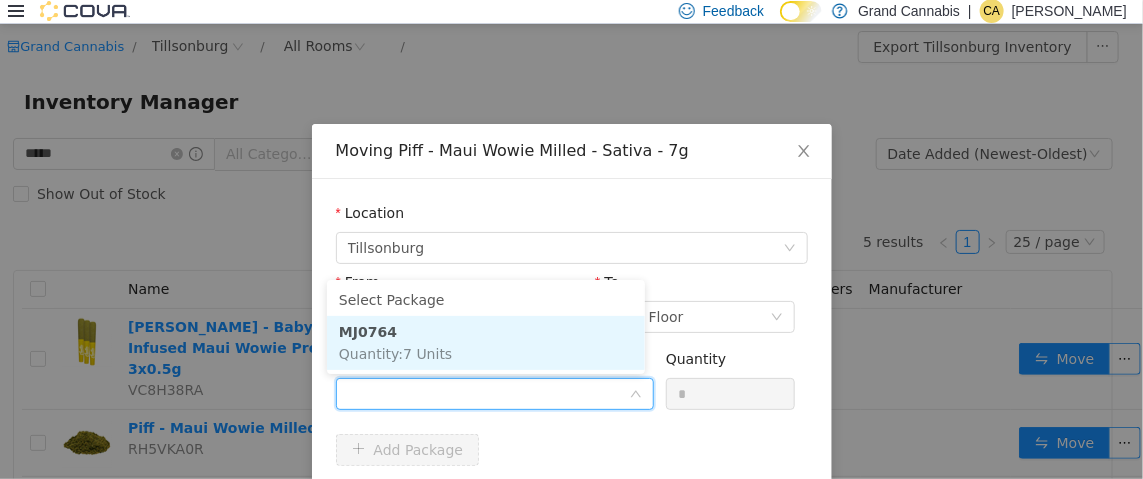
click at [555, 346] on li "MJ0764 Quantity : 7 Units" at bounding box center [486, 342] width 318 height 54
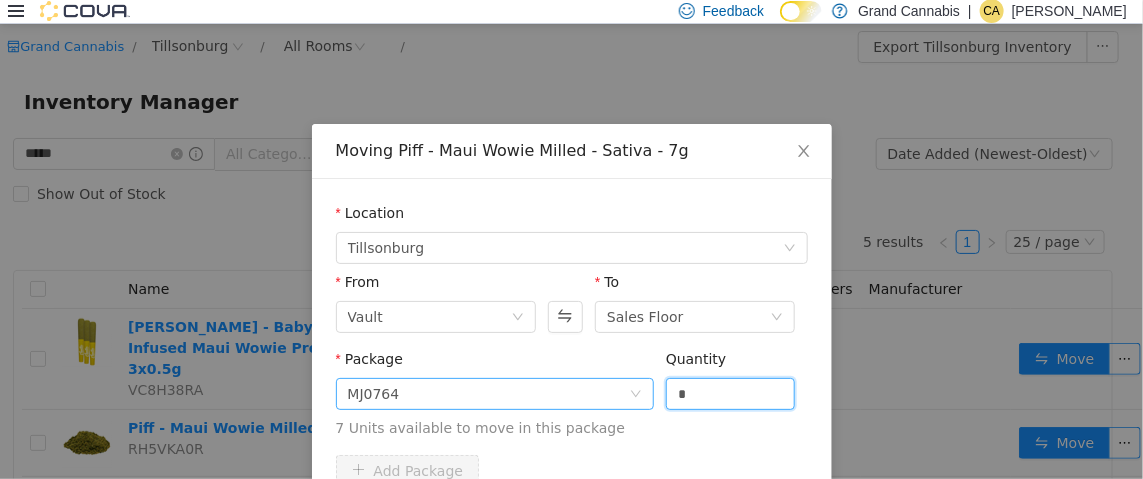
drag, startPoint x: 692, startPoint y: 389, endPoint x: 601, endPoint y: 392, distance: 91.0
click at [609, 391] on span "Package MJ0764 Quantity * 7 Units available to move in this package" at bounding box center [572, 394] width 472 height 88
type input "*"
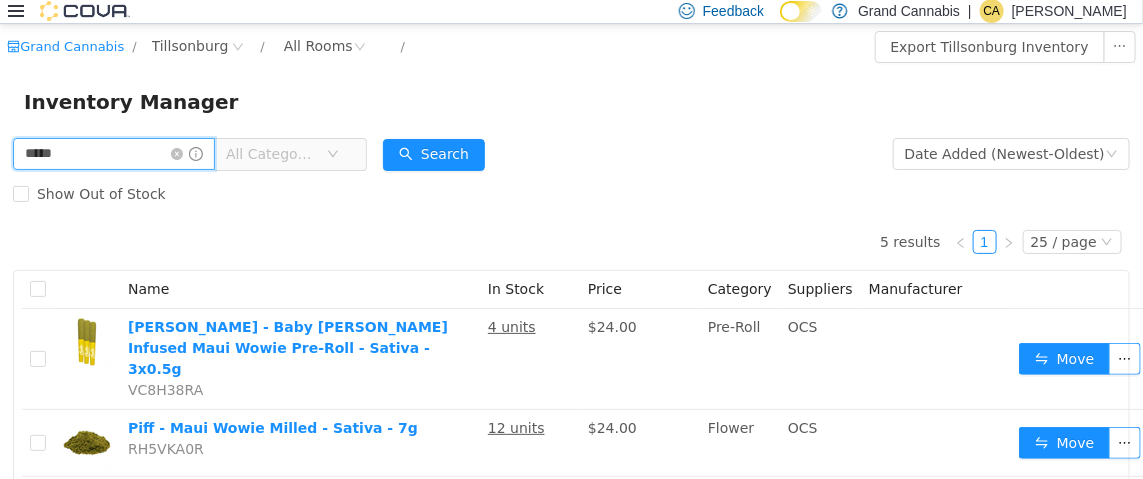
drag, startPoint x: 163, startPoint y: 149, endPoint x: 9, endPoint y: 179, distance: 156.9
click at [2, 185] on div "**** All Categories Date Added (Newest-Oldest) Search Show Out of Stock 5 resul…" at bounding box center [571, 467] width 1143 height 668
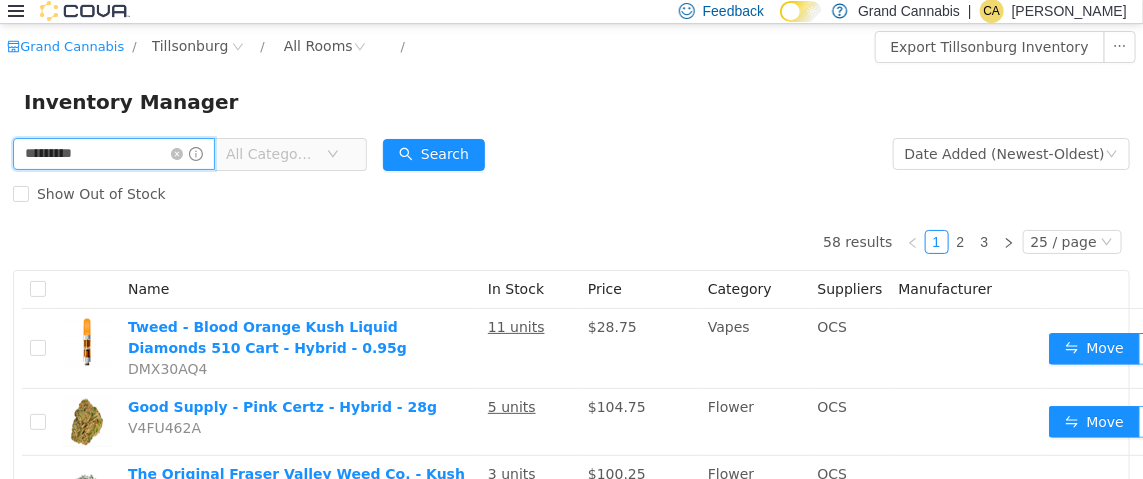
drag, startPoint x: 127, startPoint y: 154, endPoint x: 0, endPoint y: 154, distance: 127.0
type input "**********"
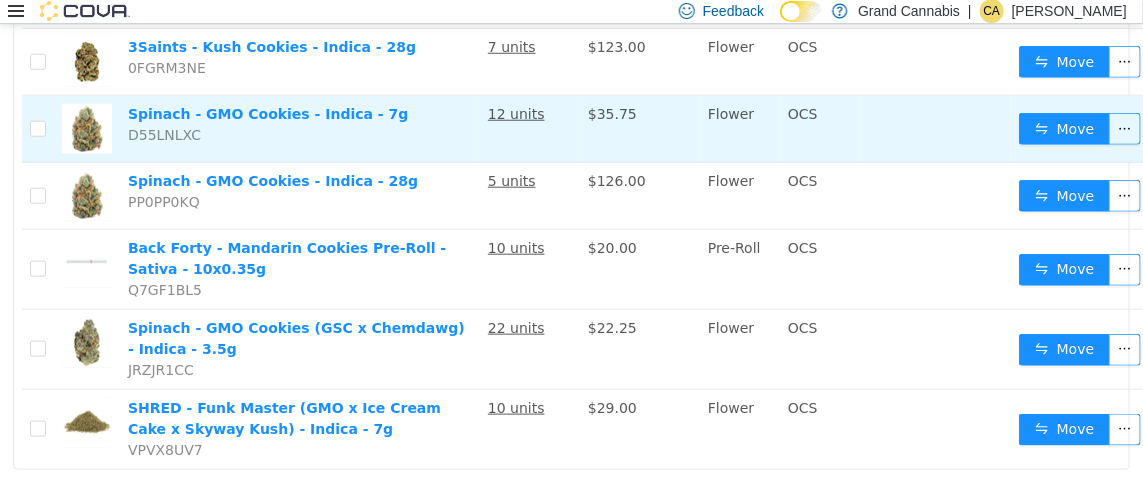
scroll to position [633, 0]
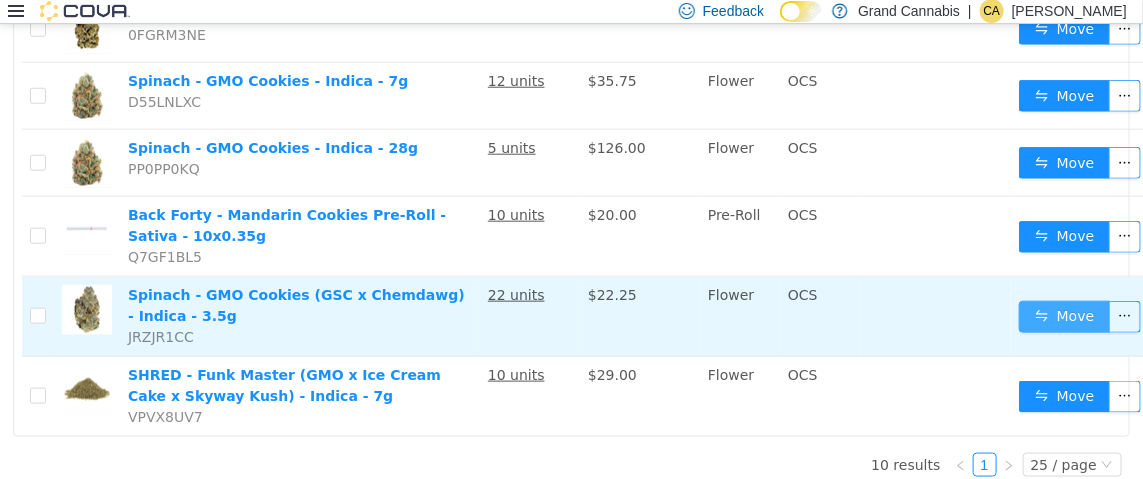
click at [1066, 300] on button "Move" at bounding box center [1065, 316] width 92 height 32
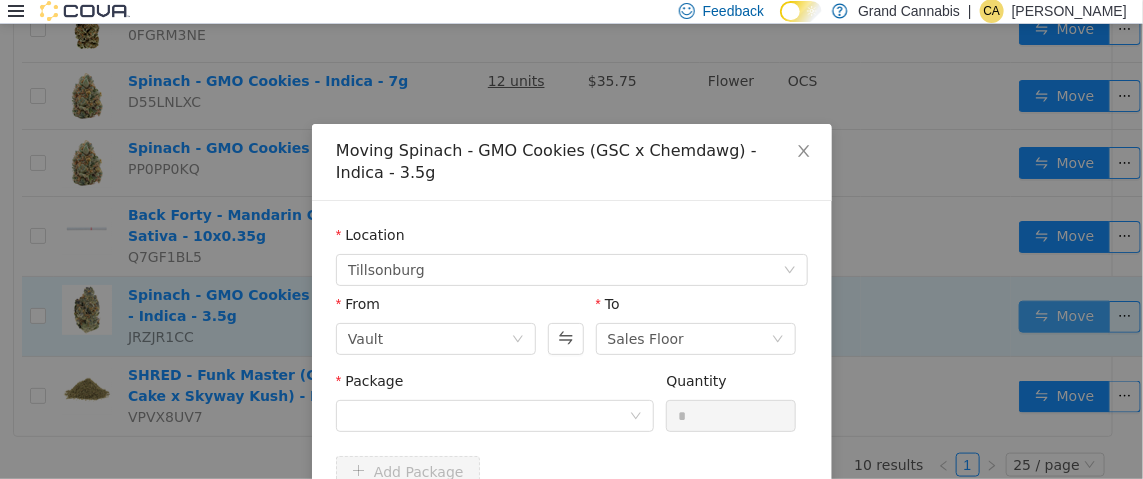
scroll to position [617, 0]
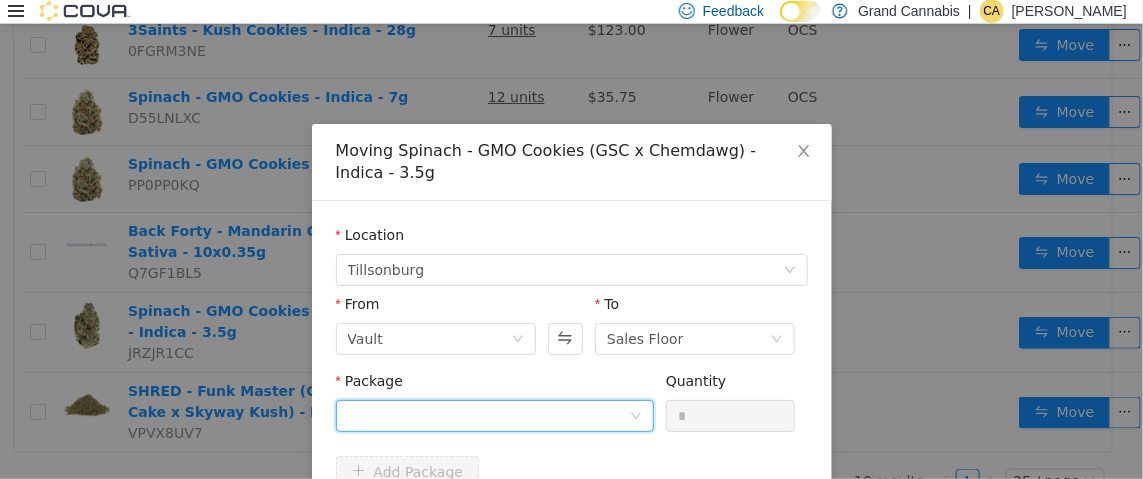
click at [505, 407] on div at bounding box center [488, 415] width 281 height 30
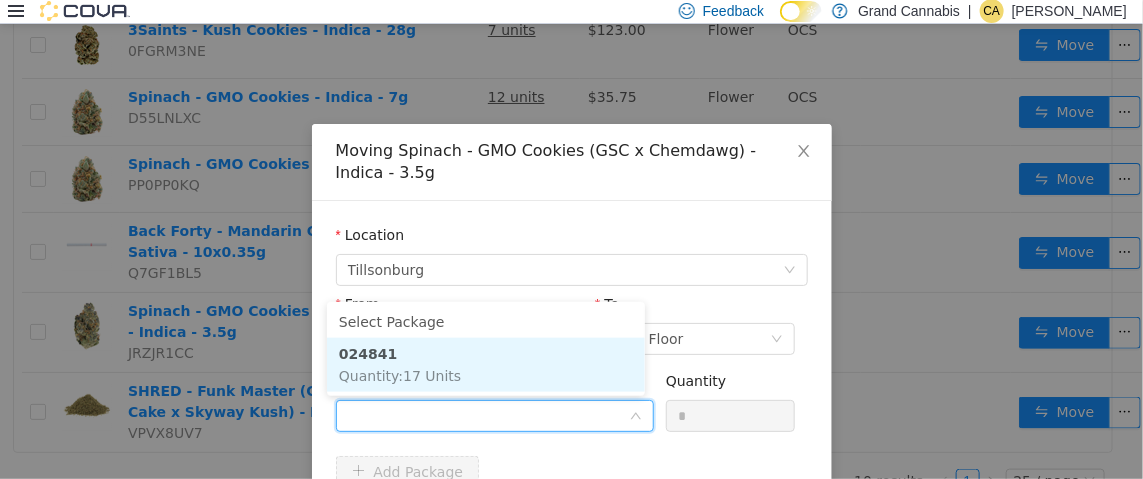
click at [511, 344] on li "024841 Quantity : 17 Units" at bounding box center [486, 364] width 318 height 54
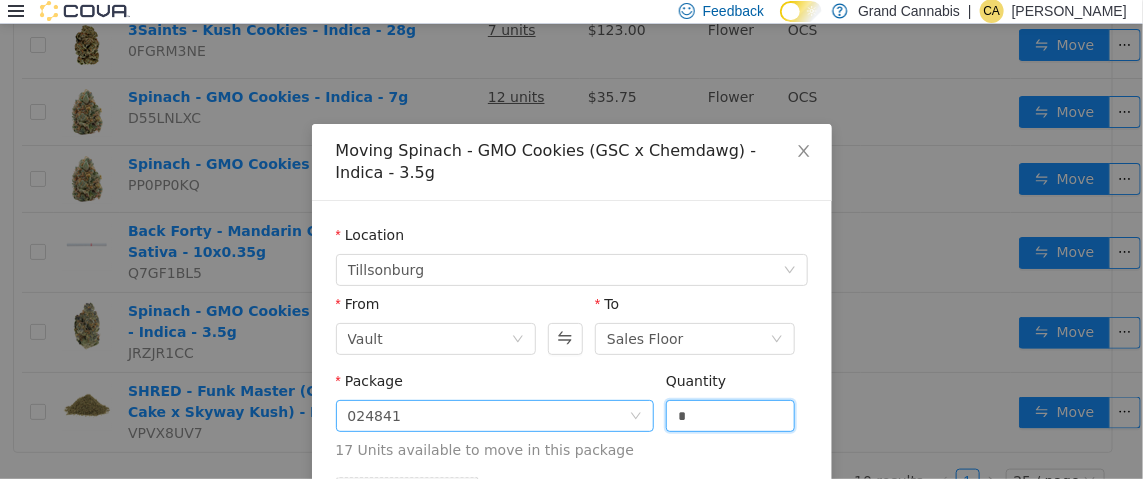
drag, startPoint x: 696, startPoint y: 416, endPoint x: 588, endPoint y: 411, distance: 108.1
click at [599, 424] on span "Package 024841 Quantity * 17 Units available to move in this package" at bounding box center [572, 416] width 472 height 88
type input "*"
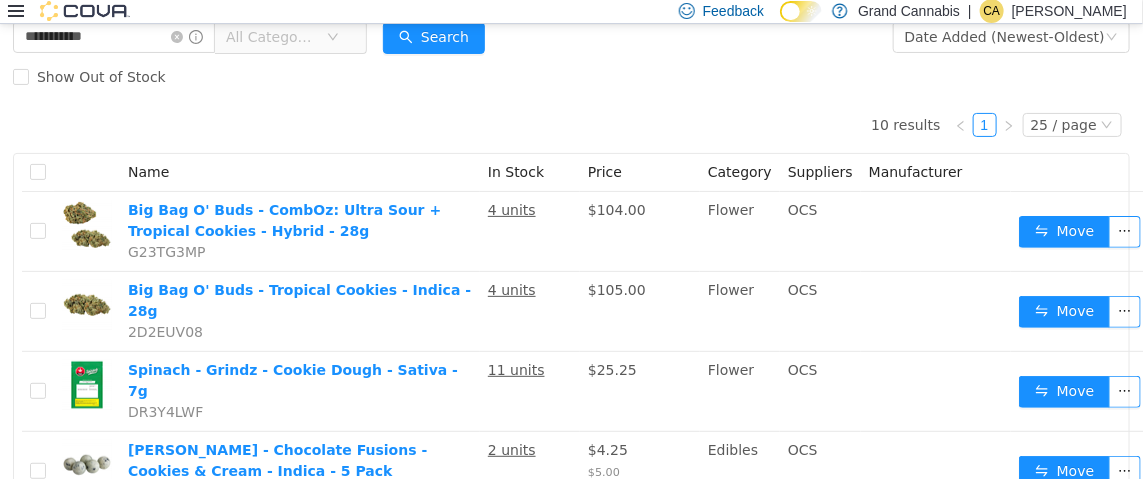
scroll to position [0, 0]
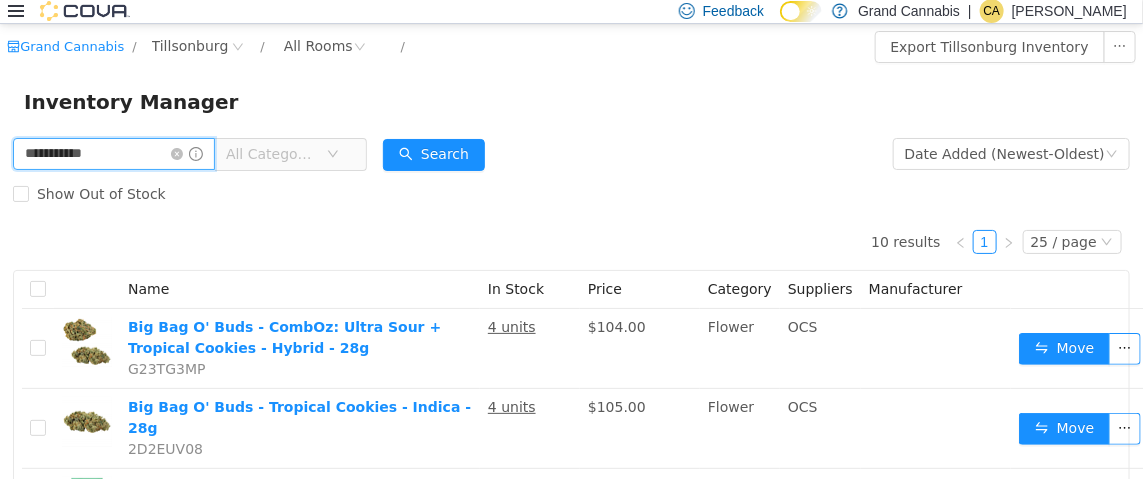
drag, startPoint x: 161, startPoint y: 158, endPoint x: 0, endPoint y: 166, distance: 161.2
type input "**********"
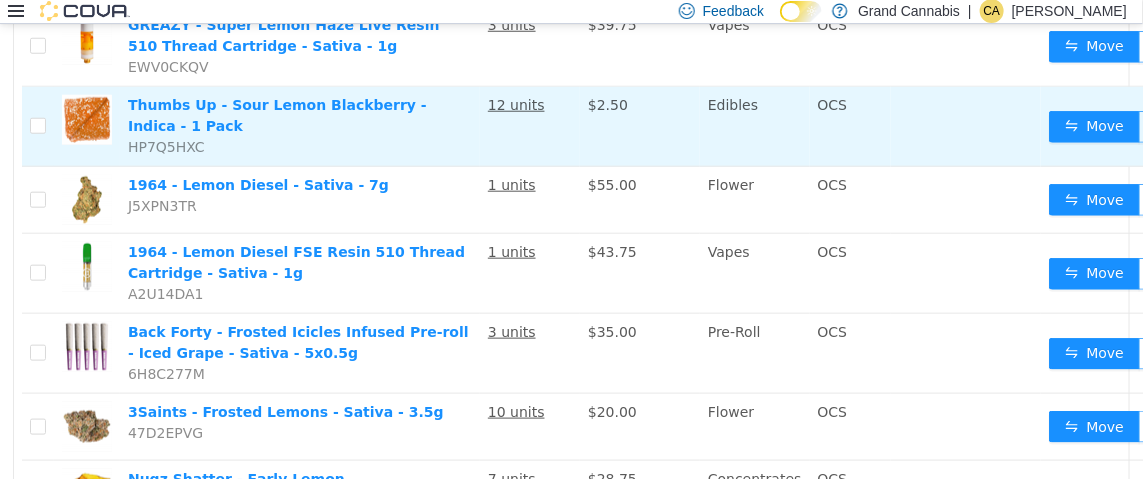
scroll to position [700, 0]
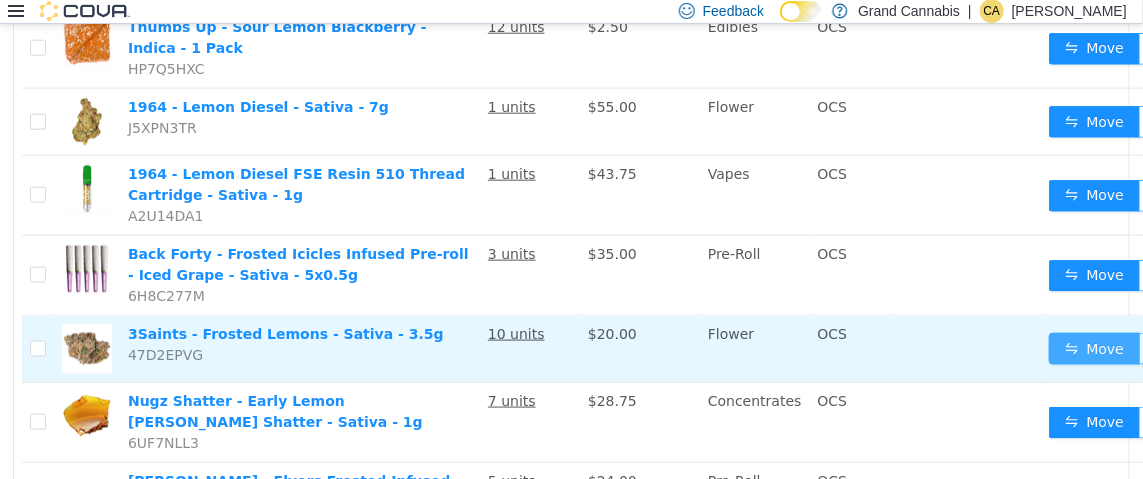
click at [1049, 332] on button "Move" at bounding box center [1095, 348] width 92 height 32
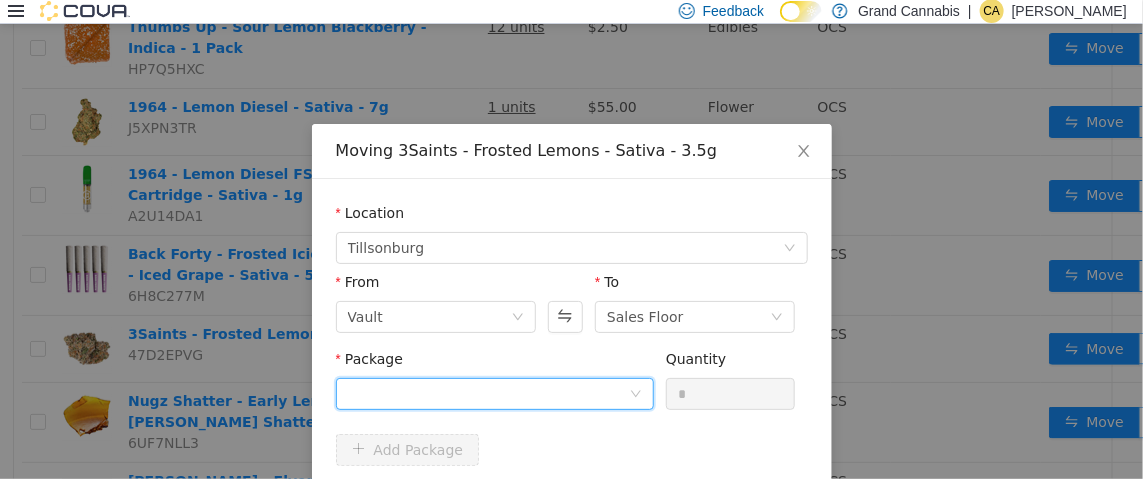
click at [435, 392] on div at bounding box center [488, 393] width 281 height 30
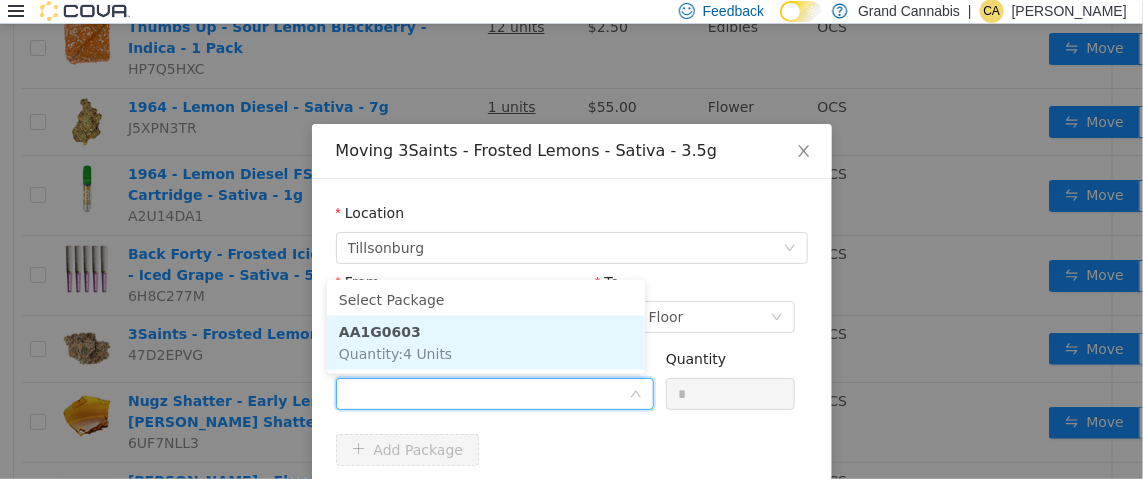
drag, startPoint x: 495, startPoint y: 347, endPoint x: 511, endPoint y: 346, distance: 16.0
click at [496, 347] on li "AA1G0603 Quantity : 4 Units" at bounding box center [486, 342] width 318 height 54
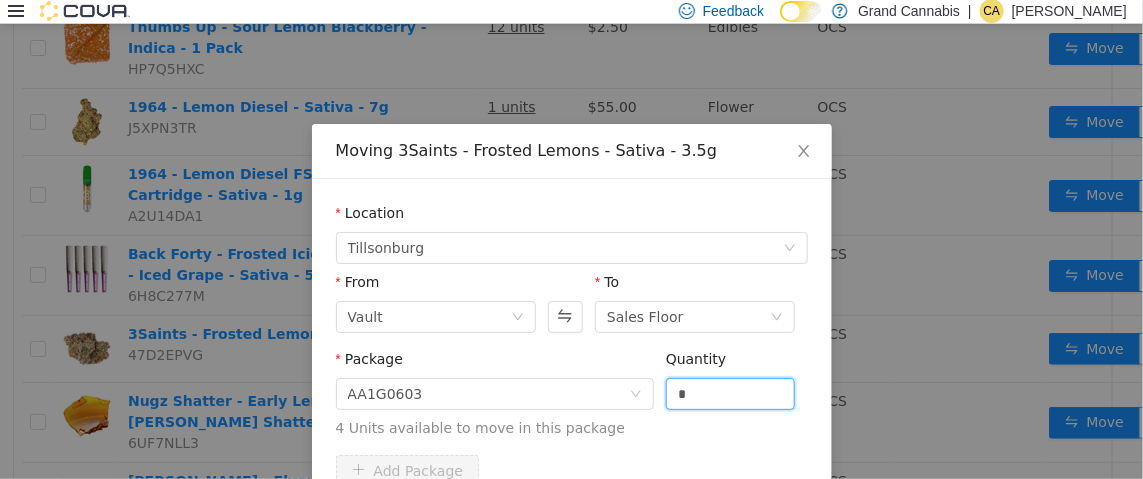
drag, startPoint x: 691, startPoint y: 395, endPoint x: 651, endPoint y: 395, distance: 40.0
click at [651, 395] on div "Package AA1G0603 Quantity * 4 Units available to move in this package" at bounding box center [572, 393] width 472 height 90
type input "*"
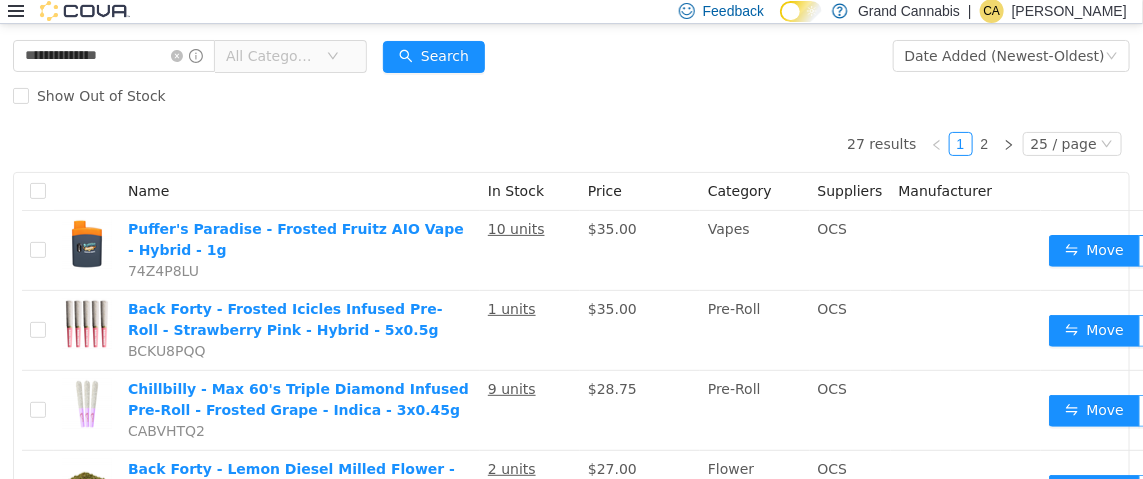
scroll to position [0, 0]
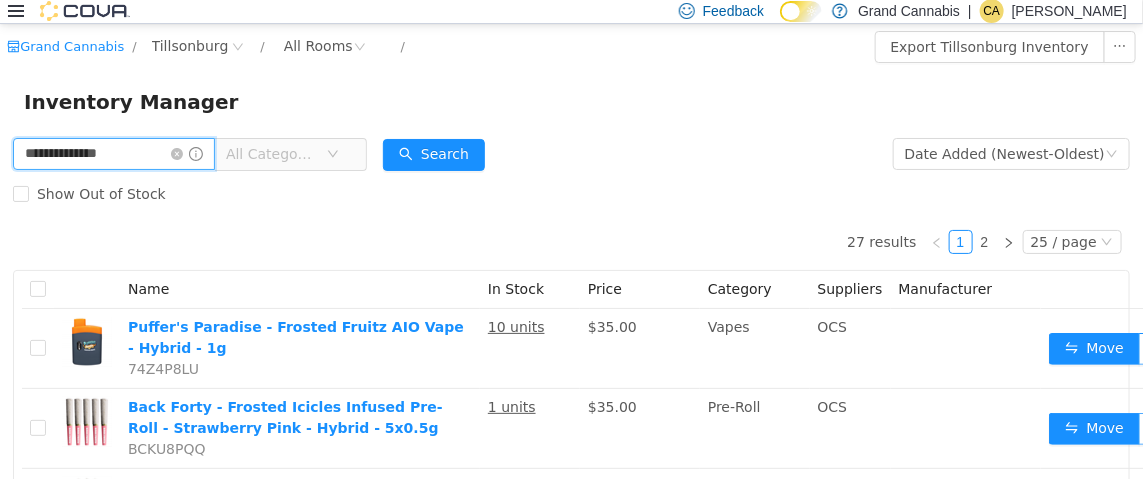
drag, startPoint x: 143, startPoint y: 157, endPoint x: 0, endPoint y: 156, distance: 143.0
type input "******"
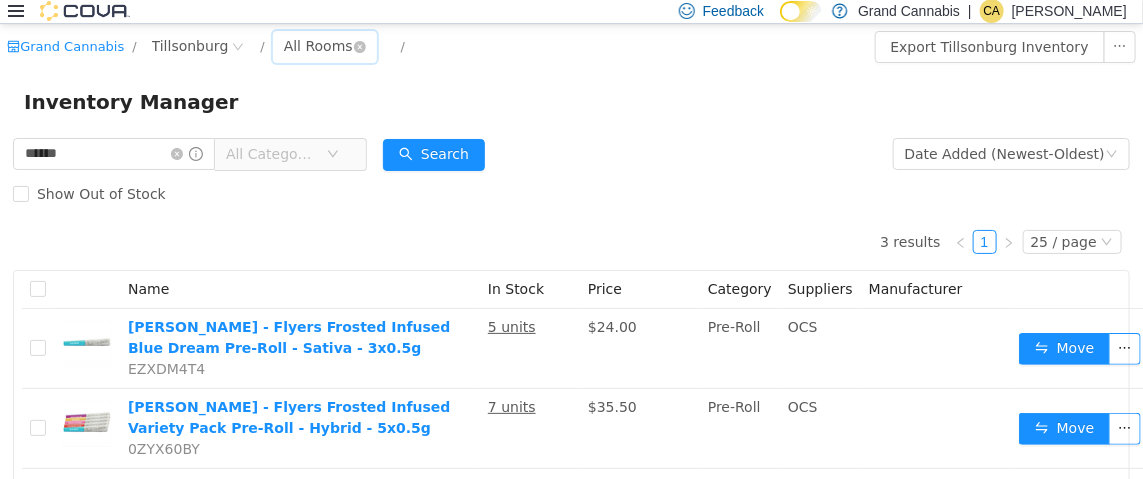
click at [313, 41] on div "All Rooms" at bounding box center [318, 45] width 69 height 30
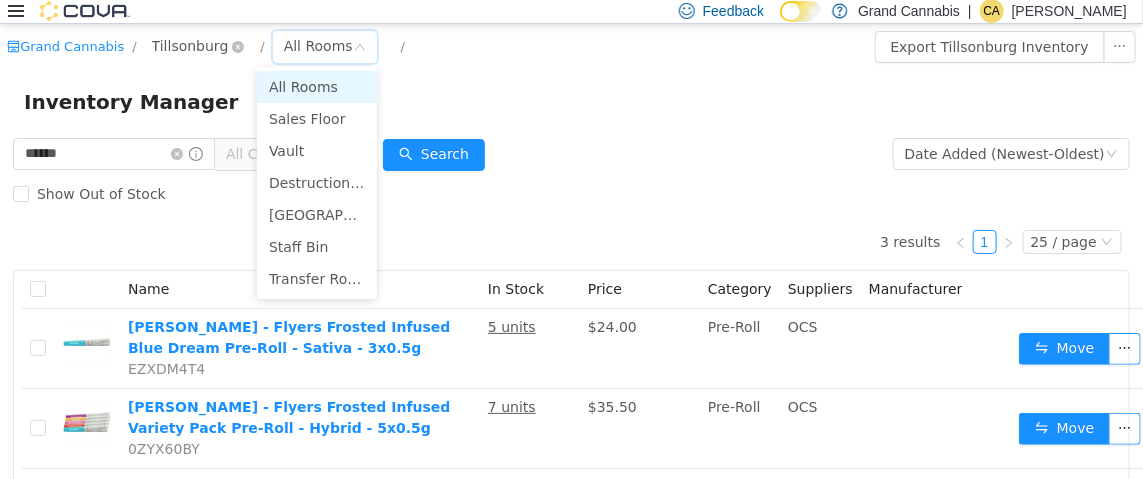
click at [191, 47] on span "Tillsonburg" at bounding box center [190, 45] width 77 height 22
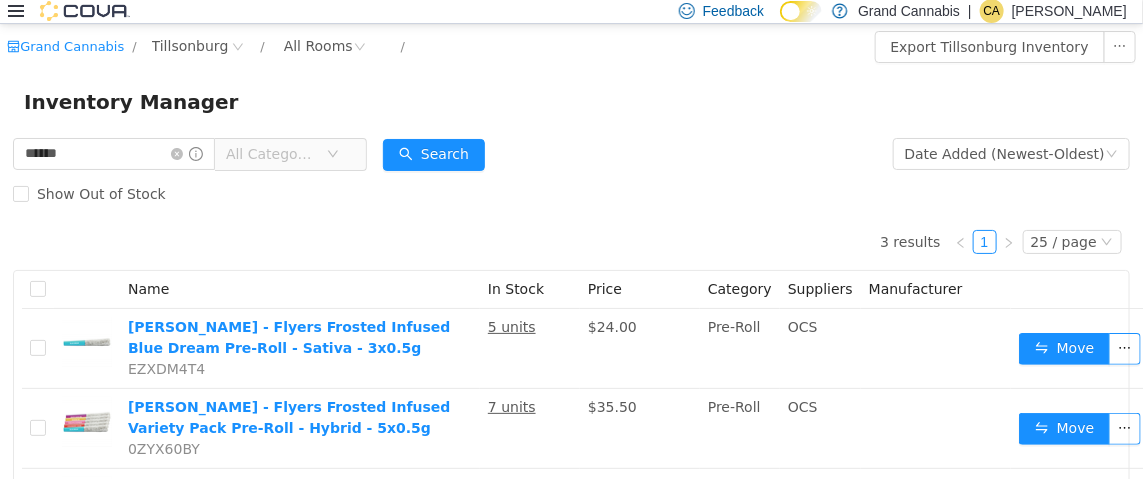
click at [587, 44] on div "Grand Cannabis / Tillsonburg / All Rooms /" at bounding box center [477, 46] width 941 height 32
click at [290, 152] on span "All Categories" at bounding box center [271, 153] width 91 height 20
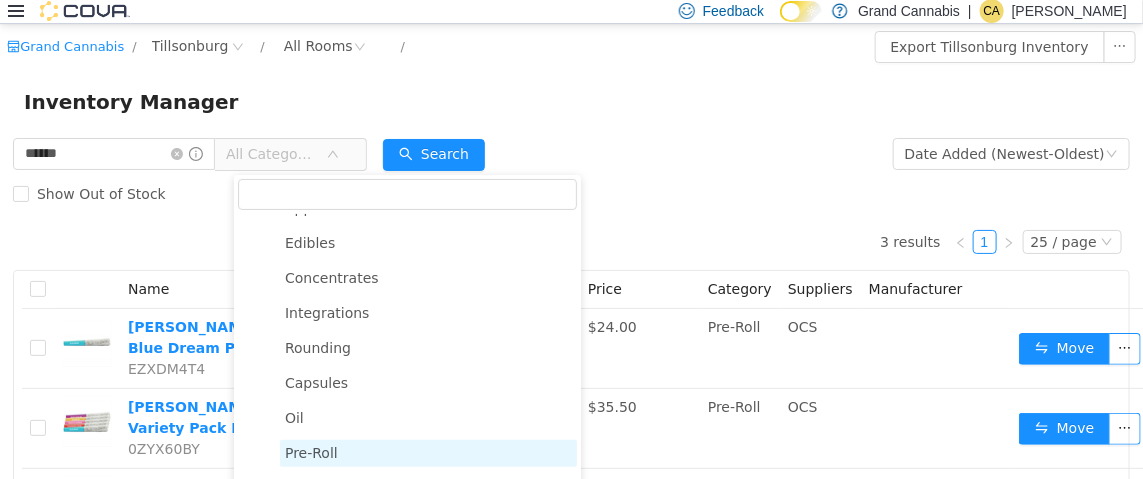
scroll to position [317, 0]
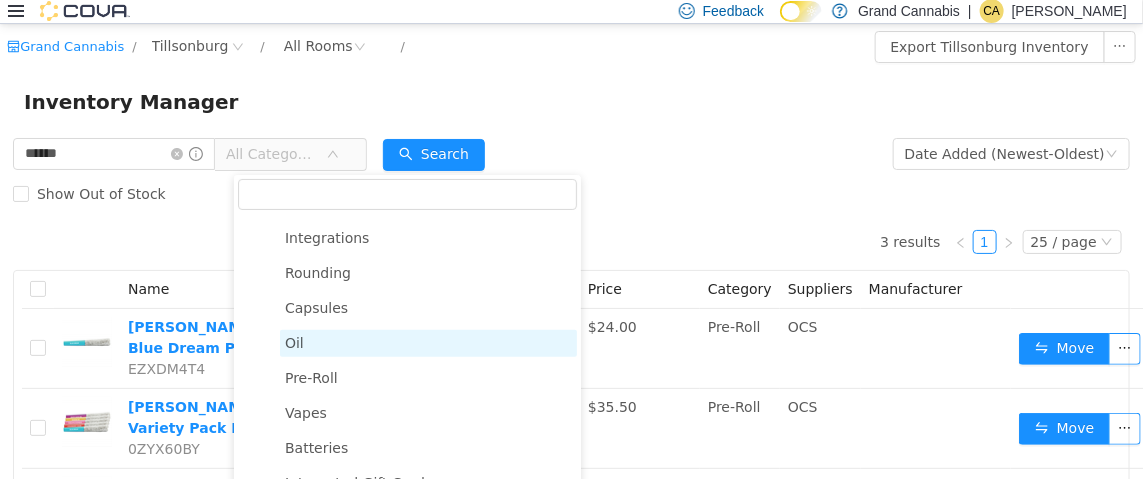
drag, startPoint x: 314, startPoint y: 366, endPoint x: 339, endPoint y: 350, distance: 29.7
click at [314, 369] on span "Pre-Roll" at bounding box center [311, 377] width 53 height 16
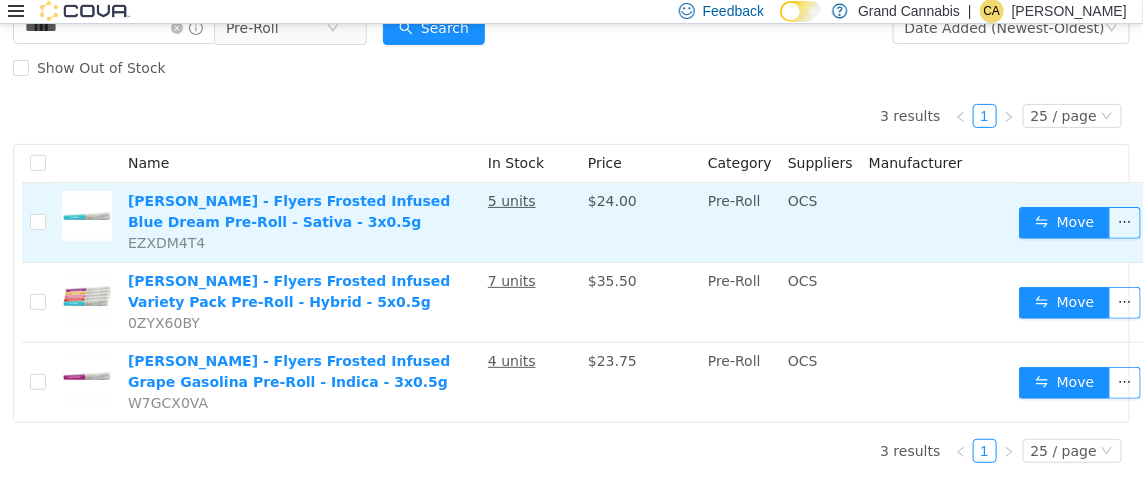
scroll to position [141, 0]
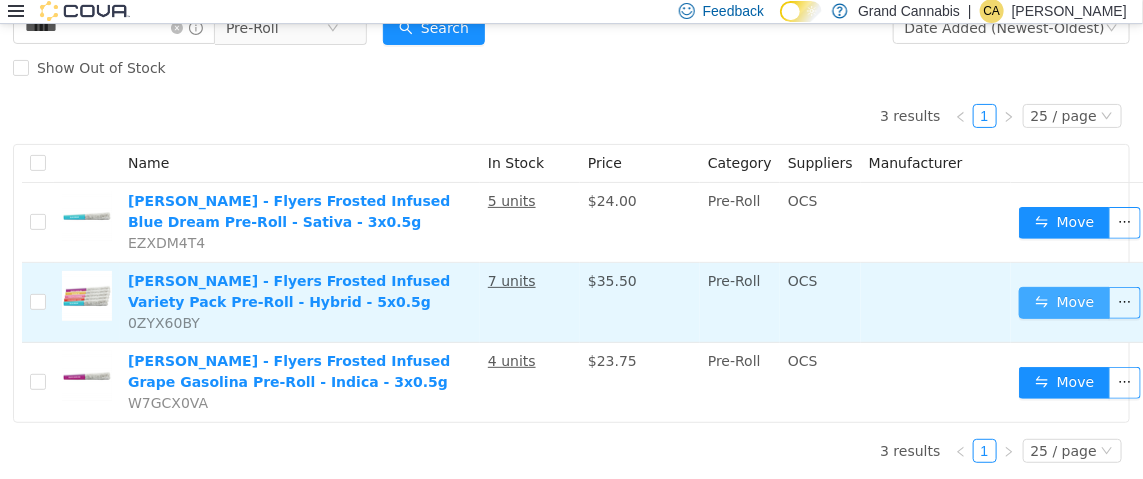
click at [1050, 286] on button "Move" at bounding box center [1065, 302] width 92 height 32
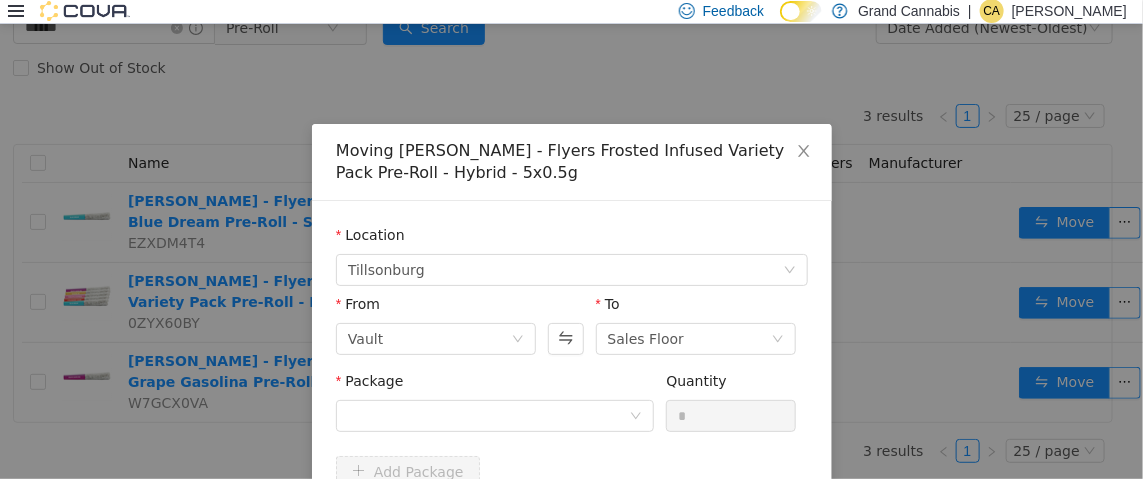
scroll to position [124, 0]
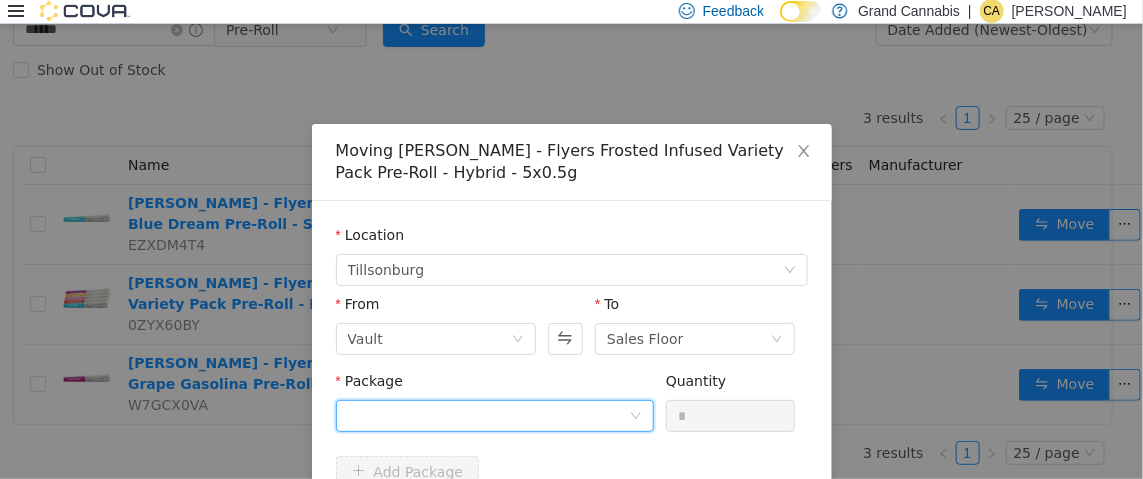
click at [491, 422] on div at bounding box center [488, 415] width 281 height 30
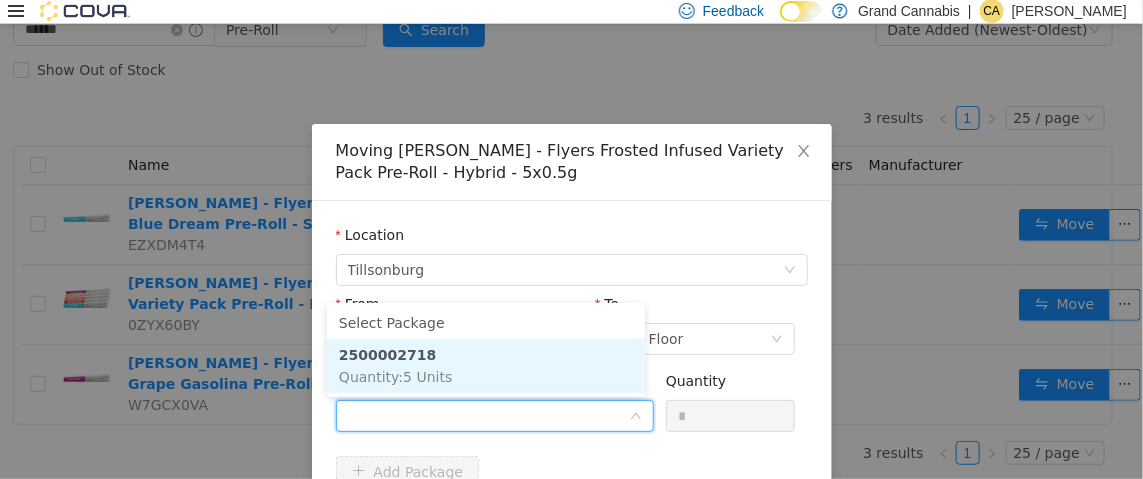
click at [470, 375] on li "2500002718 Quantity : 5 Units" at bounding box center [486, 365] width 318 height 54
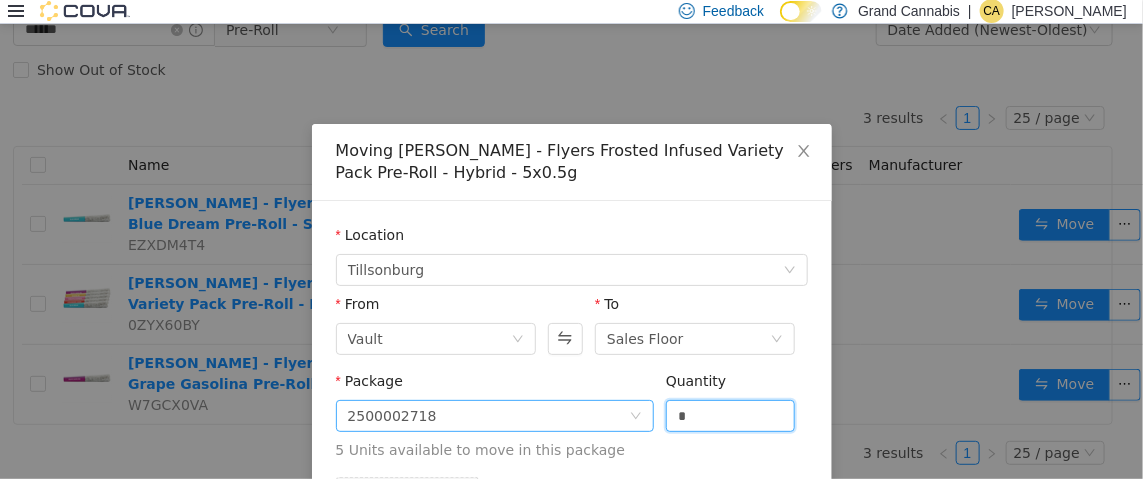
drag, startPoint x: 685, startPoint y: 407, endPoint x: 644, endPoint y: 408, distance: 41.0
click at [645, 408] on span "Package 2500002718 Quantity * 5 Units available to move in this package" at bounding box center [572, 416] width 472 height 88
type input "*"
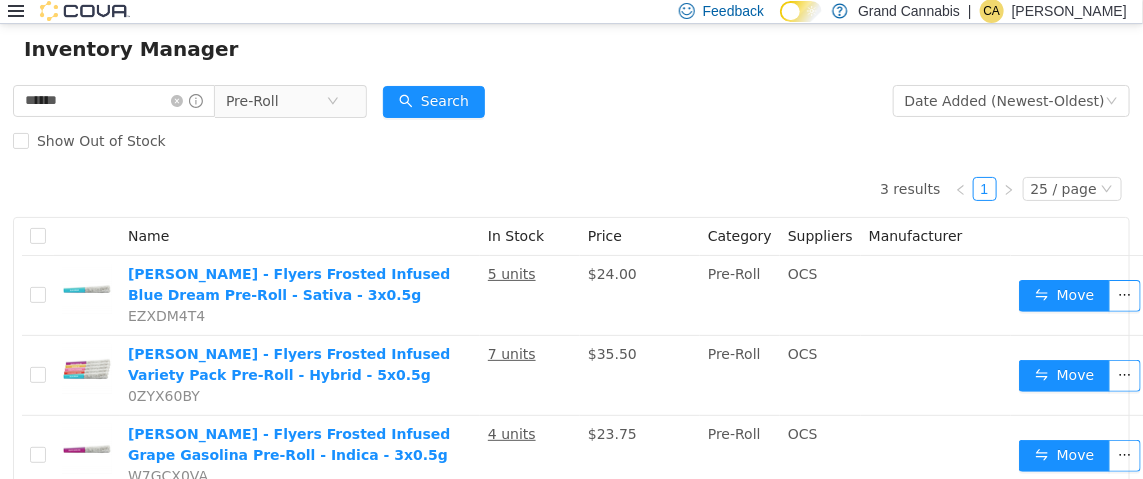
scroll to position [0, 0]
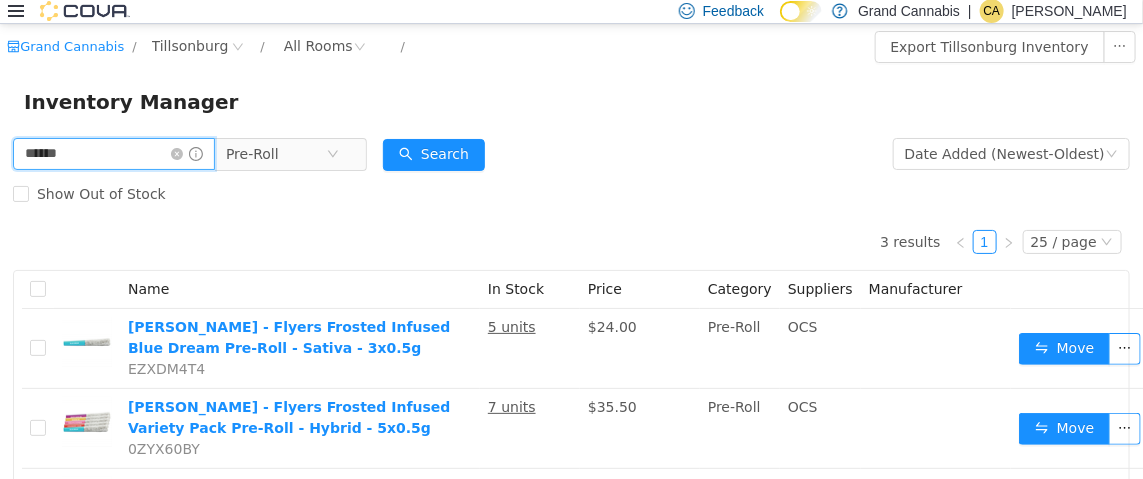
drag, startPoint x: 131, startPoint y: 142, endPoint x: 0, endPoint y: 141, distance: 131.0
click at [0, 140] on div "****** Pre-Roll Date Added (Newest-Oldest) Search Show Out of Stock 3 results 1…" at bounding box center [571, 368] width 1143 height 471
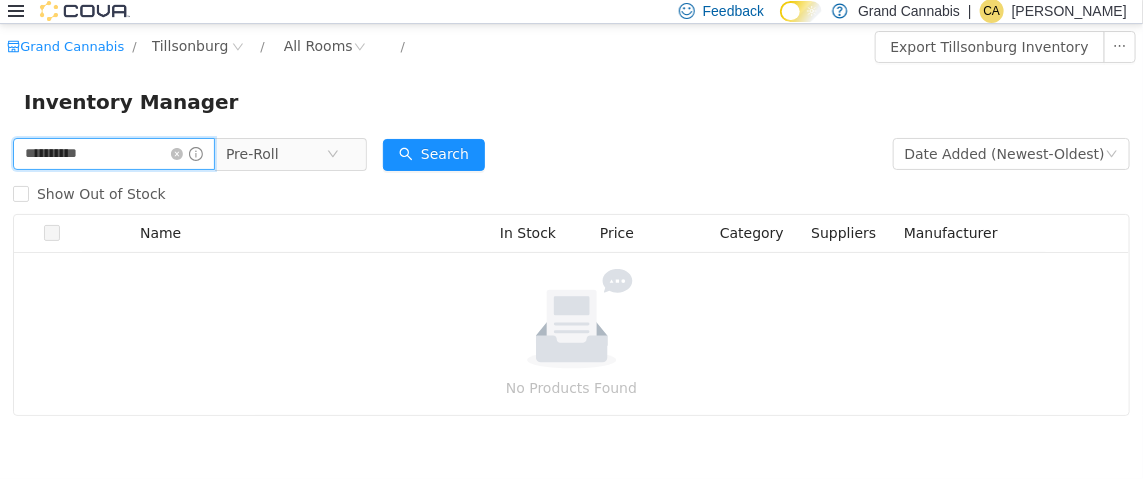
click at [152, 151] on input "**********" at bounding box center [114, 153] width 202 height 32
type input "*********"
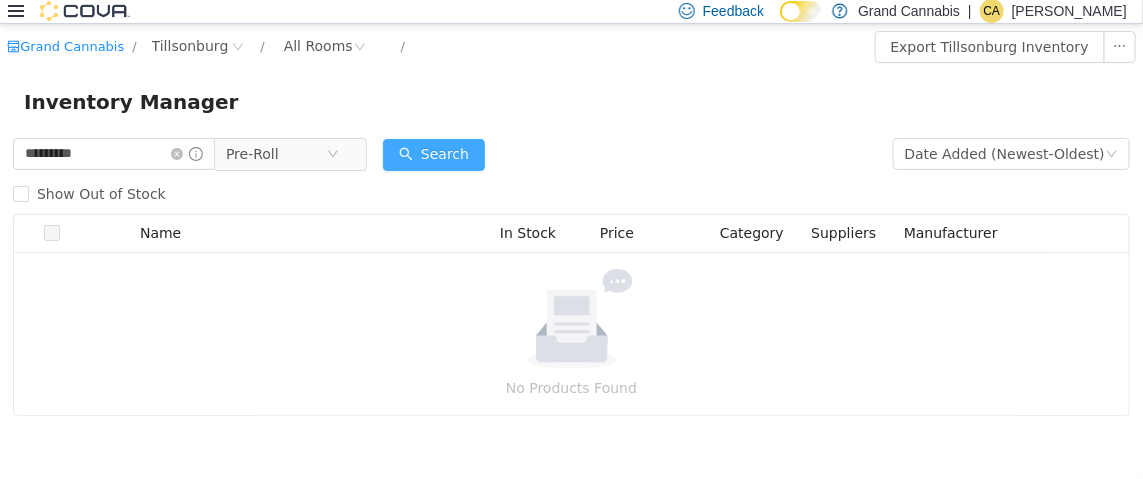
click at [454, 150] on button "Search" at bounding box center [434, 154] width 102 height 32
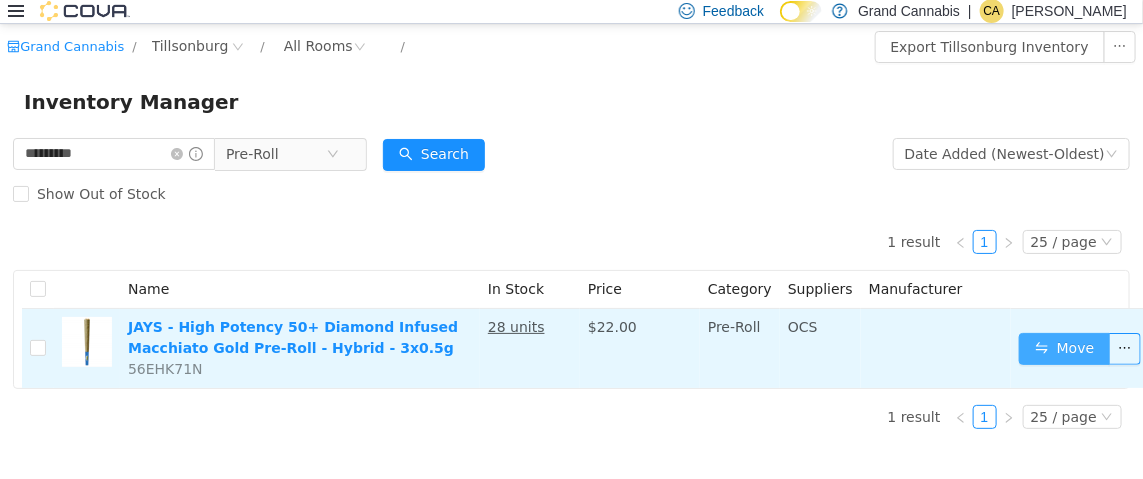
click at [1066, 337] on button "Move" at bounding box center [1065, 348] width 92 height 32
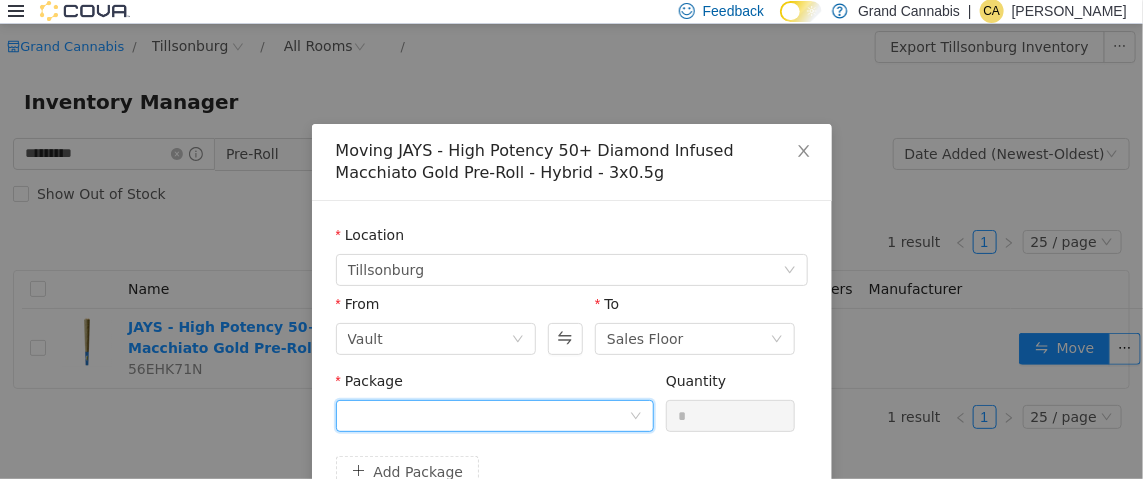
click at [454, 397] on div "Package" at bounding box center [495, 404] width 318 height 69
click at [464, 416] on div at bounding box center [488, 415] width 281 height 30
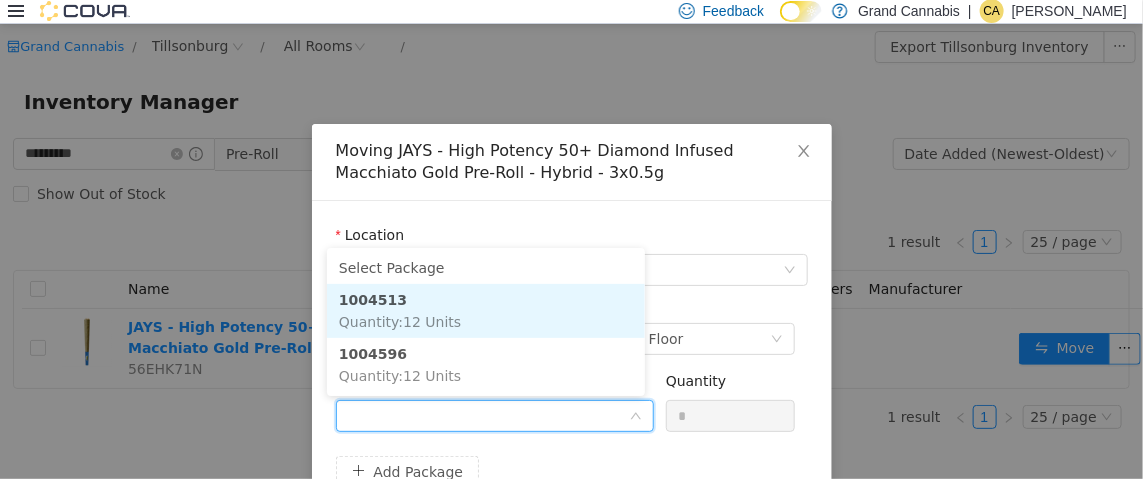
click at [476, 312] on li "1004513 Quantity : 12 Units" at bounding box center [486, 310] width 318 height 54
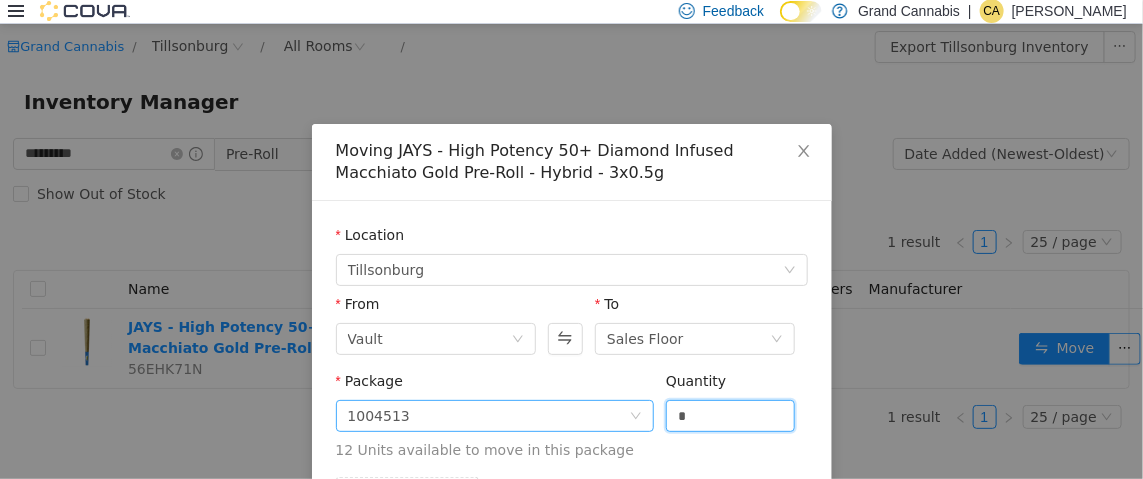
drag, startPoint x: 694, startPoint y: 423, endPoint x: 633, endPoint y: 420, distance: 61.1
click at [633, 420] on span "Package 1004513 Quantity * 12 Units available to move in this package" at bounding box center [572, 416] width 472 height 88
type input "*"
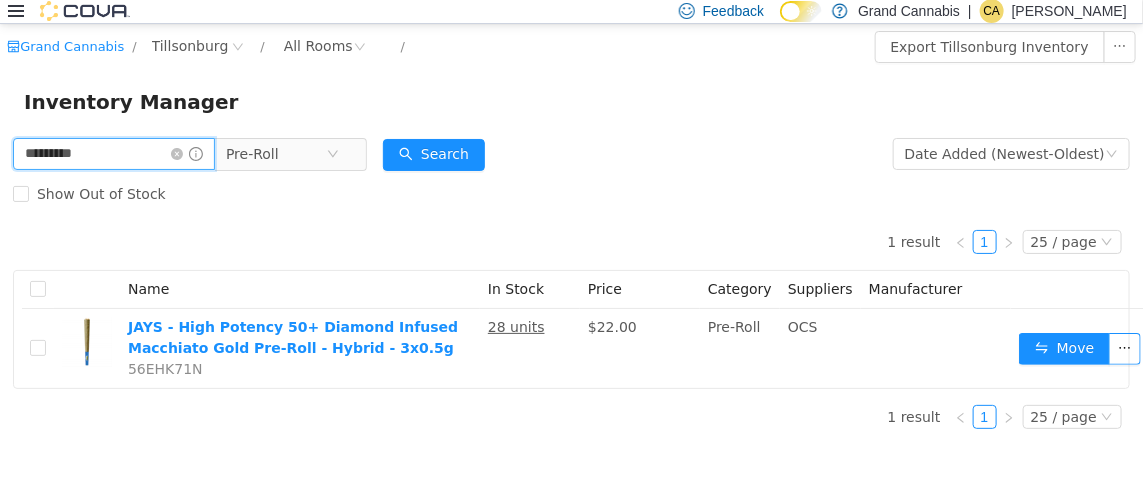
drag, startPoint x: 188, startPoint y: 150, endPoint x: 0, endPoint y: 155, distance: 188.0
click at [0, 155] on div "********* Pre-Roll Date Added (Newest-Oldest) Search Show Out of Stock 1 result…" at bounding box center [571, 288] width 1143 height 311
type input "**********"
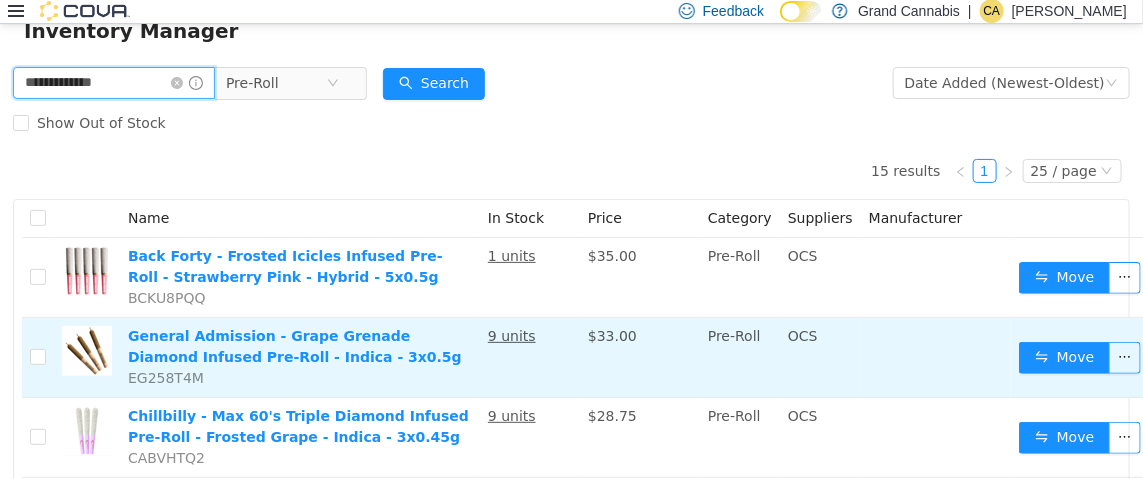
scroll to position [99, 0]
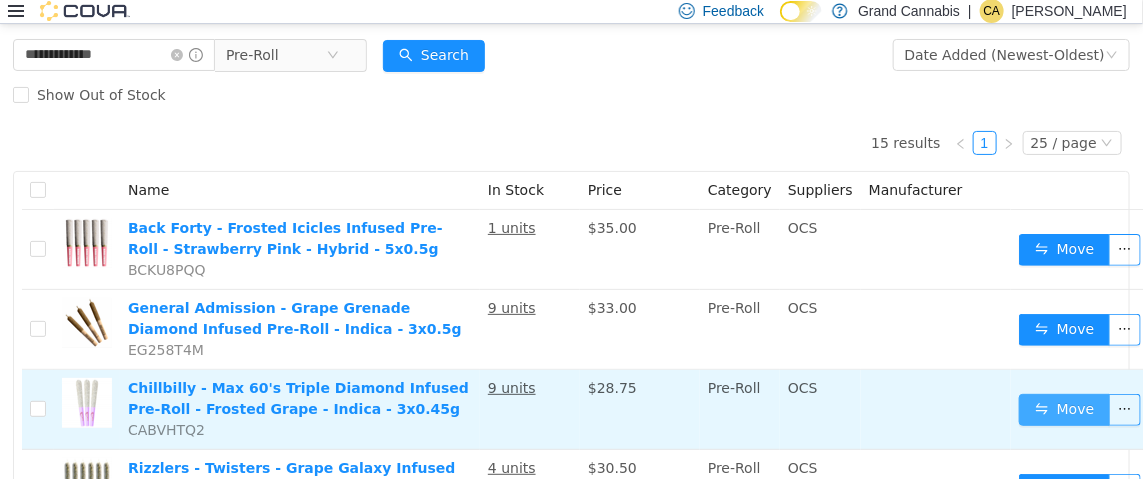
click at [1041, 397] on button "Move" at bounding box center [1065, 409] width 92 height 32
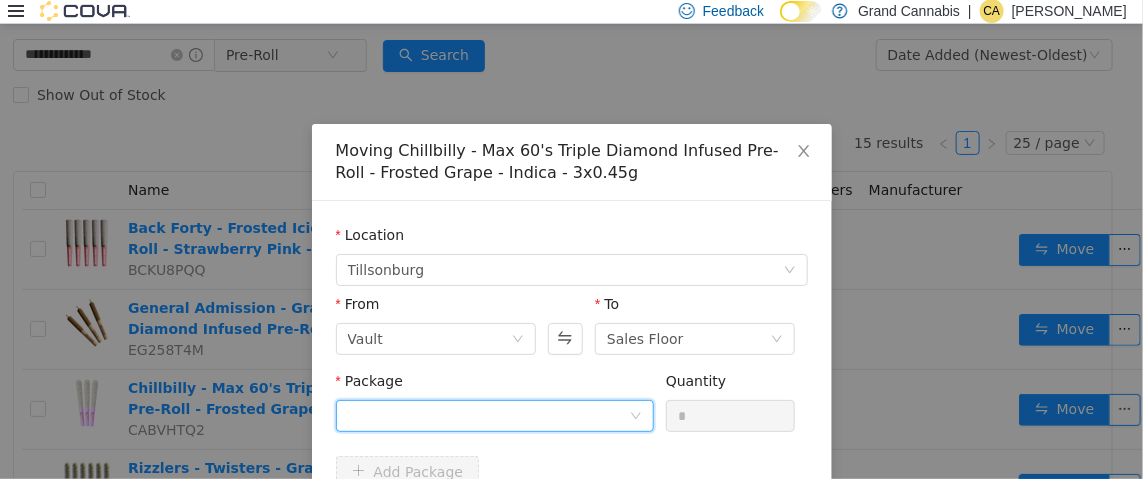
click at [502, 408] on div at bounding box center [488, 415] width 281 height 30
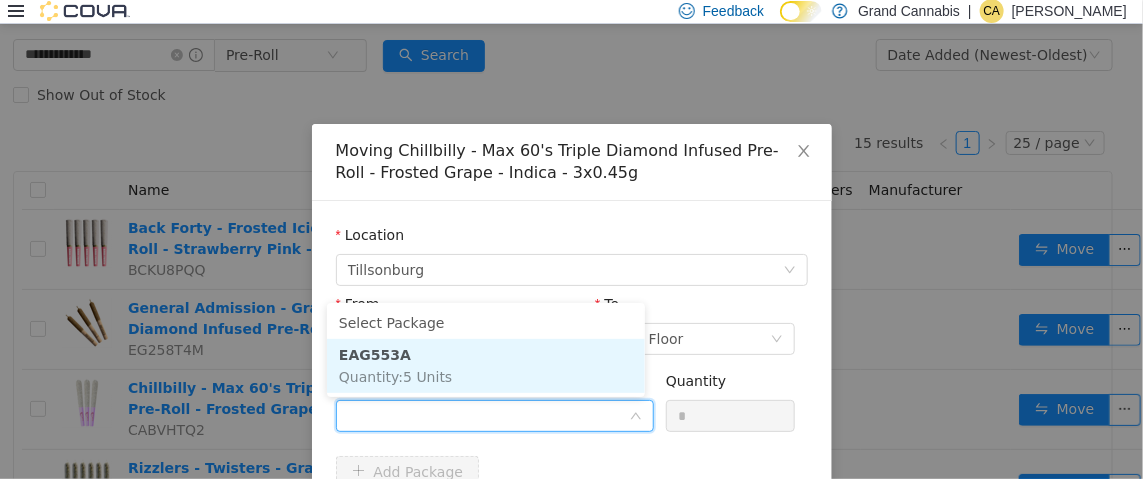
click at [517, 363] on li "EAG553A Quantity : 5 Units" at bounding box center [486, 365] width 318 height 54
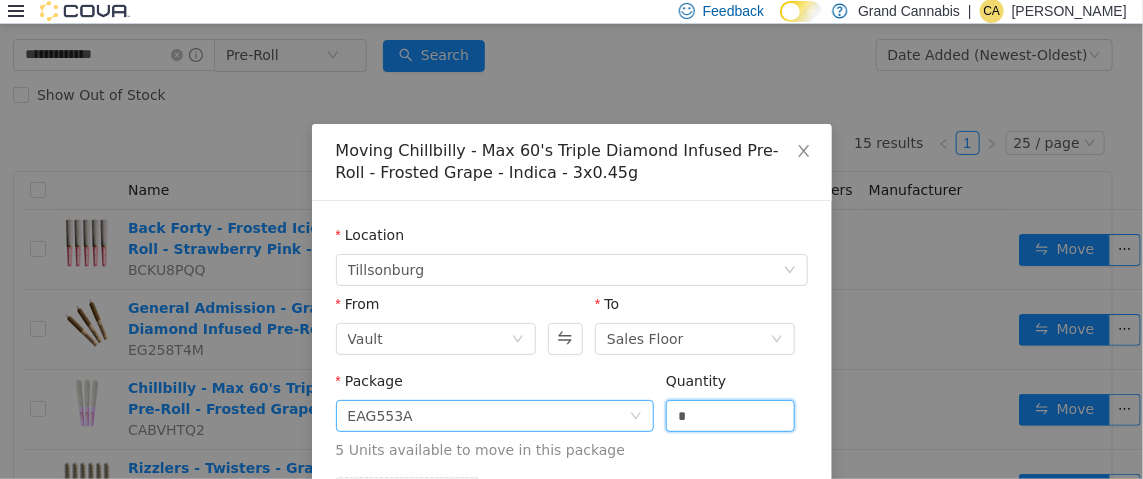
drag, startPoint x: 702, startPoint y: 414, endPoint x: 610, endPoint y: 417, distance: 92.0
click at [615, 416] on span "Package EAG553A Quantity * 5 Units available to move in this package" at bounding box center [572, 416] width 472 height 88
type input "*"
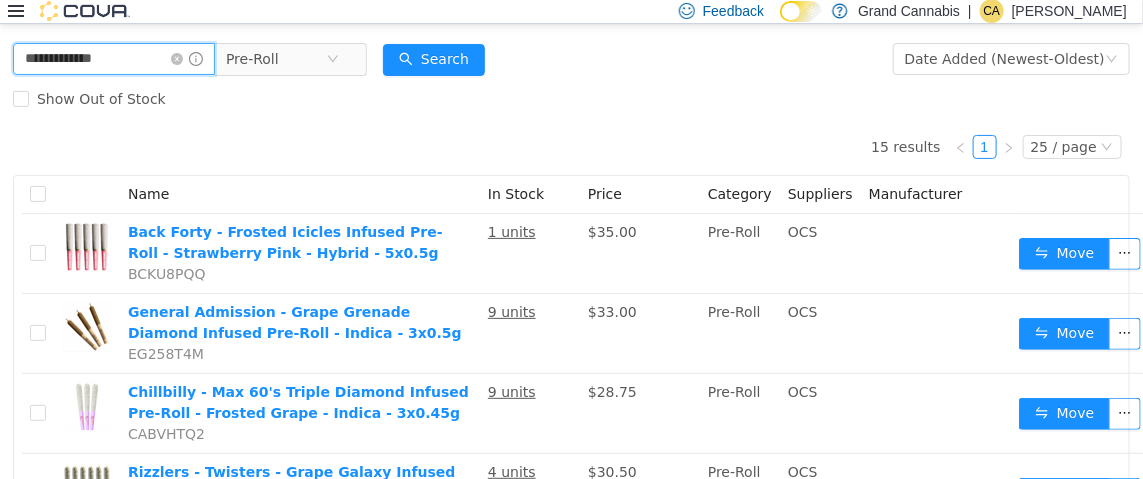
scroll to position [93, 0]
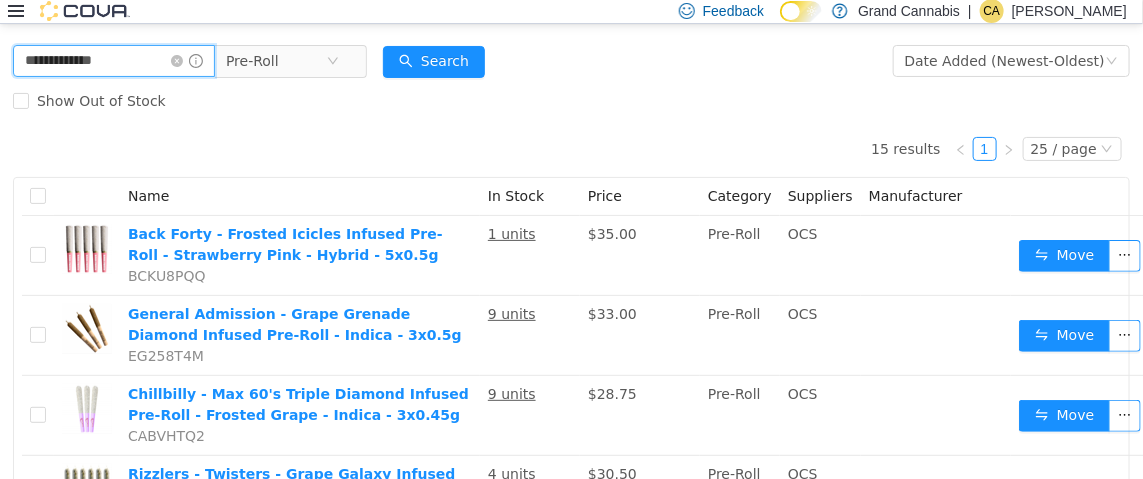
drag, startPoint x: 167, startPoint y: 61, endPoint x: 0, endPoint y: 34, distance: 169.1
type input "******"
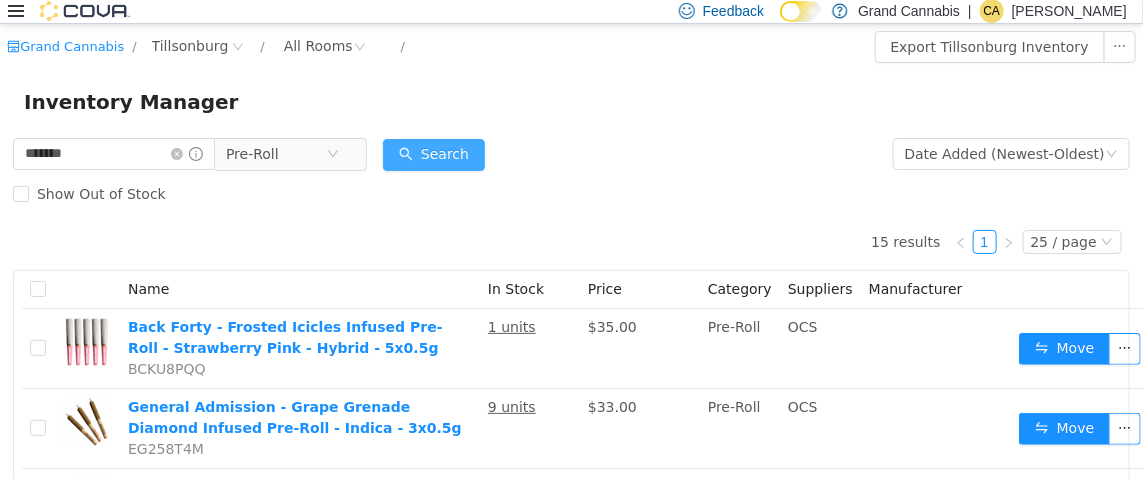
click at [477, 150] on button "Search" at bounding box center [434, 154] width 102 height 32
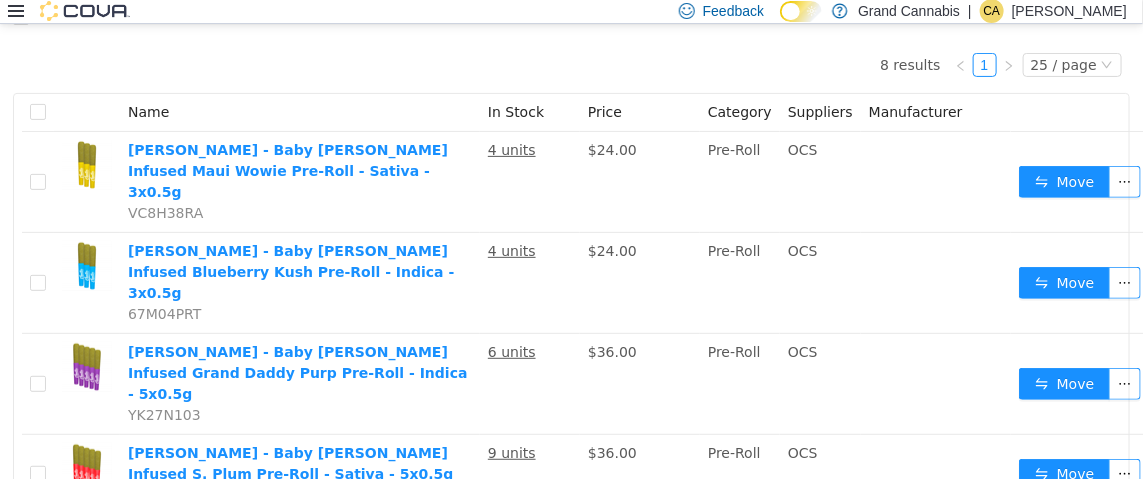
scroll to position [300, 0]
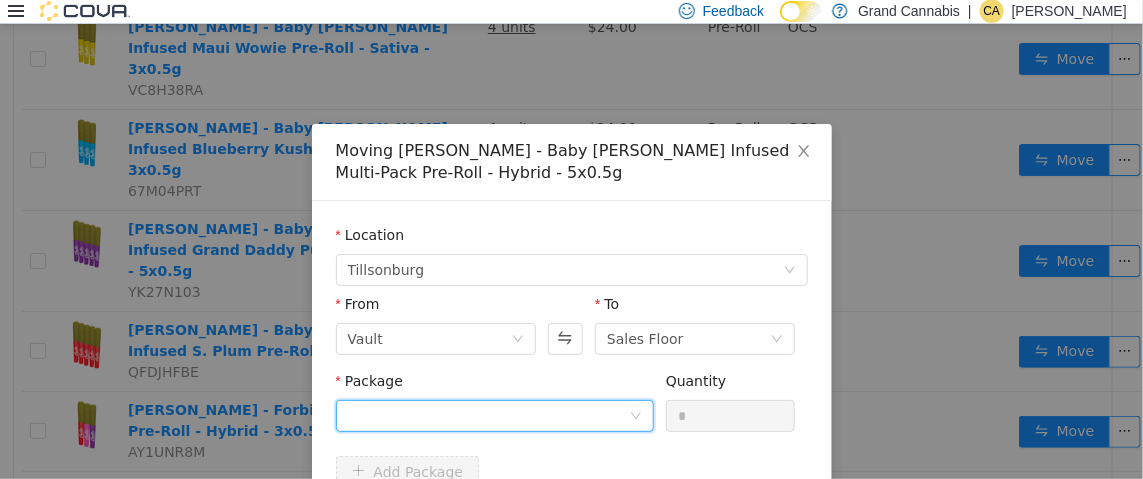
drag, startPoint x: 475, startPoint y: 412, endPoint x: 489, endPoint y: 411, distance: 14.0
click at [477, 413] on div at bounding box center [488, 415] width 281 height 30
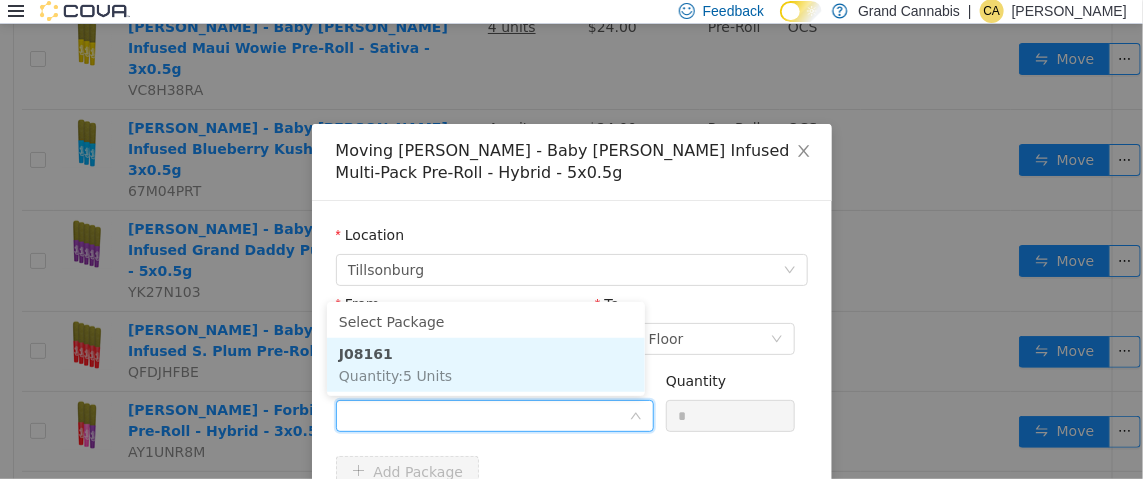
click at [500, 373] on li "J08161 Quantity : 5 Units" at bounding box center [486, 364] width 318 height 54
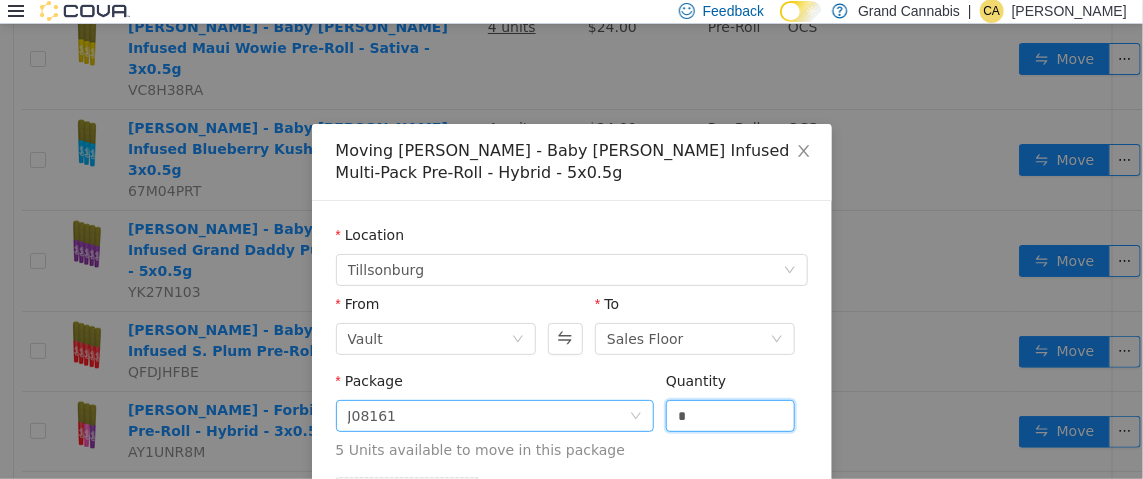
drag, startPoint x: 719, startPoint y: 411, endPoint x: 586, endPoint y: 410, distance: 133.0
click at [586, 410] on span "Package J08161 Quantity * 5 Units available to move in this package" at bounding box center [572, 416] width 472 height 88
type input "*"
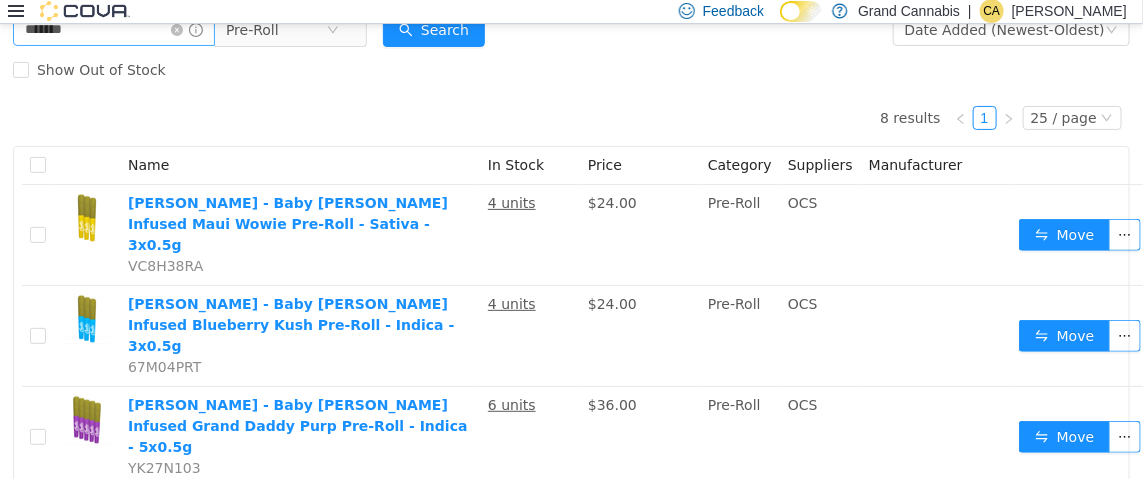
scroll to position [0, 0]
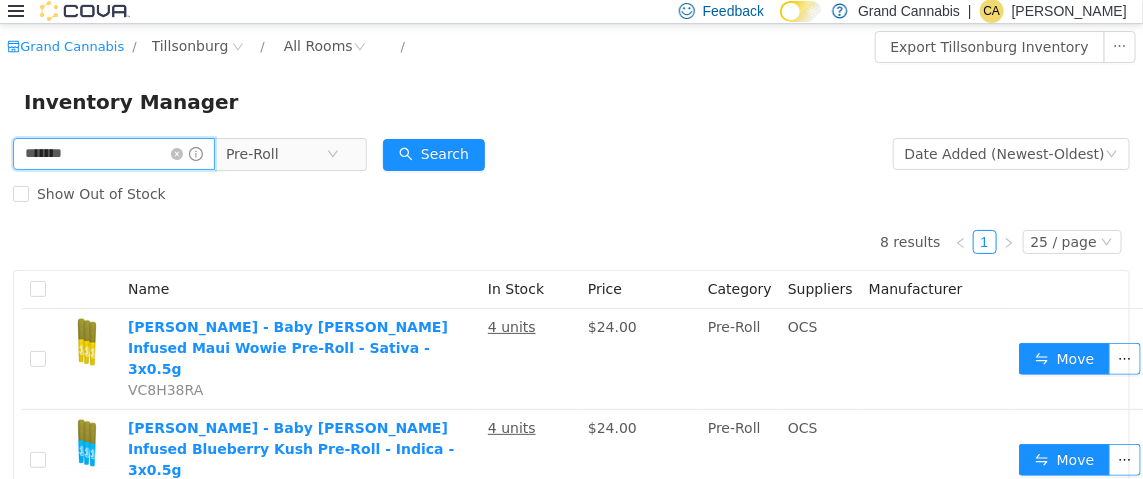
drag, startPoint x: 185, startPoint y: 153, endPoint x: 0, endPoint y: 168, distance: 185.6
type input "*********"
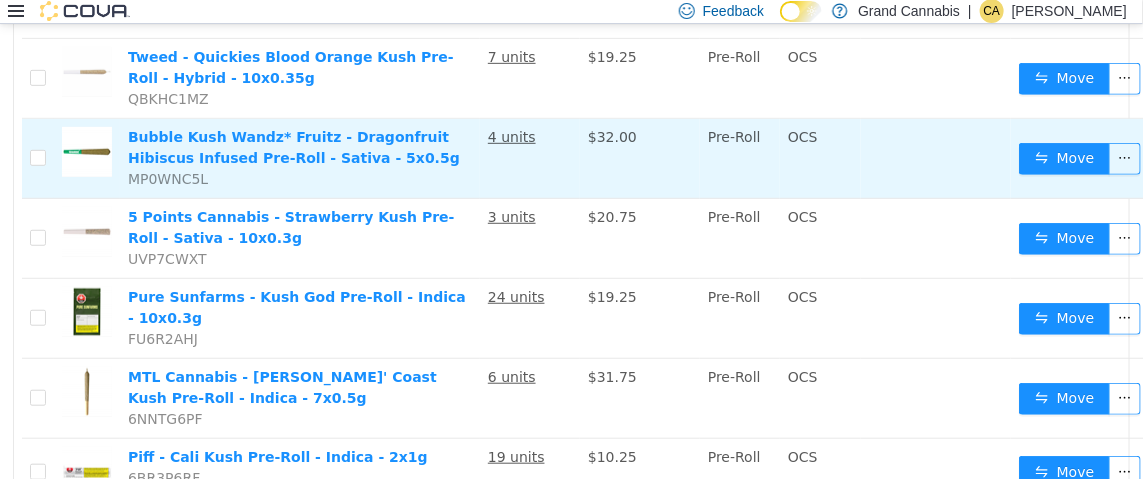
scroll to position [399, 0]
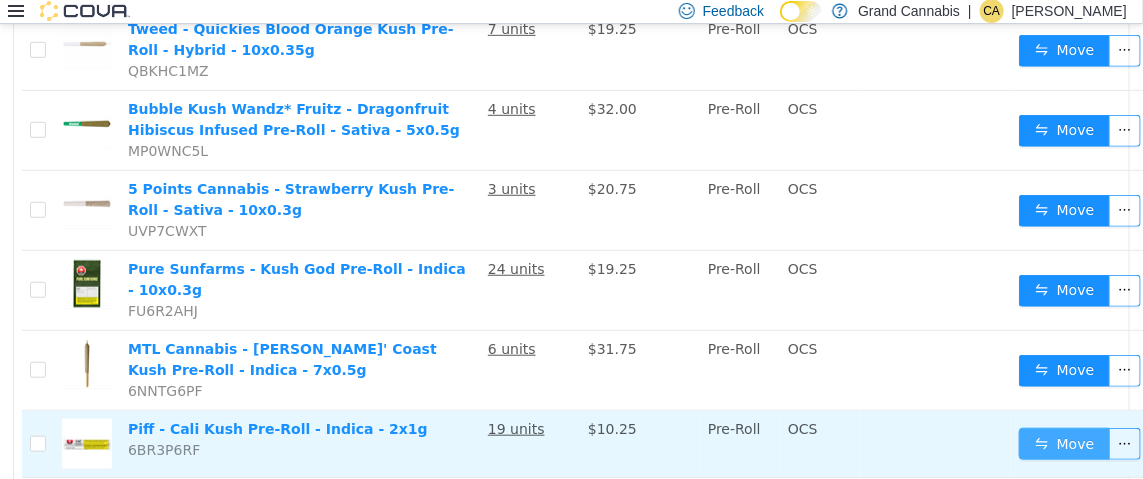
click at [1019, 427] on button "Move" at bounding box center [1065, 443] width 92 height 32
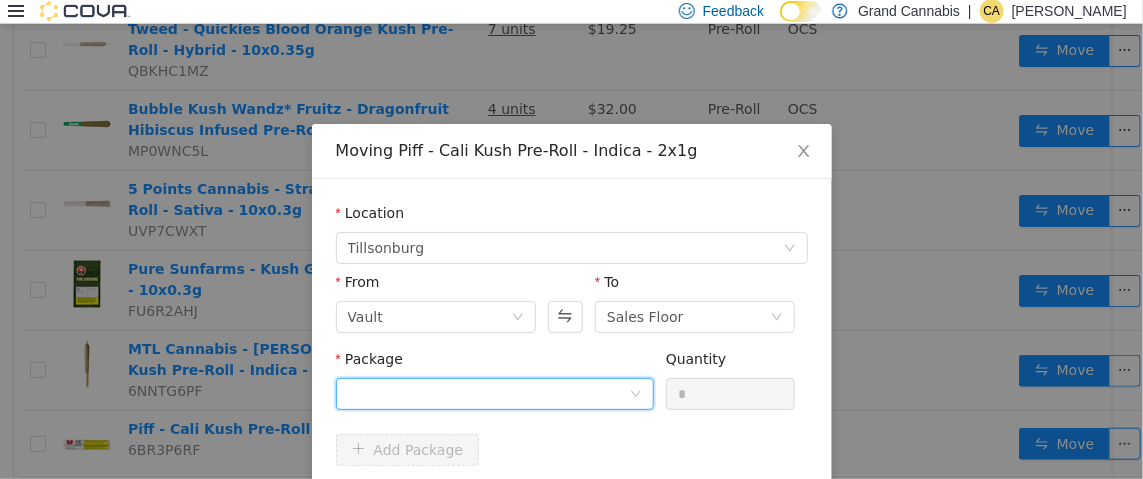
click at [450, 385] on div at bounding box center [488, 393] width 281 height 30
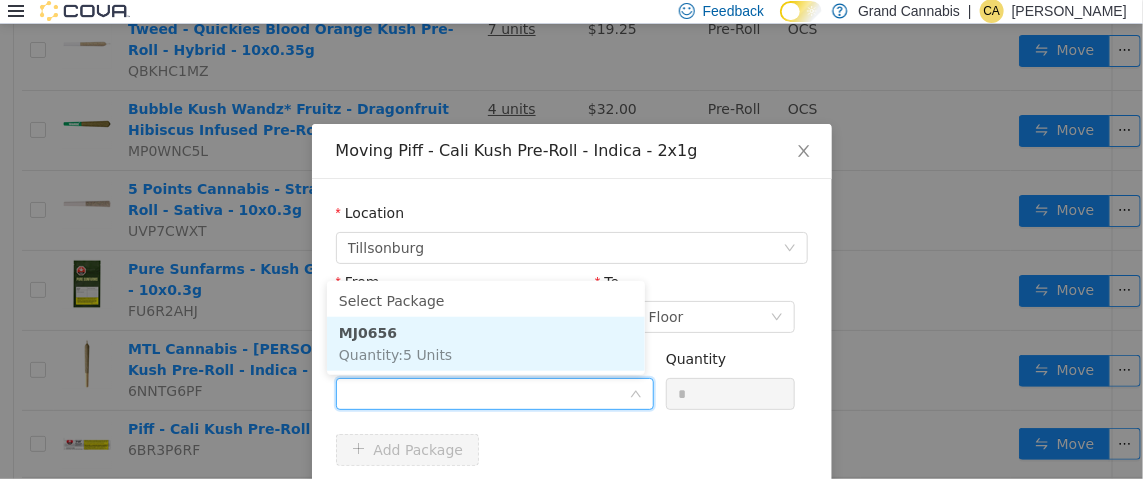
click at [469, 333] on li "MJ0656 Quantity : 5 Units" at bounding box center [486, 343] width 318 height 54
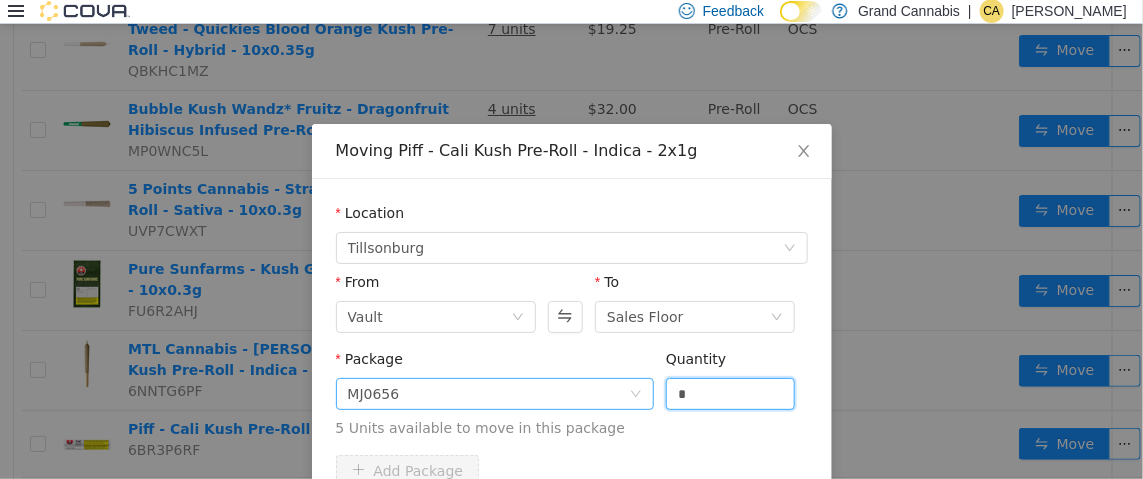
drag, startPoint x: 693, startPoint y: 388, endPoint x: 610, endPoint y: 386, distance: 83.0
click at [610, 386] on span "Package MJ0656 Quantity * 5 Units available to move in this package" at bounding box center [572, 394] width 472 height 88
type input "*"
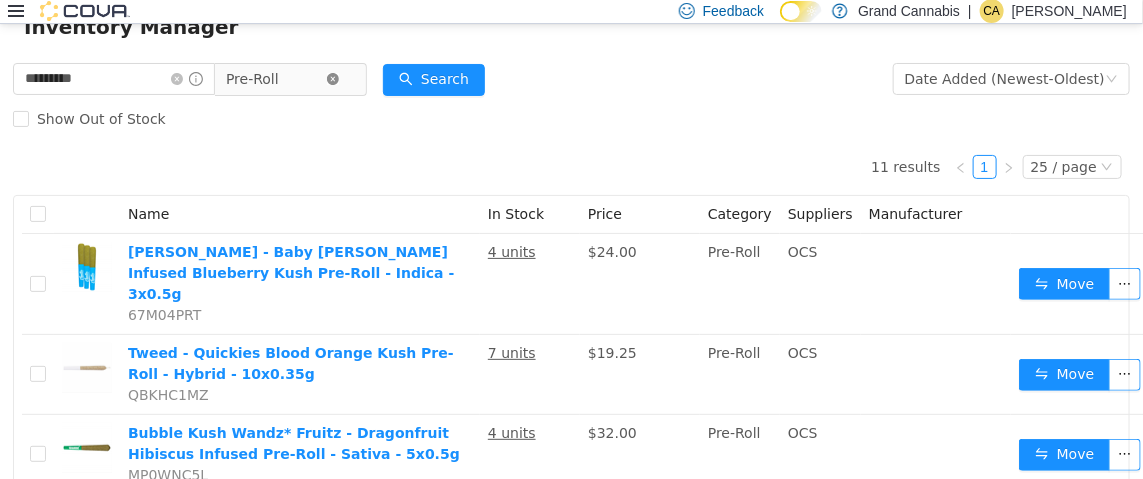
scroll to position [0, 0]
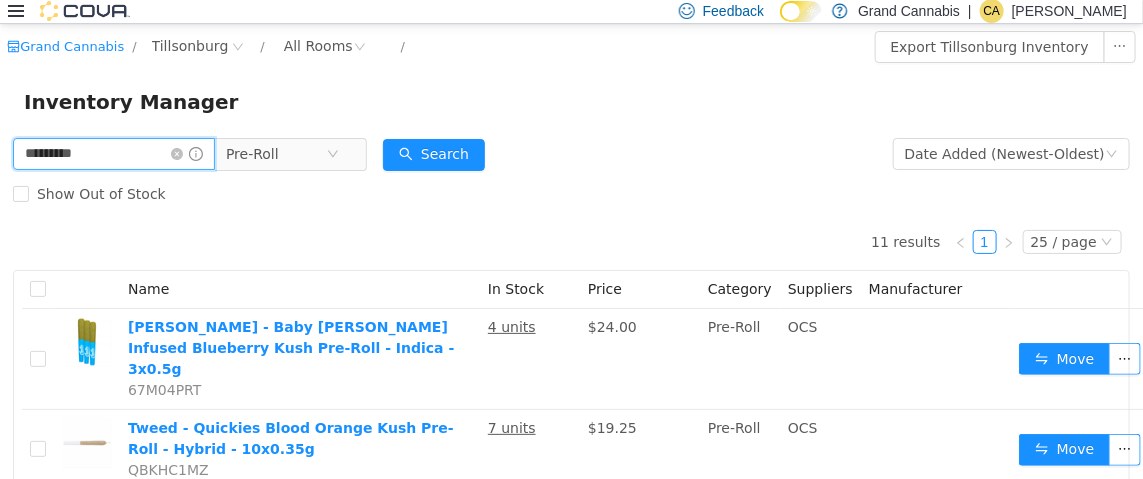
drag, startPoint x: 138, startPoint y: 157, endPoint x: 0, endPoint y: 156, distance: 138.0
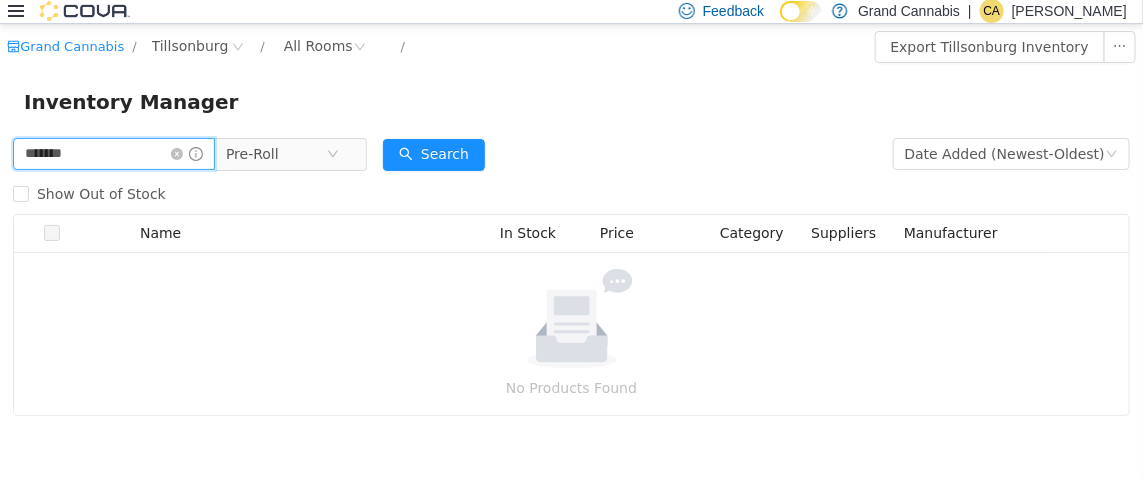
click at [144, 143] on input "*******" at bounding box center [114, 153] width 202 height 32
click at [65, 158] on input "*******" at bounding box center [114, 153] width 202 height 32
type input "******"
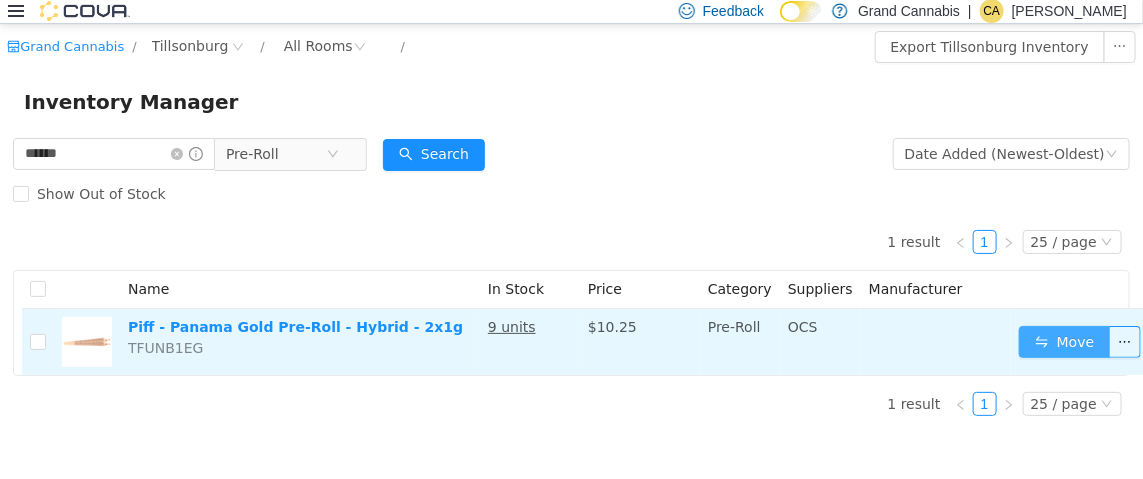
click at [1044, 335] on button "Move" at bounding box center [1065, 341] width 92 height 32
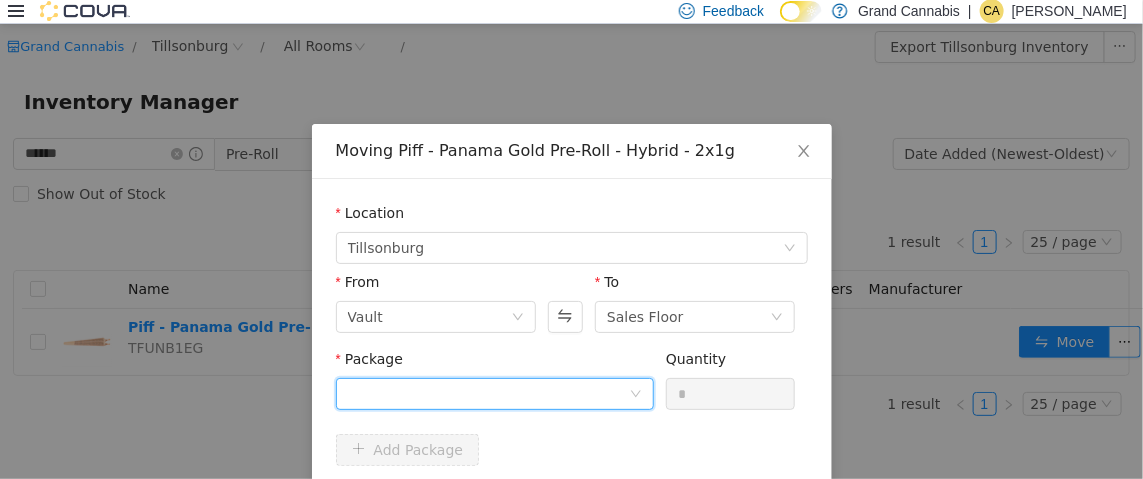
click at [448, 392] on div at bounding box center [488, 393] width 281 height 30
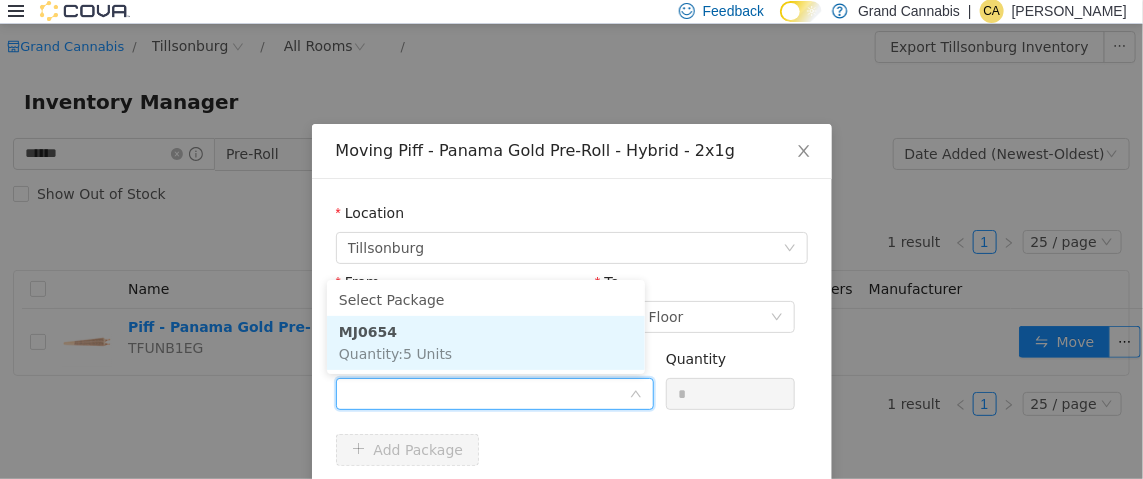
drag, startPoint x: 477, startPoint y: 329, endPoint x: 591, endPoint y: 361, distance: 118.4
click at [481, 329] on li "MJ0654 Quantity : 5 Units" at bounding box center [486, 342] width 318 height 54
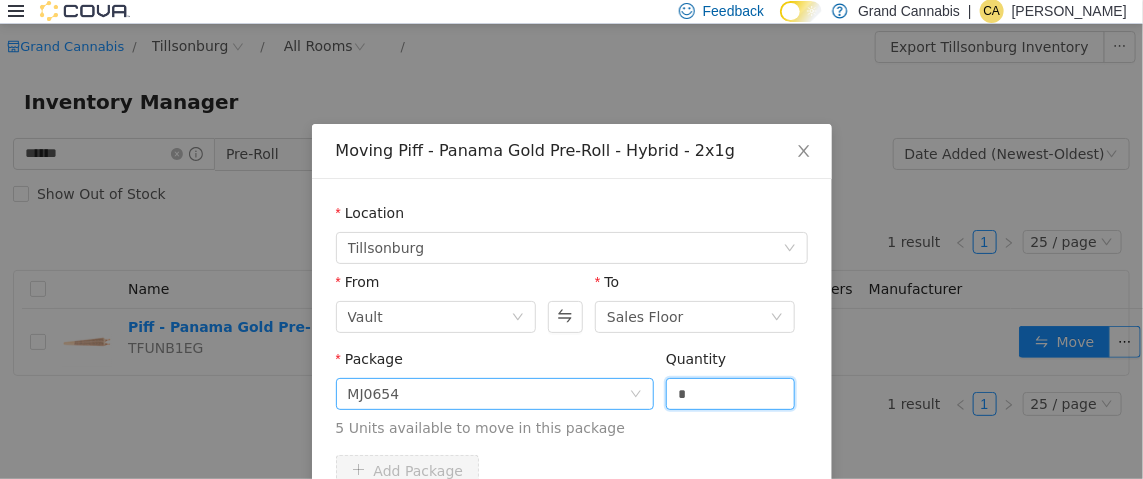
drag, startPoint x: 694, startPoint y: 387, endPoint x: 630, endPoint y: 390, distance: 64.1
click at [639, 391] on span "Package MJ0654 Quantity * 5 Units available to move in this package" at bounding box center [572, 394] width 472 height 88
type input "*"
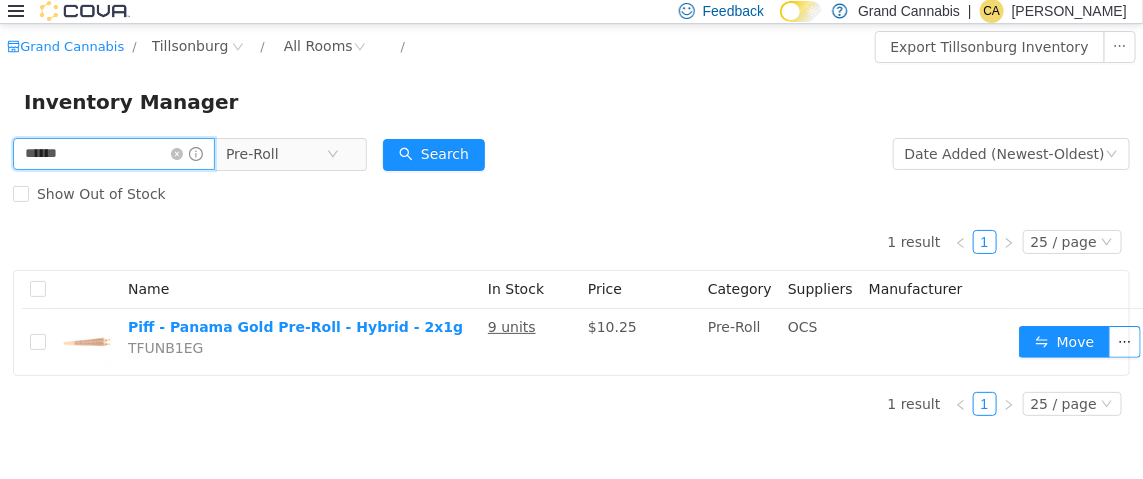
drag, startPoint x: 145, startPoint y: 147, endPoint x: 0, endPoint y: 155, distance: 145.2
click at [0, 153] on div "****** Pre-Roll Date Added (Newest-Oldest) Search Show Out of Stock 1 result 1 …" at bounding box center [571, 282] width 1143 height 298
type input "**********"
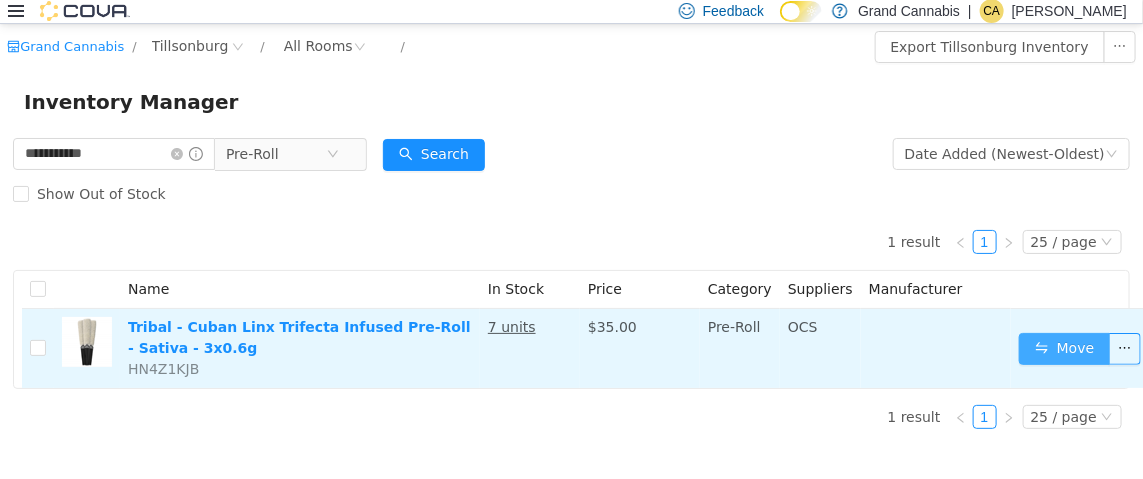
click at [1042, 349] on button "Move" at bounding box center [1065, 348] width 92 height 32
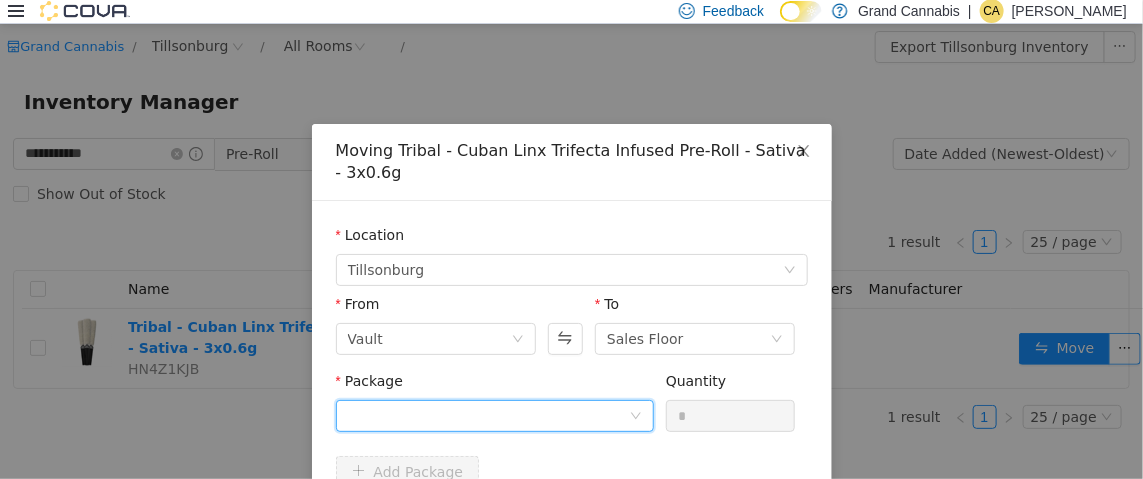
drag, startPoint x: 412, startPoint y: 404, endPoint x: 427, endPoint y: 397, distance: 16.6
click at [419, 402] on div at bounding box center [488, 415] width 281 height 30
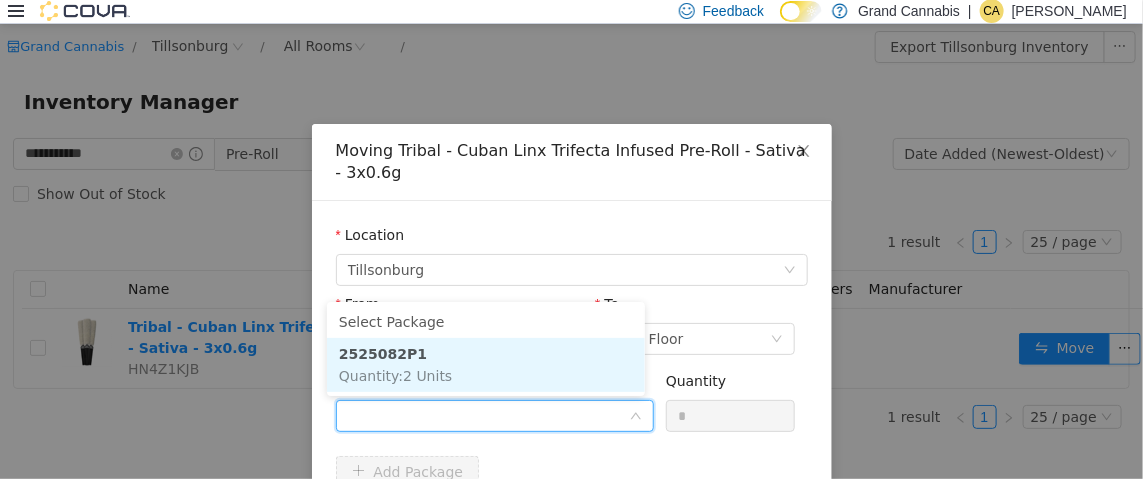
drag, startPoint x: 464, startPoint y: 370, endPoint x: 490, endPoint y: 370, distance: 26.0
click at [465, 370] on li "2525082P1 Quantity : 2 Units" at bounding box center [486, 364] width 318 height 54
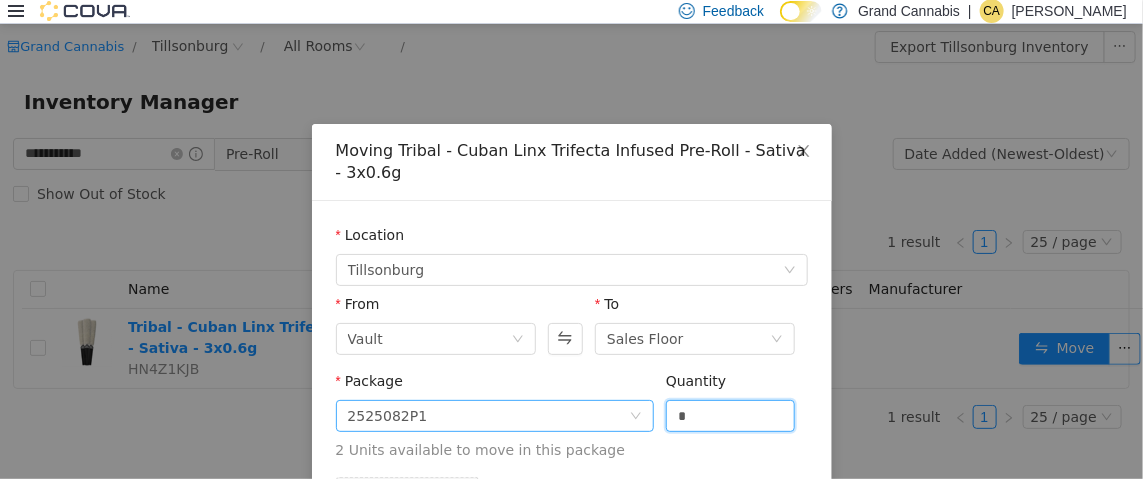
drag, startPoint x: 711, startPoint y: 413, endPoint x: 614, endPoint y: 410, distance: 97.0
click at [614, 410] on span "Package 2525082P1 Quantity * 2 Units available to move in this package" at bounding box center [572, 416] width 472 height 88
type input "*"
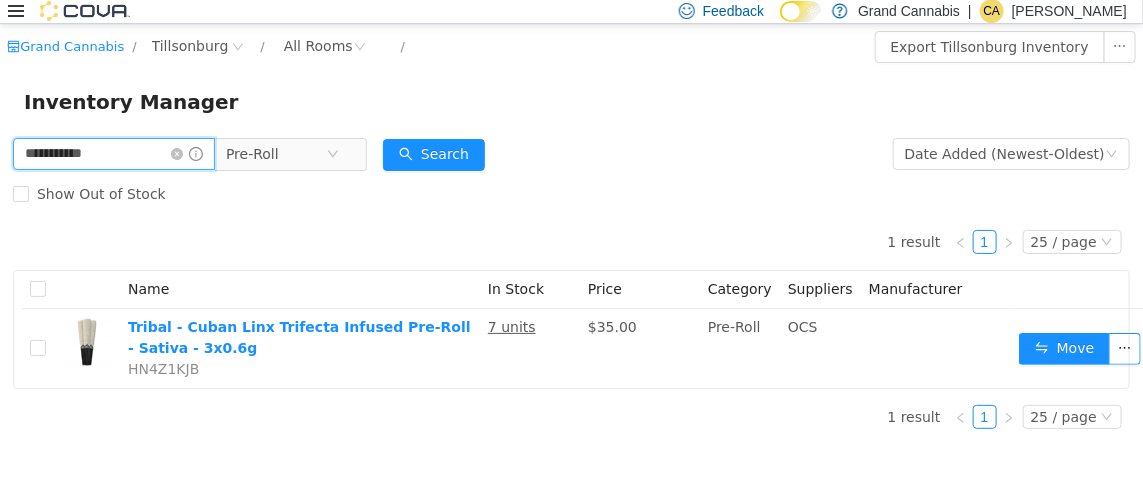
drag, startPoint x: 105, startPoint y: 156, endPoint x: 0, endPoint y: 164, distance: 105.3
click at [0, 169] on div "**********" at bounding box center [571, 288] width 1143 height 311
type input "***"
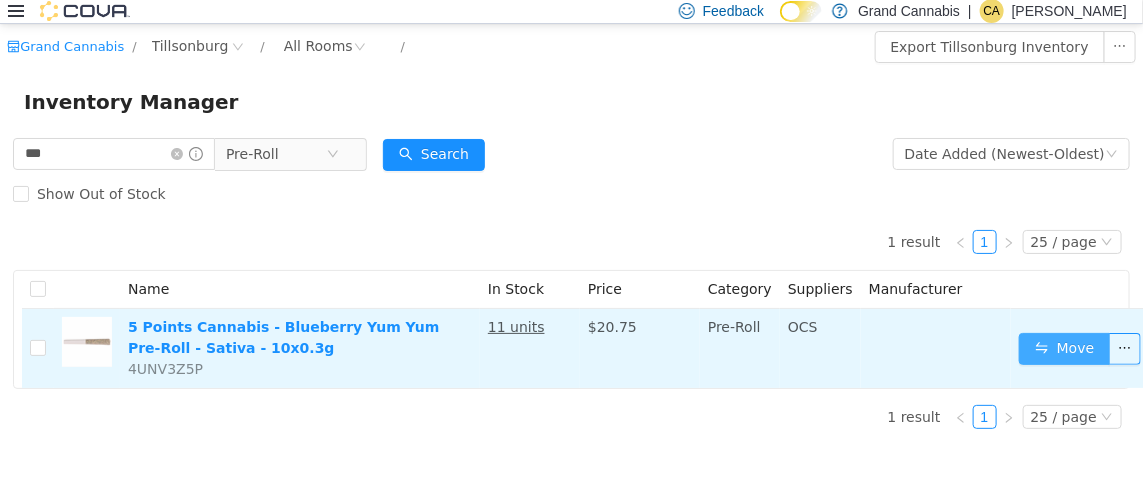
click at [1053, 350] on button "Move" at bounding box center [1065, 348] width 92 height 32
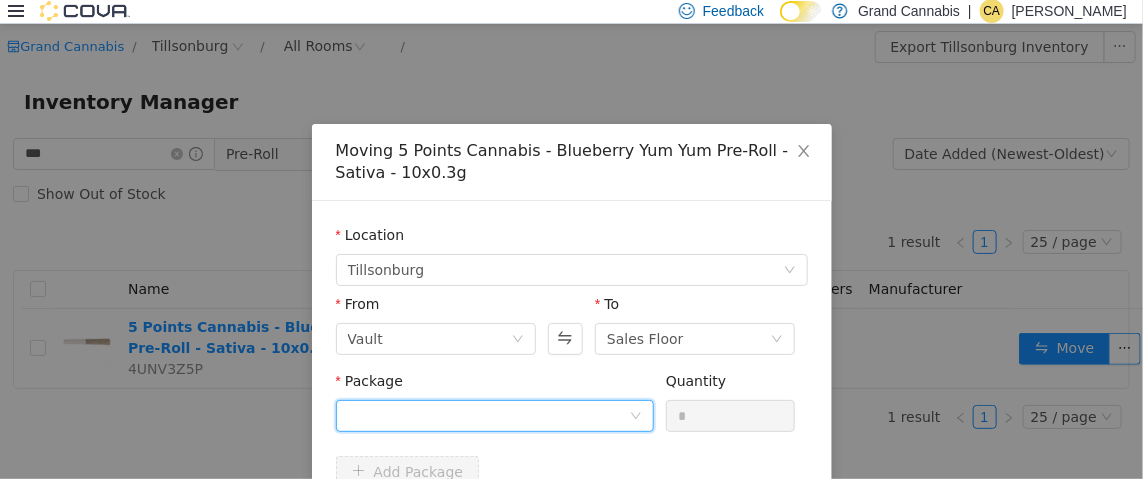
click at [380, 404] on div at bounding box center [488, 415] width 281 height 30
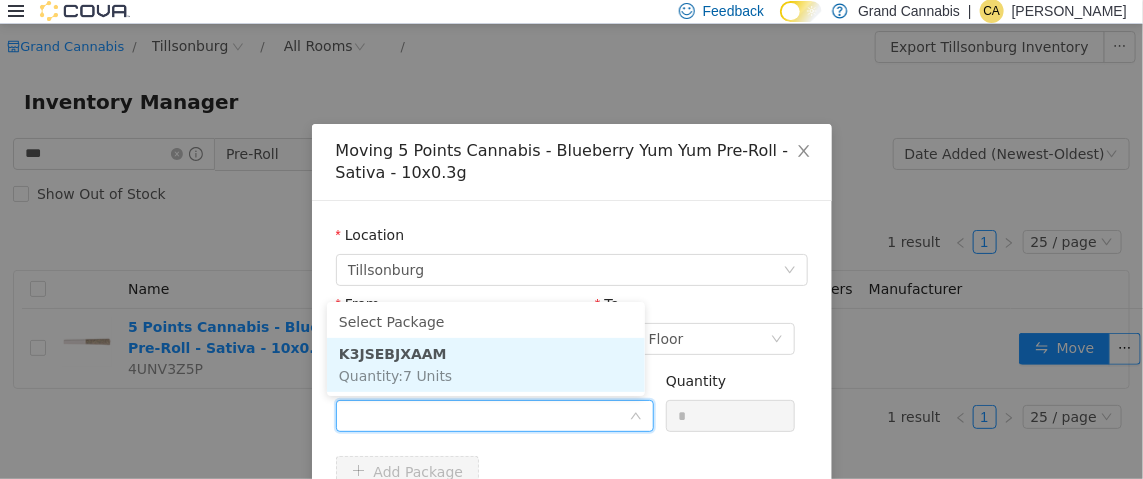
click at [427, 367] on span "Quantity : 7 Units" at bounding box center [395, 375] width 113 height 16
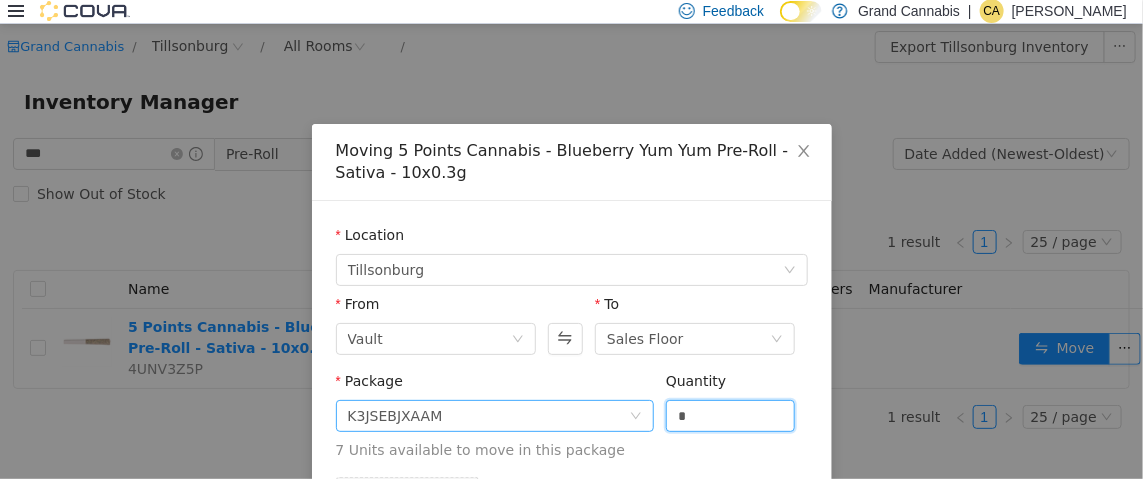
drag, startPoint x: 677, startPoint y: 412, endPoint x: 635, endPoint y: 406, distance: 42.4
click at [635, 406] on span "Package K3JSEBJXAAM Quantity * 7 Units available to move in this package" at bounding box center [572, 416] width 472 height 88
type input "*"
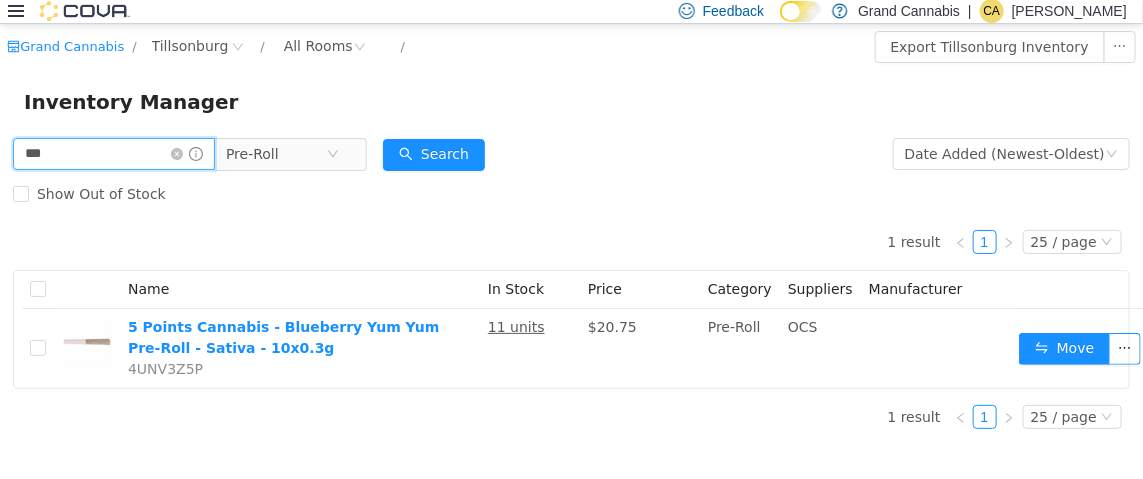
drag, startPoint x: 158, startPoint y: 168, endPoint x: 0, endPoint y: 138, distance: 160.8
click at [0, 138] on div "*** Pre-Roll Date Added (Newest-Oldest) Search Show Out of Stock 1 result 1 25 …" at bounding box center [571, 288] width 1143 height 311
type input "**********"
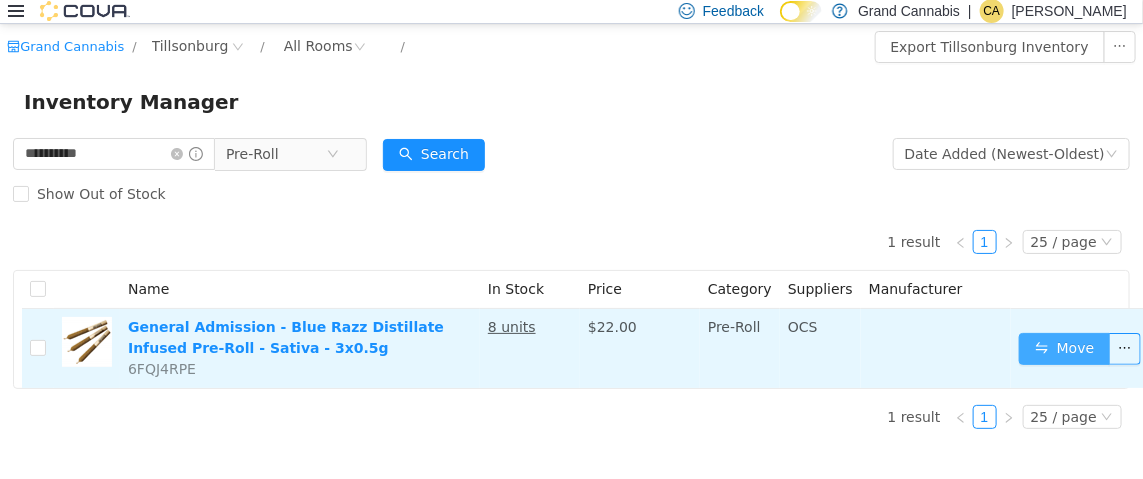
click at [1075, 347] on button "Move" at bounding box center [1065, 348] width 92 height 32
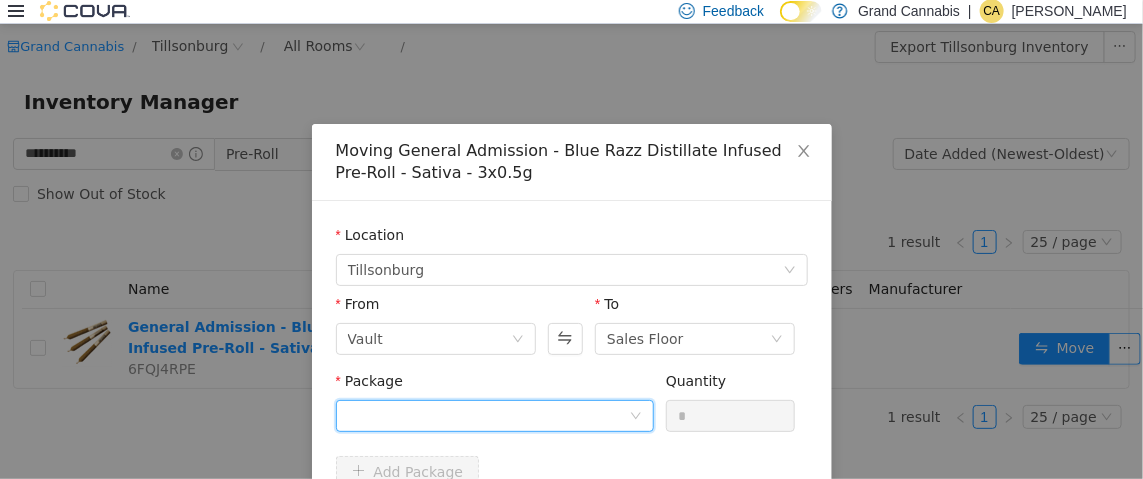
click at [467, 410] on div at bounding box center [488, 415] width 281 height 30
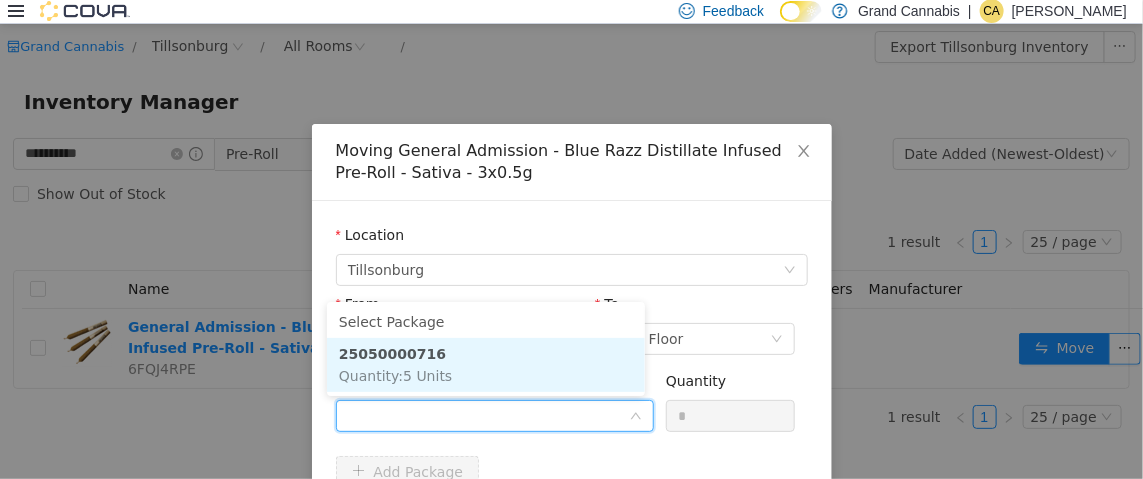
click at [501, 344] on li "25050000716 Quantity : 5 Units" at bounding box center [486, 364] width 318 height 54
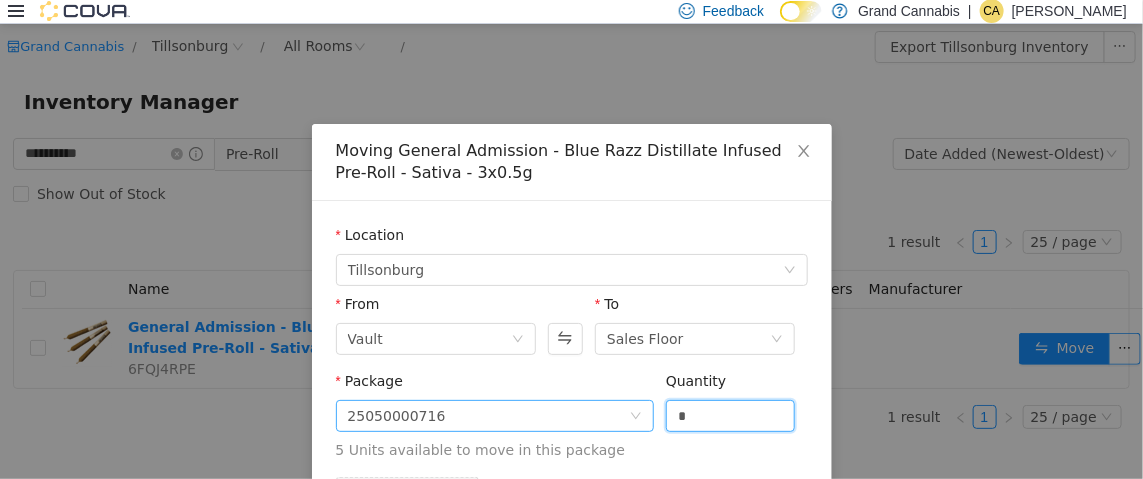
drag, startPoint x: 631, startPoint y: 408, endPoint x: 598, endPoint y: 408, distance: 33.0
click at [600, 408] on span "Package 25050000716 Quantity * 5 Units available to move in this package" at bounding box center [572, 416] width 472 height 88
type input "*"
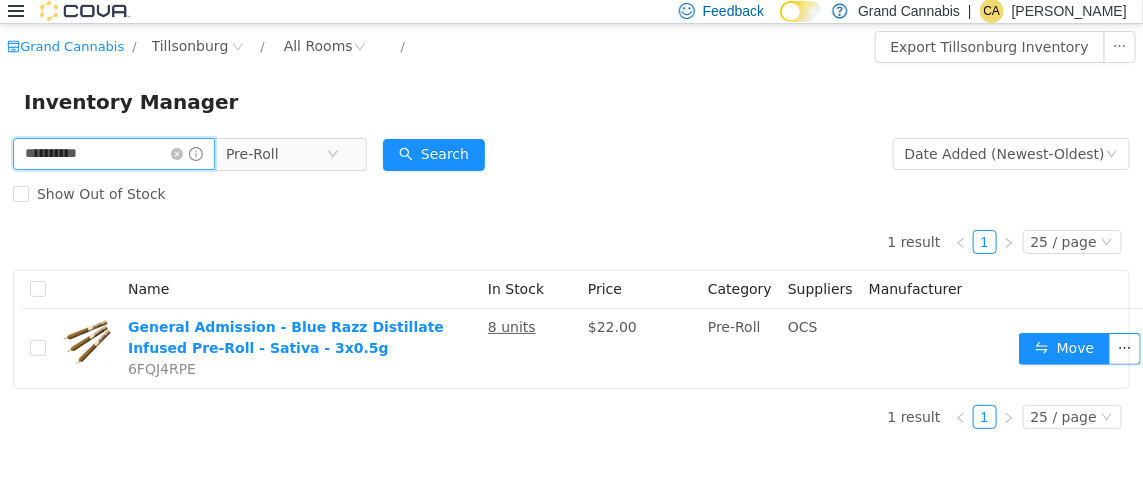
drag, startPoint x: 146, startPoint y: 145, endPoint x: 0, endPoint y: 147, distance: 146.0
click at [0, 147] on div "**********" at bounding box center [571, 288] width 1143 height 311
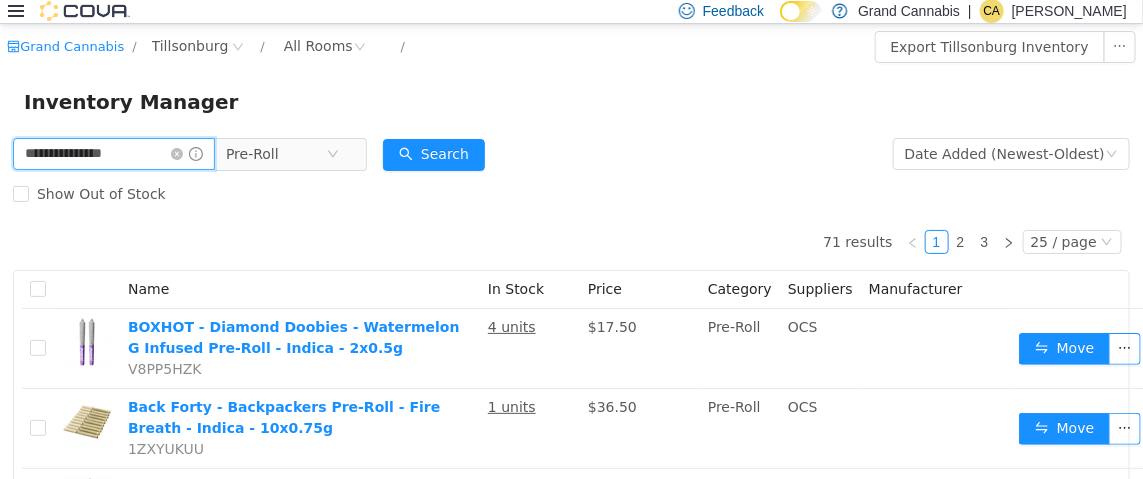
drag, startPoint x: 168, startPoint y: 153, endPoint x: 91, endPoint y: 159, distance: 77.2
click at [91, 159] on input "**********" at bounding box center [114, 153] width 202 height 32
drag, startPoint x: 153, startPoint y: 153, endPoint x: 75, endPoint y: 151, distance: 78.0
click at [75, 151] on input "**********" at bounding box center [114, 153] width 202 height 32
type input "********"
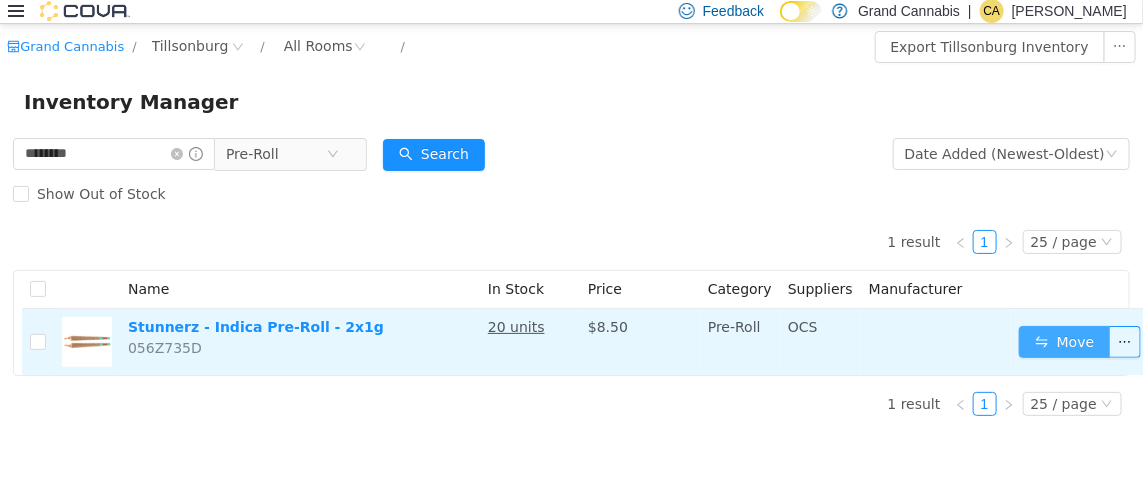
click at [1051, 344] on button "Move" at bounding box center [1065, 341] width 92 height 32
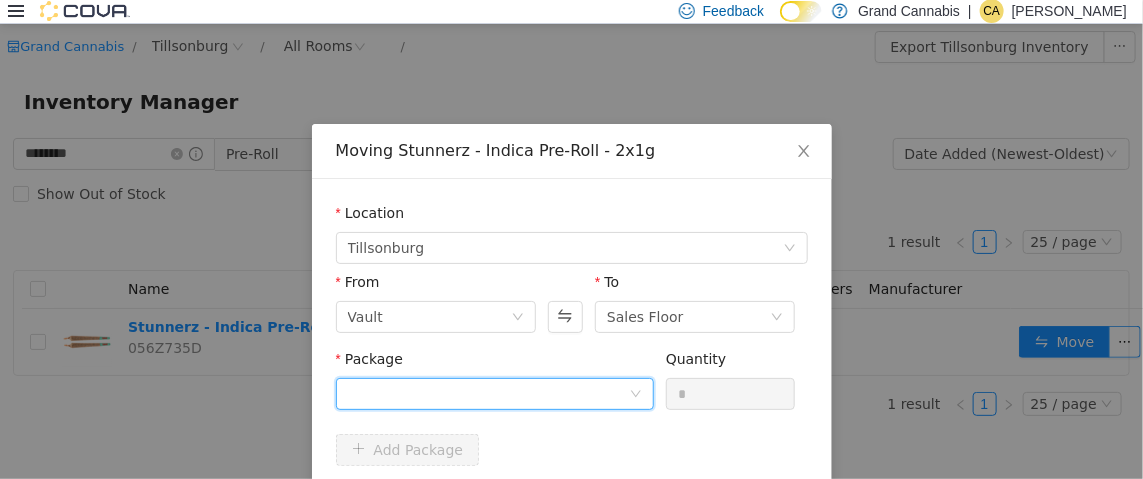
click at [526, 393] on div at bounding box center [488, 393] width 281 height 30
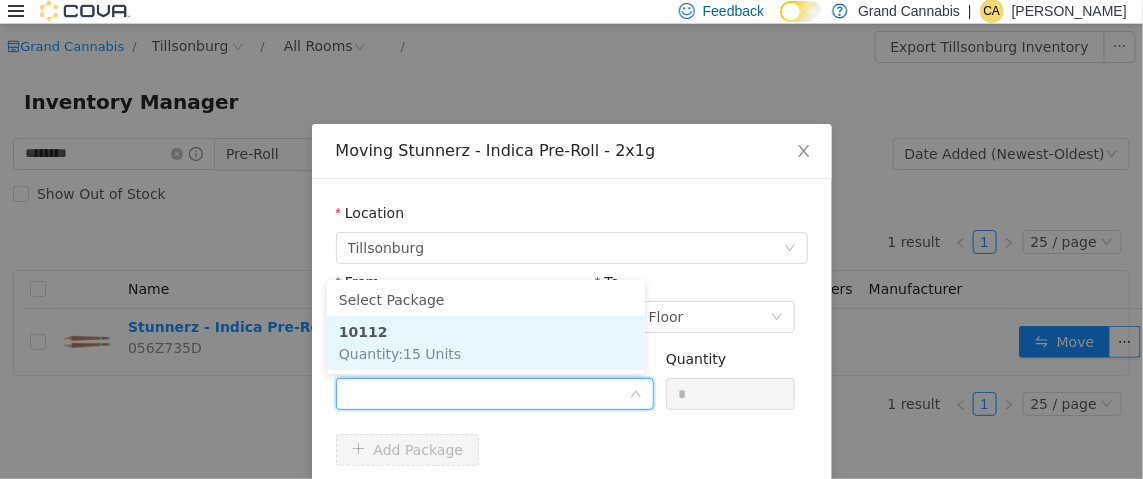
click at [513, 350] on li "10112 Quantity : 15 Units" at bounding box center [486, 342] width 318 height 54
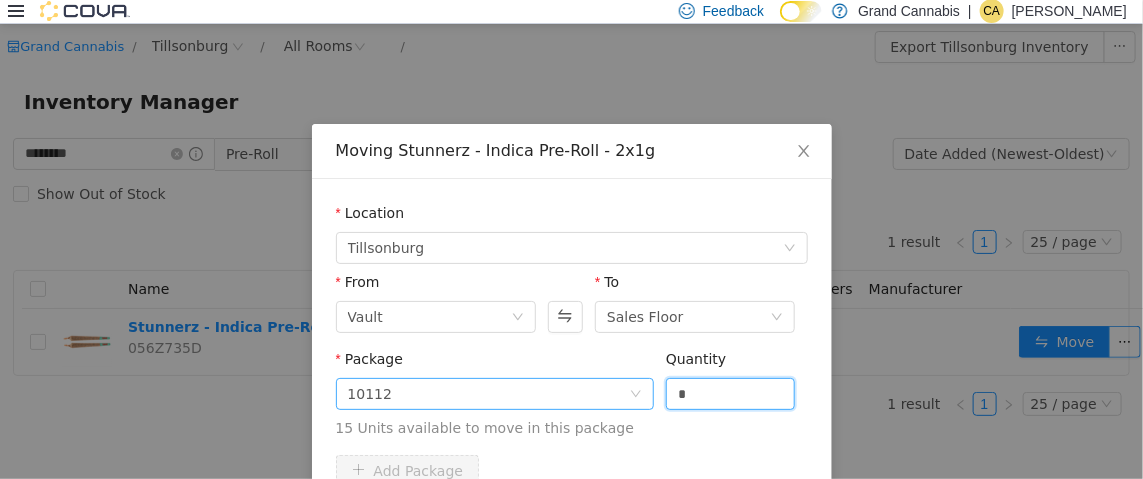
drag, startPoint x: 715, startPoint y: 401, endPoint x: 554, endPoint y: 393, distance: 161.2
click at [577, 389] on span "Package 10112 Quantity * 15 Units available to move in this package" at bounding box center [572, 394] width 472 height 88
type input "*"
